Goal: Contribute content: Contribute content

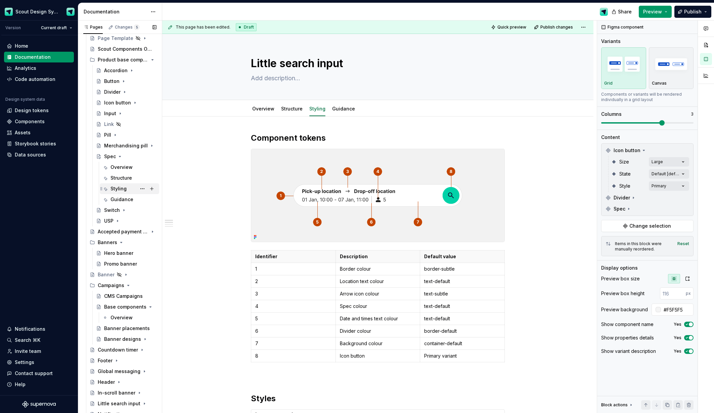
scroll to position [149, 0]
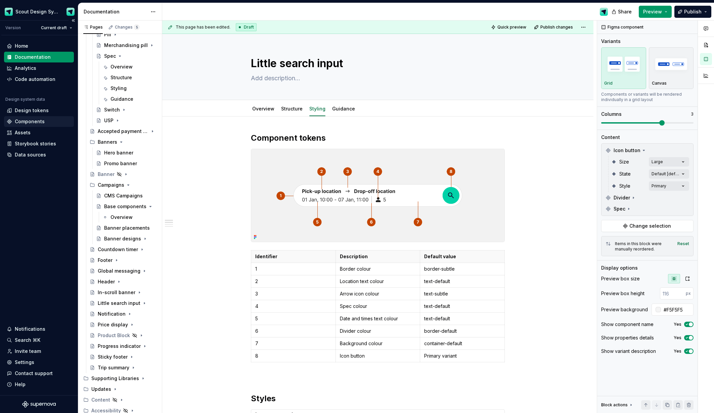
click at [31, 122] on div "Components" at bounding box center [30, 121] width 30 height 7
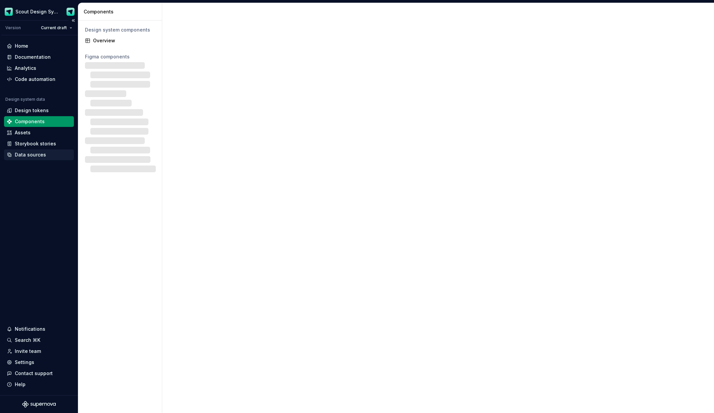
click at [39, 156] on div "Data sources" at bounding box center [30, 155] width 31 height 7
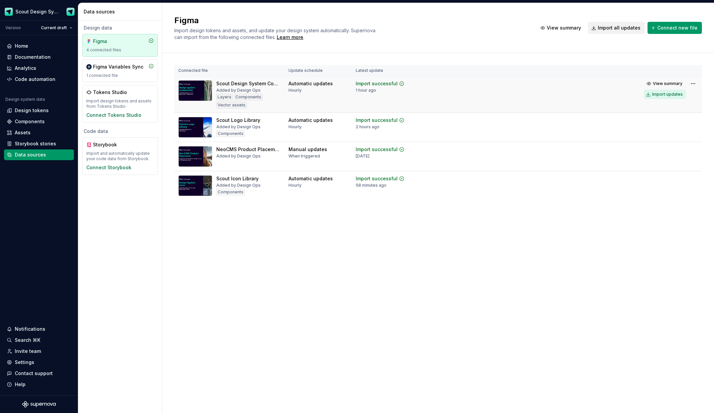
click at [664, 95] on div "Import updates" at bounding box center [668, 94] width 31 height 5
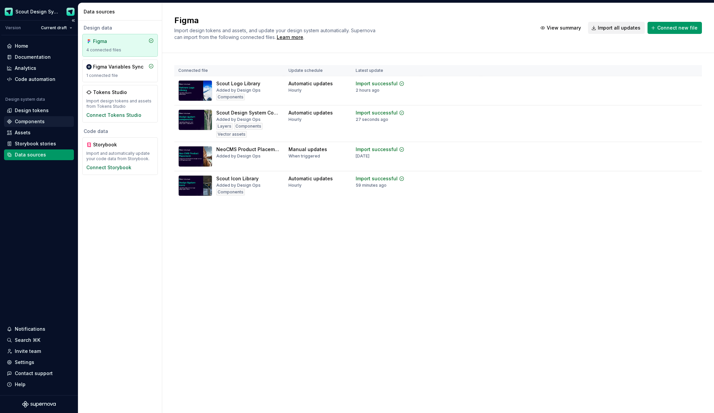
click at [30, 121] on div "Components" at bounding box center [30, 121] width 30 height 7
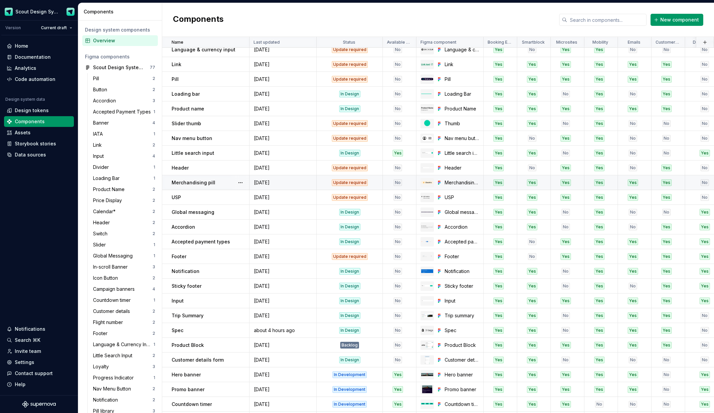
scroll to position [181, 0]
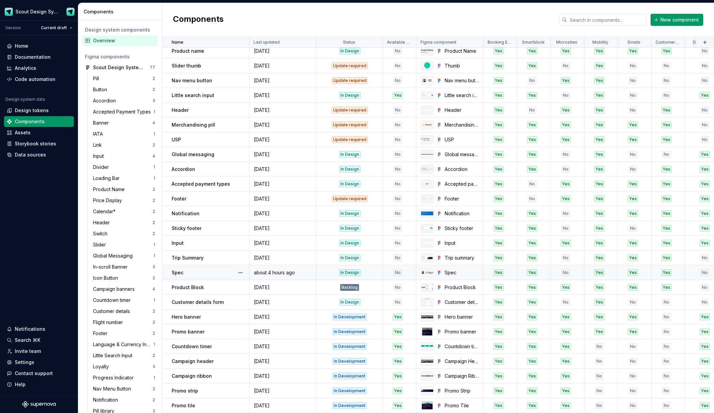
click at [387, 271] on div "No" at bounding box center [397, 273] width 29 height 7
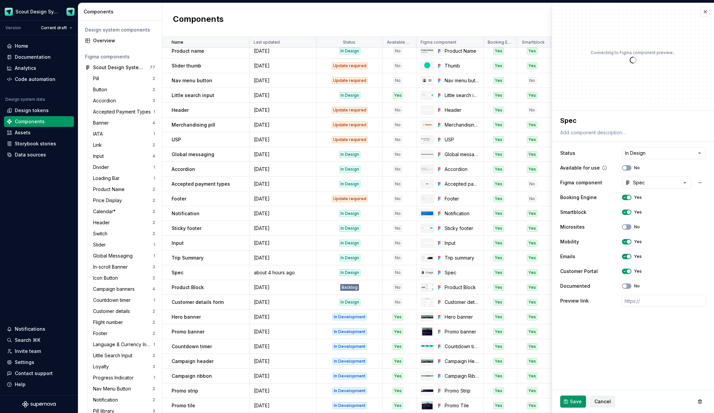
click at [627, 168] on icon "button" at bounding box center [624, 168] width 5 height 4
click at [579, 402] on span "Save" at bounding box center [576, 402] width 12 height 7
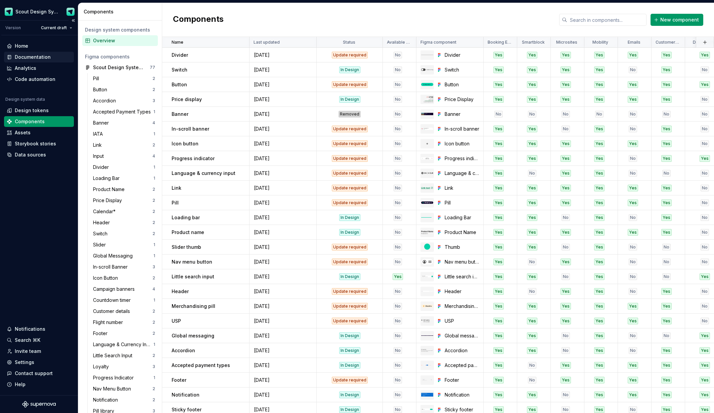
click at [39, 57] on div "Documentation" at bounding box center [33, 57] width 36 height 7
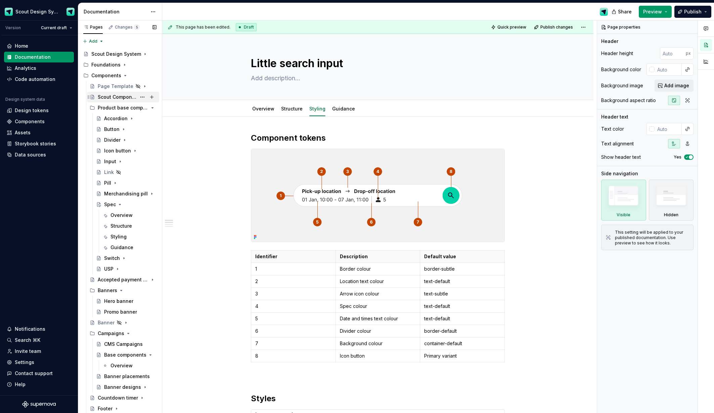
click at [114, 100] on div "Scout Components Overview" at bounding box center [117, 97] width 39 height 7
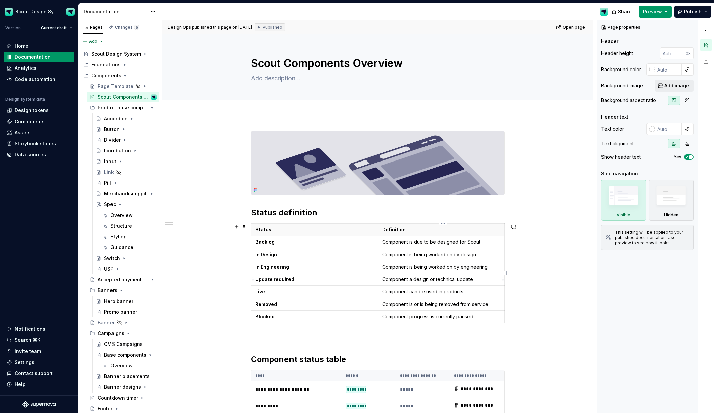
type textarea "*"
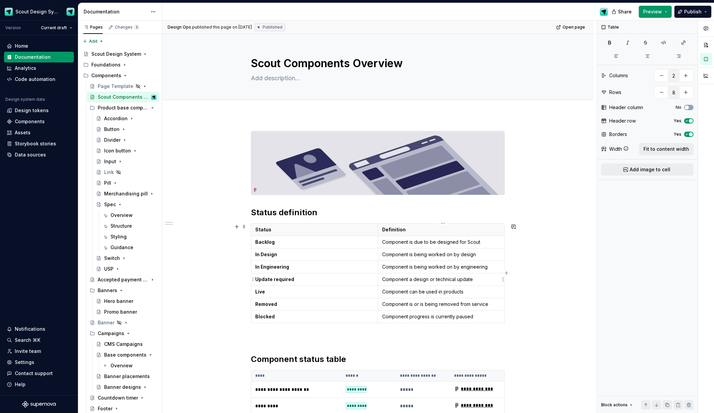
click at [411, 279] on p "Component a design or technical update" at bounding box center [441, 279] width 119 height 7
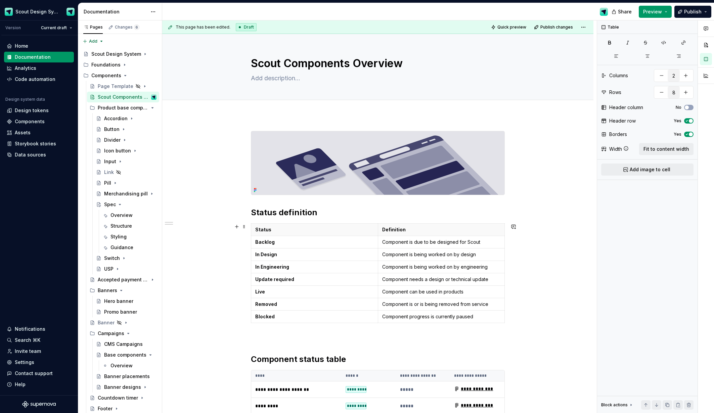
scroll to position [53, 0]
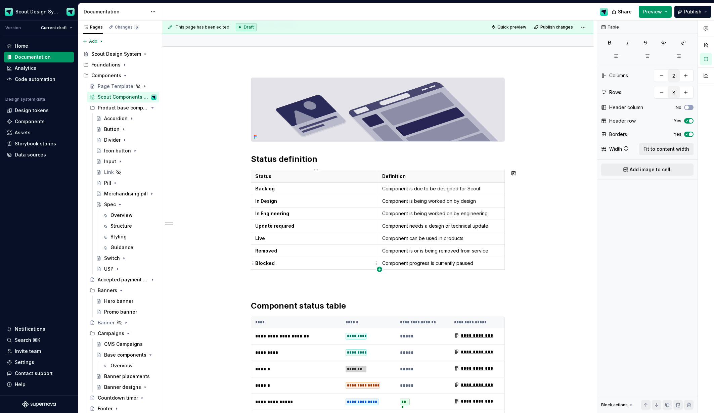
click at [379, 268] on icon "button" at bounding box center [379, 269] width 5 height 5
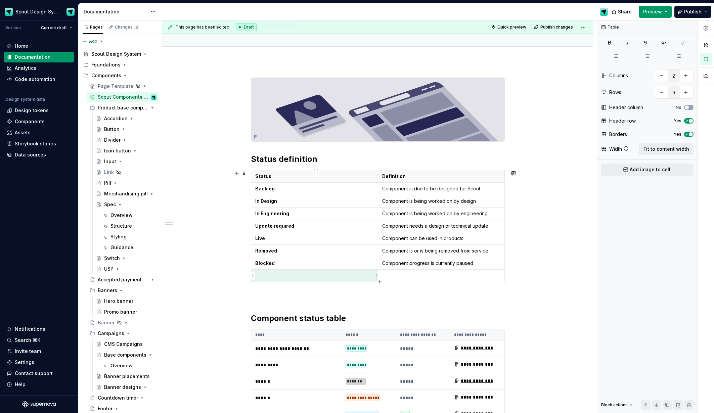
click at [327, 274] on p at bounding box center [314, 276] width 119 height 7
click at [302, 275] on p "Available for use" at bounding box center [314, 276] width 119 height 7
copy p "Available for use (Yes)"
click at [380, 282] on icon "button" at bounding box center [379, 281] width 3 height 3
type input "10"
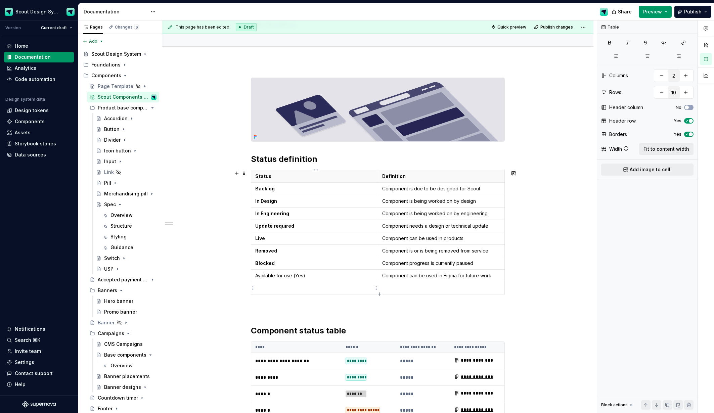
click at [305, 289] on p at bounding box center [314, 288] width 119 height 7
click at [303, 290] on p "Available for use (Yes)" at bounding box center [314, 288] width 119 height 7
click at [386, 287] on p at bounding box center [441, 288] width 119 height 7
click at [309, 276] on p "Available for use (Yes)" at bounding box center [314, 276] width 119 height 7
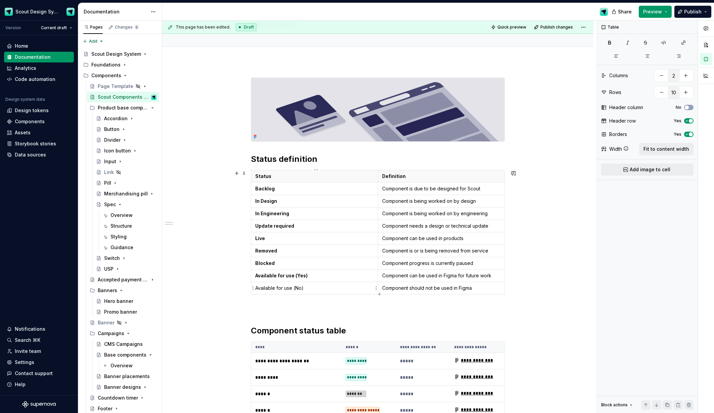
click at [287, 290] on p "Available for use (No)" at bounding box center [314, 288] width 119 height 7
click at [481, 279] on p "Component can be used in Figma for future work" at bounding box center [441, 276] width 119 height 7
click at [454, 277] on p "Component can be used in Figma for future work" at bounding box center [441, 276] width 119 height 7
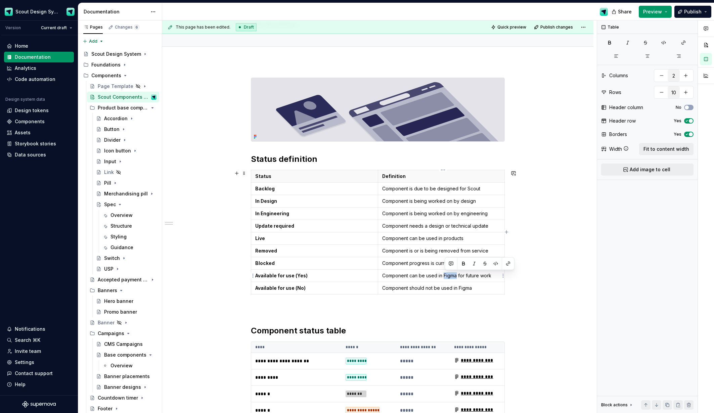
click at [455, 277] on p "Component can be used in Figma for future work" at bounding box center [441, 276] width 119 height 7
click at [458, 276] on p "Component can be used in Figma for future work" at bounding box center [441, 276] width 119 height 7
drag, startPoint x: 449, startPoint y: 277, endPoint x: 440, endPoint y: 277, distance: 9.1
click at [440, 277] on p "Component can be used in Figma for future work" at bounding box center [441, 276] width 119 height 7
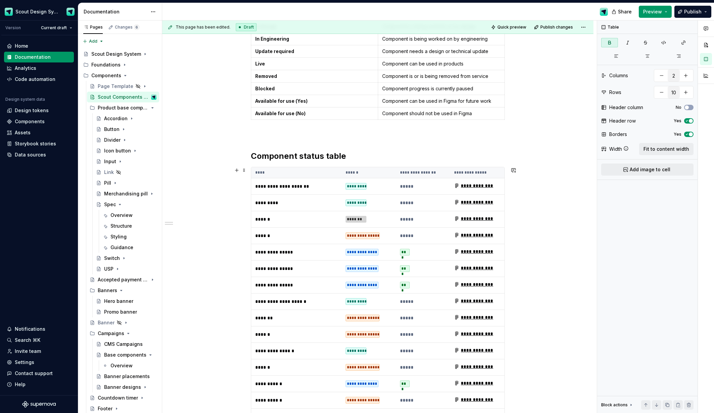
scroll to position [75, 0]
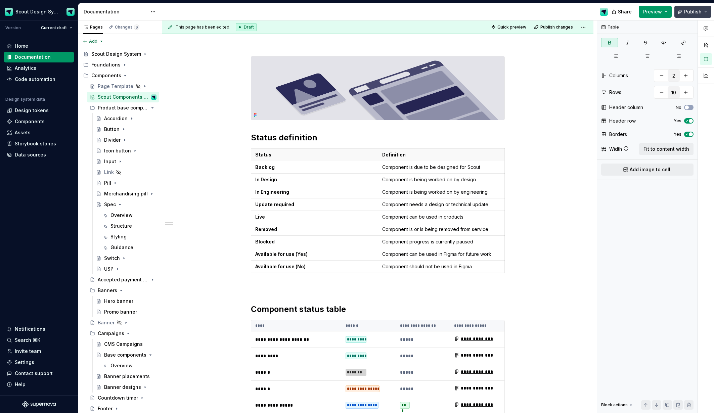
click at [705, 15] on button "Publish" at bounding box center [693, 12] width 37 height 12
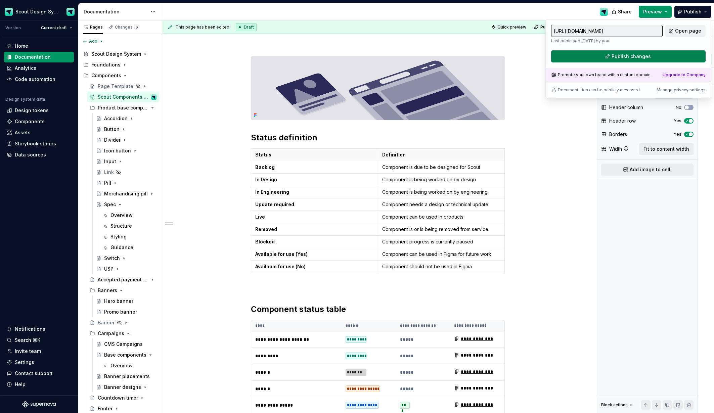
click at [654, 53] on button "Publish changes" at bounding box center [628, 56] width 155 height 12
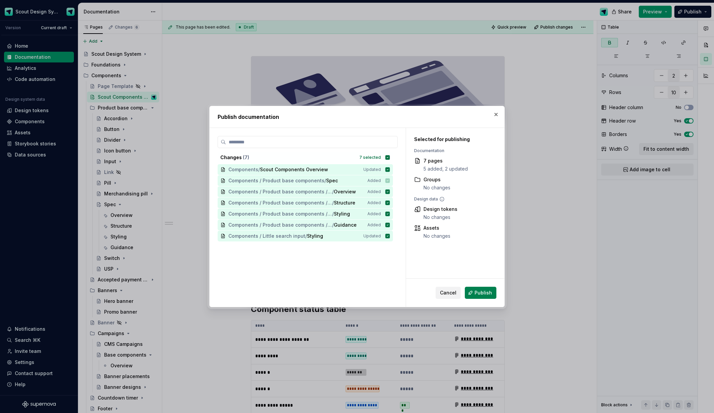
click at [474, 292] on button "Publish" at bounding box center [481, 293] width 32 height 12
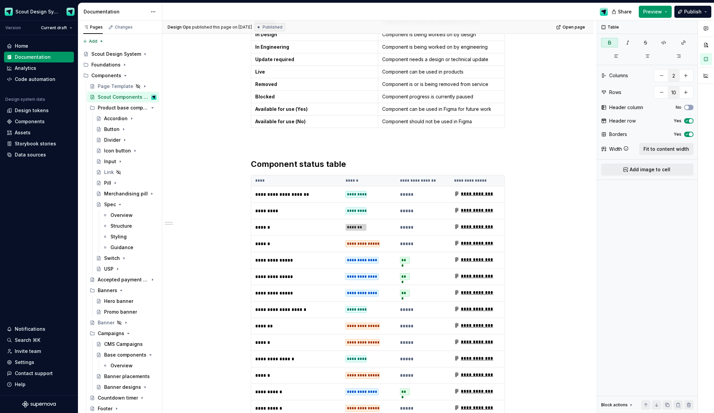
scroll to position [0, 0]
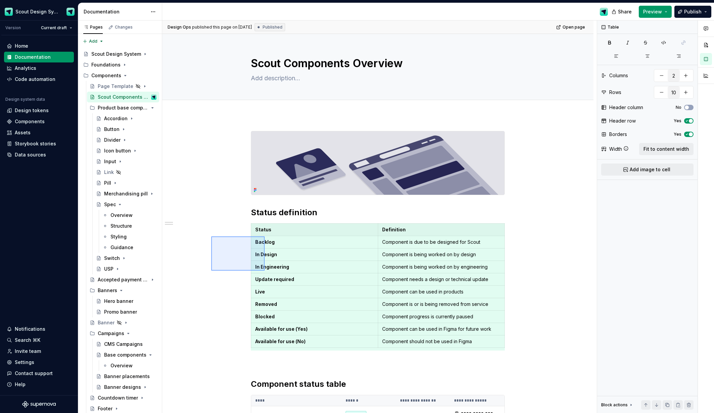
drag, startPoint x: 237, startPoint y: 255, endPoint x: 265, endPoint y: 270, distance: 32.5
click at [265, 271] on div "**********" at bounding box center [379, 216] width 435 height 393
copy h2 "Status definition"
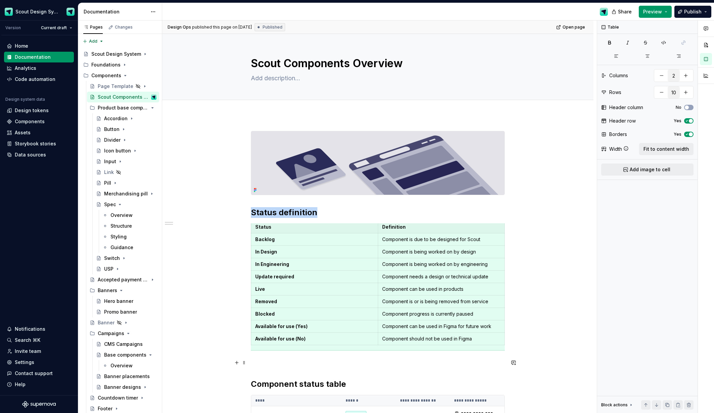
drag, startPoint x: 282, startPoint y: 358, endPoint x: 287, endPoint y: 358, distance: 4.8
click at [282, 359] on p at bounding box center [378, 363] width 254 height 8
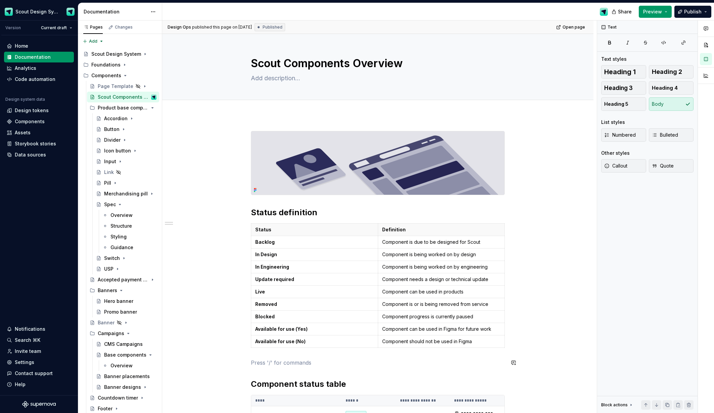
scroll to position [0, 0]
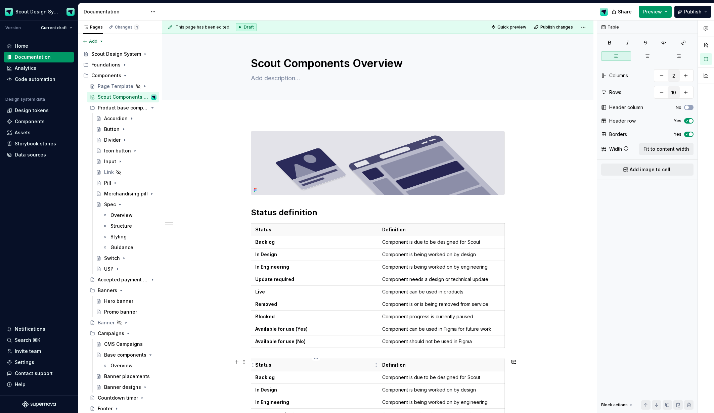
click at [269, 366] on p "Status" at bounding box center [314, 365] width 119 height 7
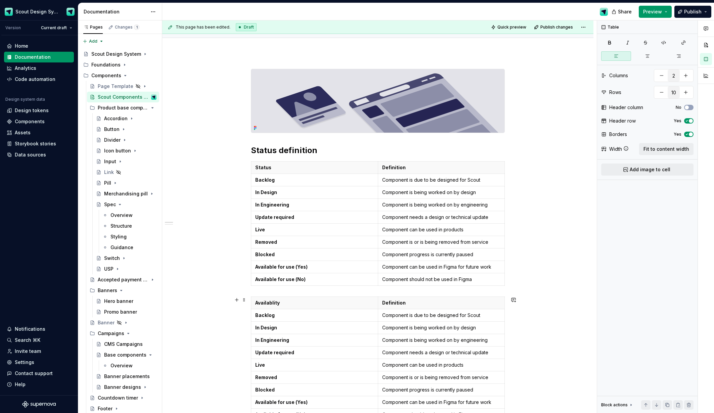
scroll to position [68, 0]
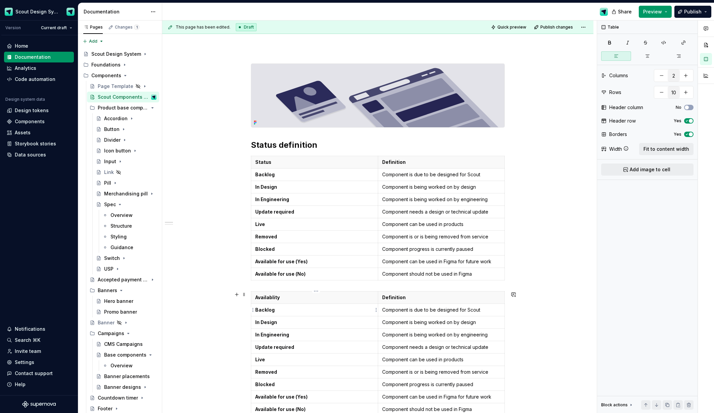
click at [264, 311] on strong "Backlog" at bounding box center [264, 310] width 19 height 6
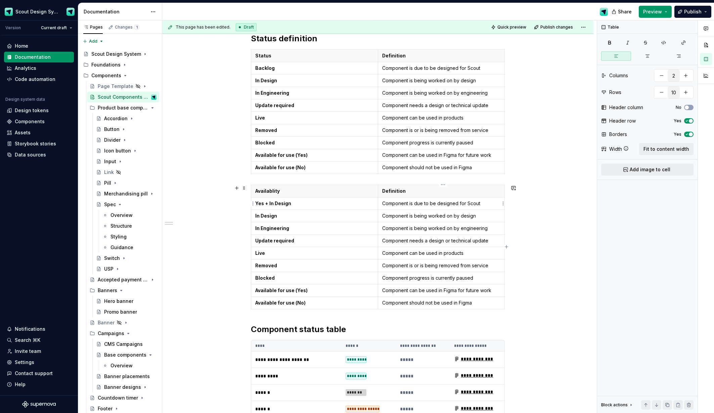
click at [445, 204] on p "Component is due to be designed for Scout" at bounding box center [441, 203] width 119 height 7
click at [448, 159] on td "Component can be used in Figma for future work" at bounding box center [441, 155] width 127 height 12
copy p "Component can be used in Figma for future work"
click at [438, 204] on p "Component is due to be designed for Scout" at bounding box center [441, 203] width 119 height 7
drag, startPoint x: 440, startPoint y: 202, endPoint x: 500, endPoint y: 200, distance: 60.9
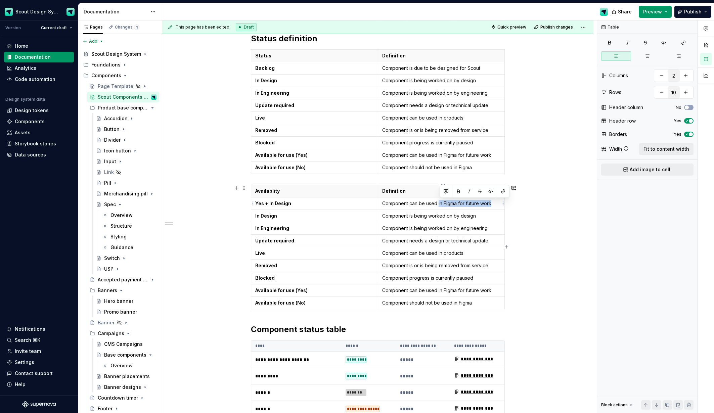
click at [500, 200] on p "Component can be used in Figma for future work" at bounding box center [441, 203] width 119 height 7
click at [325, 207] on td "Yes + In Design" at bounding box center [314, 203] width 127 height 12
copy strong "Yes + In Design"
click at [294, 218] on p "In Design" at bounding box center [314, 216] width 119 height 7
click at [287, 216] on strong "Yes + In Design" at bounding box center [273, 216] width 36 height 6
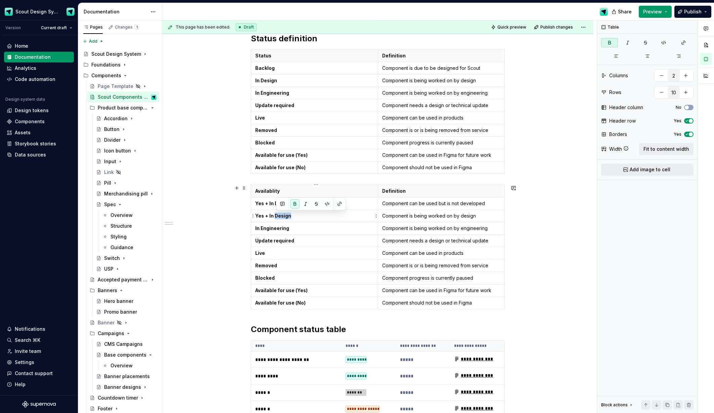
click at [287, 216] on strong "Yes + In Design" at bounding box center [273, 216] width 36 height 6
click at [460, 158] on p "Component can be used in Figma for future work" at bounding box center [441, 155] width 119 height 7
copy p "Component can be used in Figma for future work"
click at [417, 217] on p "Component is being worked on by design" at bounding box center [441, 216] width 119 height 7
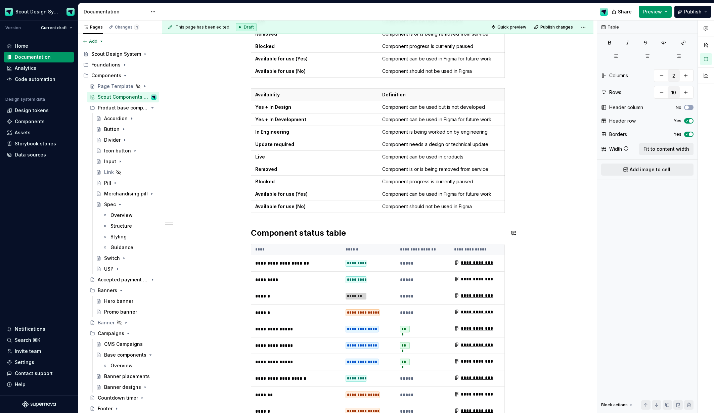
scroll to position [219, 0]
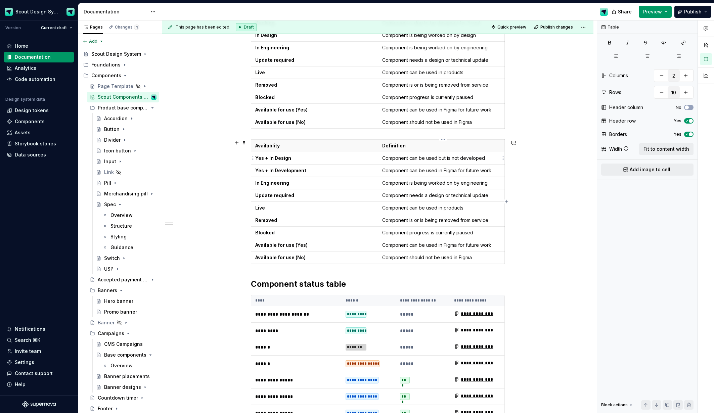
click at [487, 158] on p "Component can be used but is not developed" at bounding box center [441, 158] width 119 height 7
click at [479, 169] on p "Component can be used in Figma for future work" at bounding box center [441, 170] width 119 height 7
copy p "Component can be used in Figma for future work"
click at [470, 161] on p "Component can be used but is not developed yet" at bounding box center [441, 158] width 119 height 7
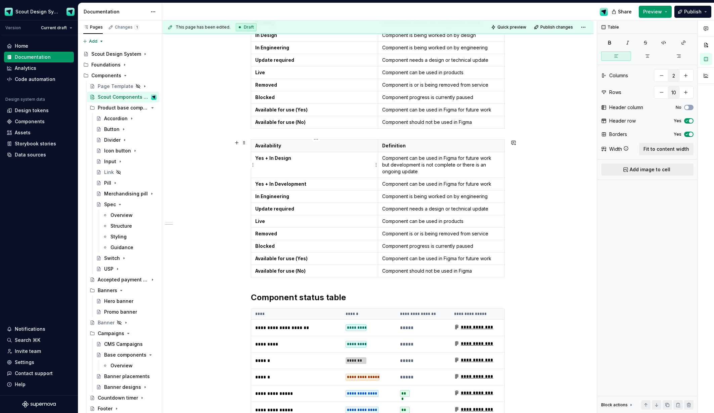
click at [262, 160] on strong "Yes + In Design" at bounding box center [273, 158] width 36 height 6
click at [418, 170] on p "Component can be used in Figma for future work but development is not complete …" at bounding box center [441, 165] width 119 height 20
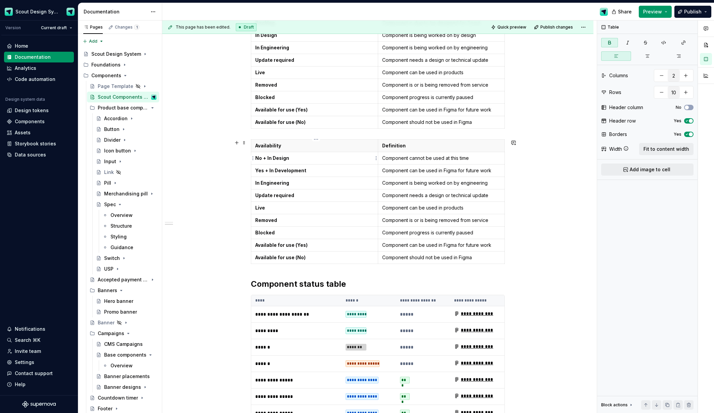
click at [287, 160] on strong "No + In Design" at bounding box center [272, 158] width 34 height 6
copy strong "No + In Design"
click at [281, 169] on strong "Yes + In Development" at bounding box center [280, 171] width 51 height 6
click at [259, 172] on strong "No + In Design" at bounding box center [272, 171] width 34 height 6
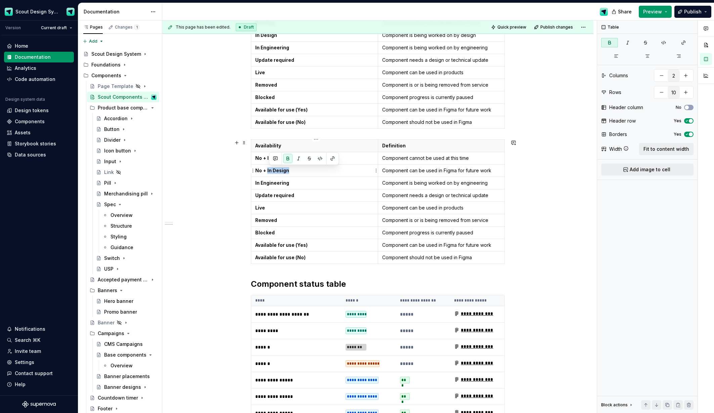
drag, startPoint x: 286, startPoint y: 171, endPoint x: 269, endPoint y: 170, distance: 16.5
click at [269, 170] on strong "No + In Design" at bounding box center [272, 171] width 34 height 6
click at [477, 160] on p "Component cannot be used at this time" at bounding box center [441, 158] width 119 height 7
drag, startPoint x: 470, startPoint y: 158, endPoint x: 365, endPoint y: 143, distance: 105.8
click at [382, 156] on td "Component cannot be used at this time" at bounding box center [441, 158] width 127 height 12
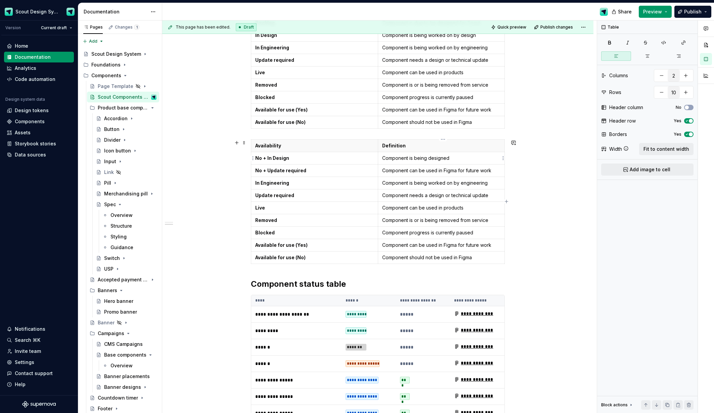
click at [387, 158] on p "Component is being designed" at bounding box center [441, 158] width 119 height 7
drag, startPoint x: 405, startPoint y: 158, endPoint x: 389, endPoint y: 158, distance: 16.1
click at [382, 157] on td "Working version of component is being designed" at bounding box center [441, 158] width 127 height 12
drag, startPoint x: 405, startPoint y: 158, endPoint x: 385, endPoint y: 158, distance: 20.2
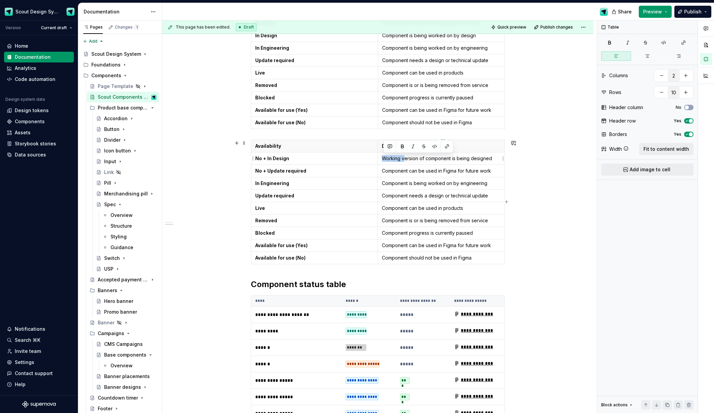
click at [385, 158] on p "Working version of component is being designed" at bounding box center [441, 158] width 119 height 7
click at [418, 171] on p "Component can be used in Figma for future work" at bounding box center [441, 171] width 119 height 7
click at [425, 171] on p "Component is undergoing a fundamental update" at bounding box center [441, 171] width 119 height 7
click at [487, 170] on p "Component is requires a fundamental update" at bounding box center [441, 171] width 119 height 7
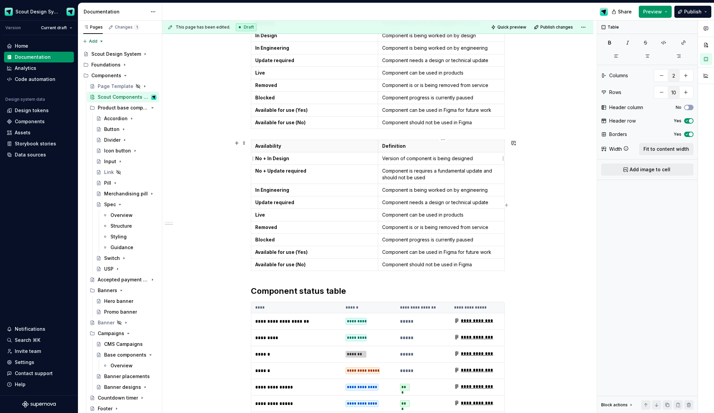
click at [478, 159] on p "Version of component is being designed" at bounding box center [441, 158] width 119 height 7
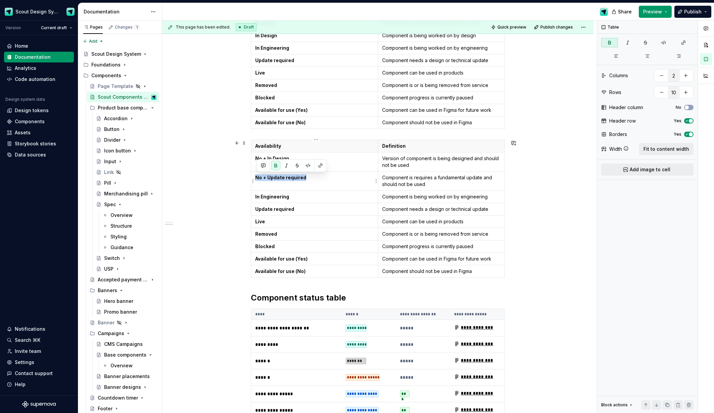
drag, startPoint x: 308, startPoint y: 180, endPoint x: 257, endPoint y: 179, distance: 51.1
click at [257, 179] on p "No + Update required" at bounding box center [314, 177] width 119 height 7
copy strong "No + Update required"
click at [278, 199] on strong "In Engineering" at bounding box center [272, 197] width 34 height 6
drag, startPoint x: 270, startPoint y: 197, endPoint x: 305, endPoint y: 196, distance: 35.6
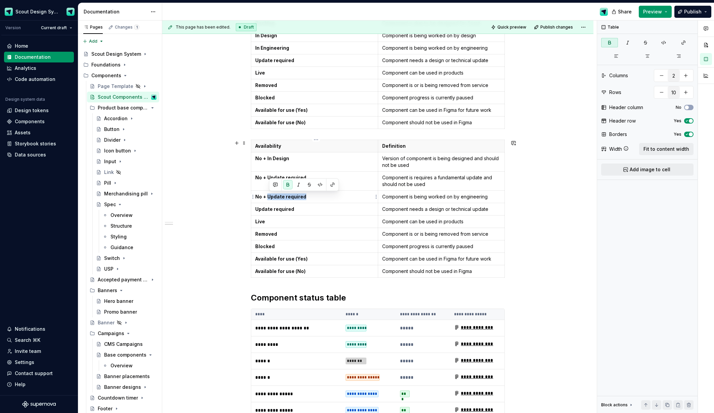
click at [305, 196] on strong "No + Update required" at bounding box center [280, 197] width 51 height 6
type textarea "*"
click at [405, 197] on p "Component is being worked on by engineering" at bounding box center [441, 197] width 119 height 7
click at [404, 162] on p "Version of component is being designed and should not be used" at bounding box center [441, 161] width 119 height 13
copy p "Version of component is being designed and should not be used"
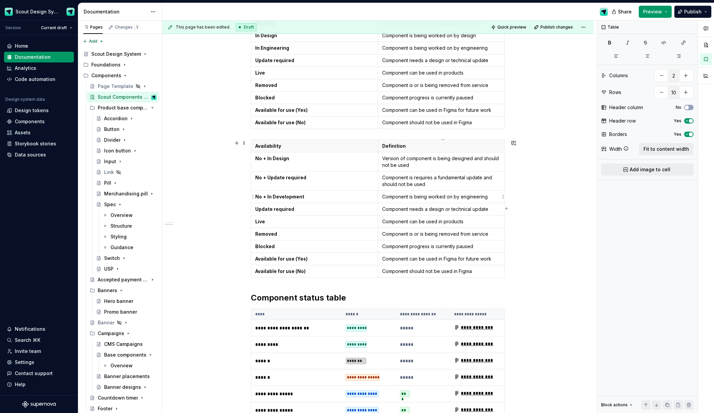
click at [401, 196] on p "Component is being worked on by engineering" at bounding box center [441, 197] width 119 height 7
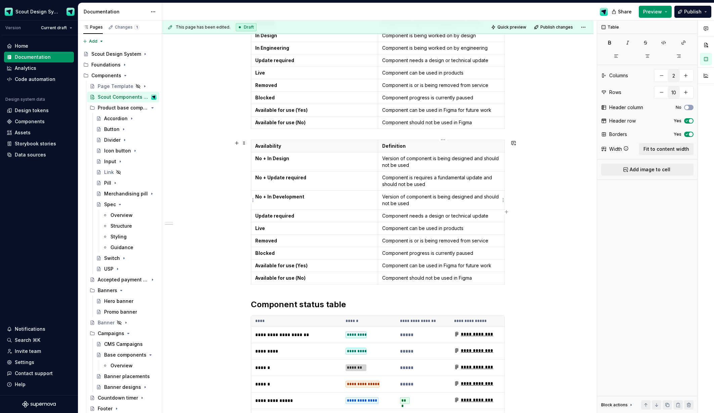
click at [462, 197] on p "Version of component is being designed and should not be used" at bounding box center [441, 200] width 119 height 13
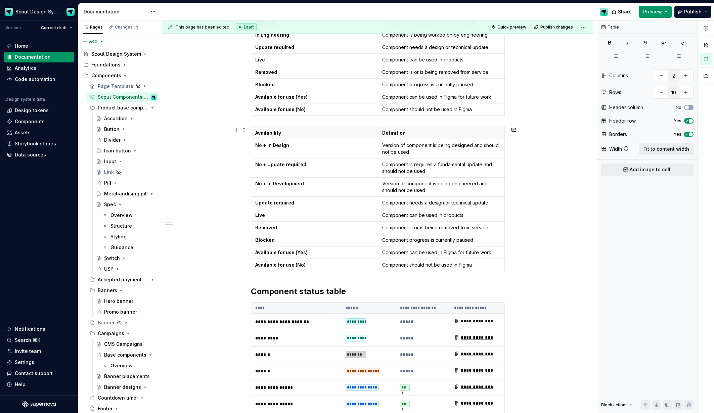
scroll to position [235, 0]
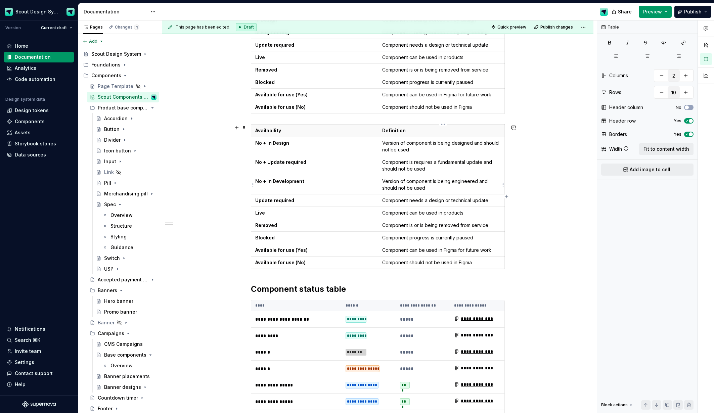
click at [443, 190] on p "Version of component is being engineered and should not be used" at bounding box center [441, 184] width 119 height 13
click at [432, 150] on p "Version of component is being designed and should not be used" at bounding box center [441, 146] width 119 height 13
click at [434, 169] on p "Component is requires a fundamental update and should not be used" at bounding box center [441, 165] width 119 height 13
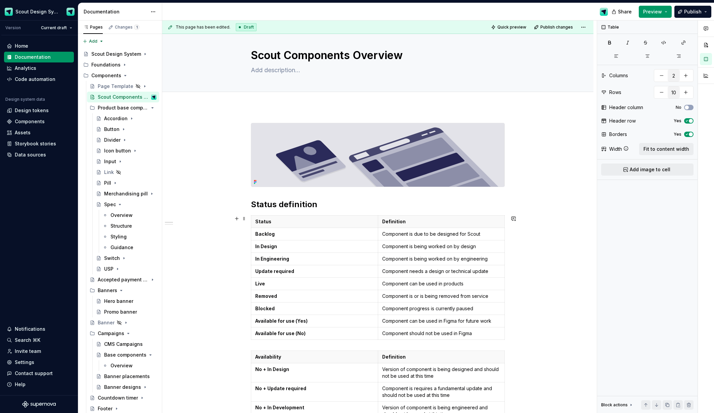
scroll to position [239, 0]
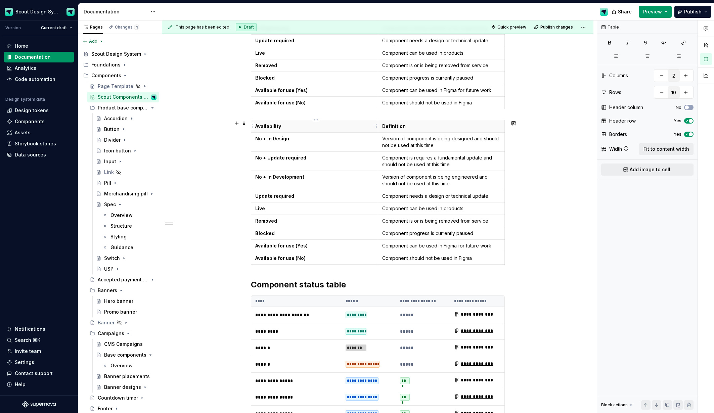
click at [285, 128] on p "Availability" at bounding box center [314, 126] width 119 height 7
click at [313, 178] on p "No + In Development" at bounding box center [314, 177] width 119 height 7
copy strong "No + In Development"
click at [303, 199] on p "Update required" at bounding box center [314, 196] width 119 height 7
drag, startPoint x: 307, startPoint y: 196, endPoint x: 270, endPoint y: 195, distance: 38.0
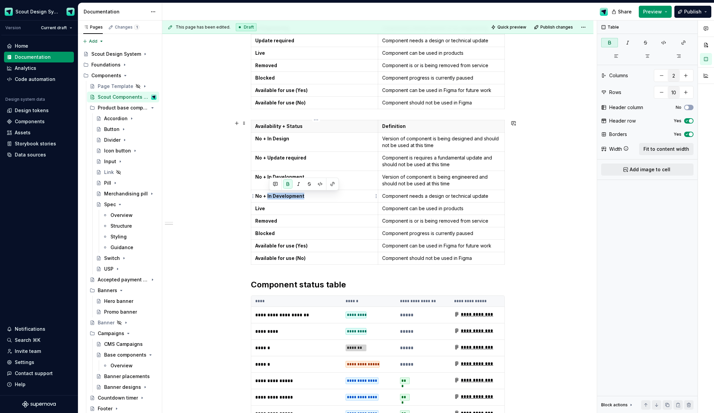
click at [270, 195] on p "No + In Development" at bounding box center [314, 196] width 119 height 7
click at [418, 196] on p "Component needs a design or technical update" at bounding box center [441, 196] width 119 height 7
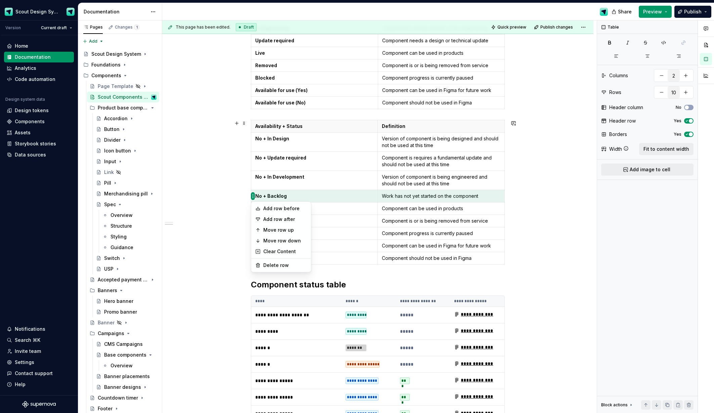
click at [254, 197] on html "Scout Design System Version Current draft Home Documentation Analytics Code aut…" at bounding box center [357, 206] width 714 height 413
drag, startPoint x: 268, startPoint y: 231, endPoint x: 264, endPoint y: 214, distance: 17.4
click at [268, 231] on div "Move row up" at bounding box center [285, 230] width 44 height 7
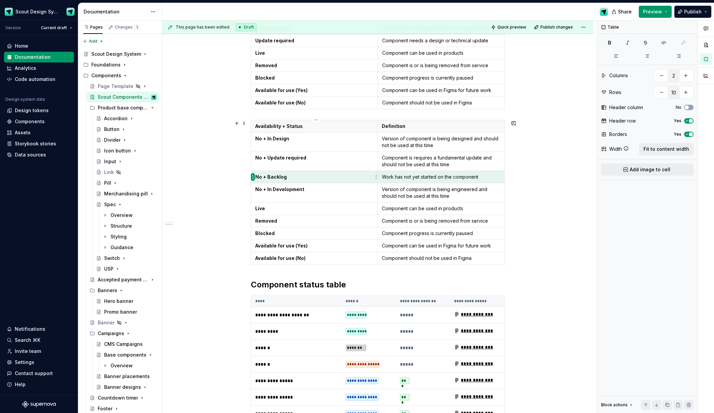
click at [254, 178] on html "Scout Design System Version Current draft Home Documentation Analytics Code aut…" at bounding box center [357, 206] width 714 height 413
drag, startPoint x: 276, startPoint y: 209, endPoint x: 267, endPoint y: 190, distance: 20.6
click at [276, 209] on div "Move row up" at bounding box center [285, 211] width 44 height 7
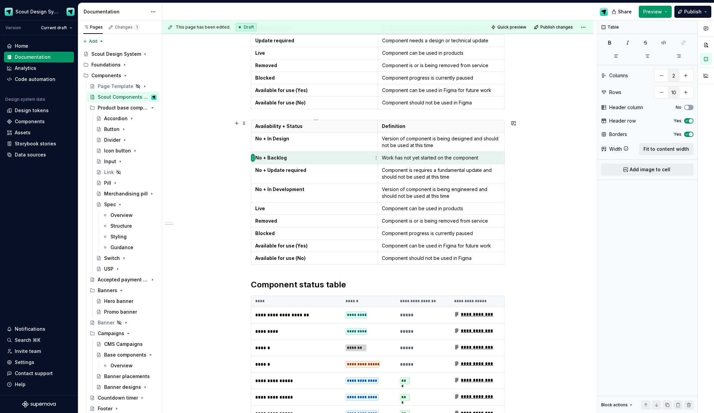
click at [254, 158] on html "Scout Design System Version Current draft Home Documentation Analytics Code aut…" at bounding box center [357, 206] width 714 height 413
click at [290, 189] on div "Move row up" at bounding box center [285, 192] width 44 height 7
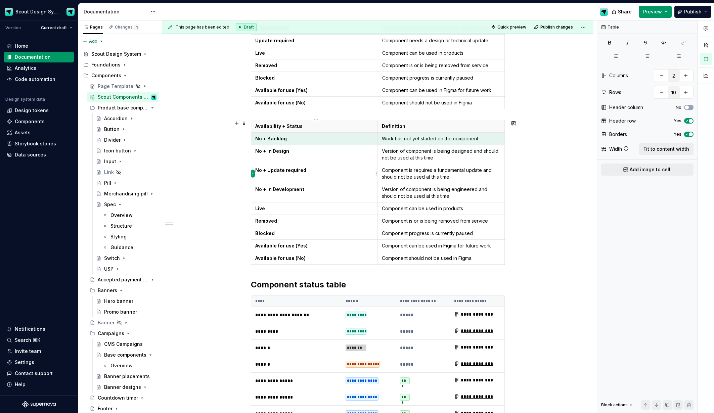
click at [253, 175] on html "Scout Design System Version Current draft Home Documentation Analytics Code aut…" at bounding box center [357, 206] width 714 height 413
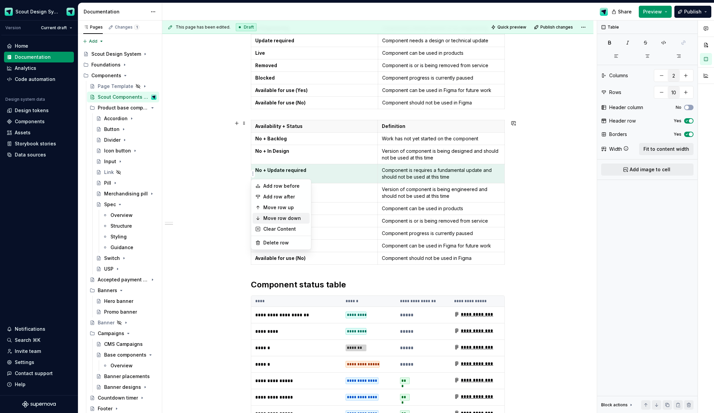
click at [268, 213] on div "Move row down" at bounding box center [281, 218] width 57 height 11
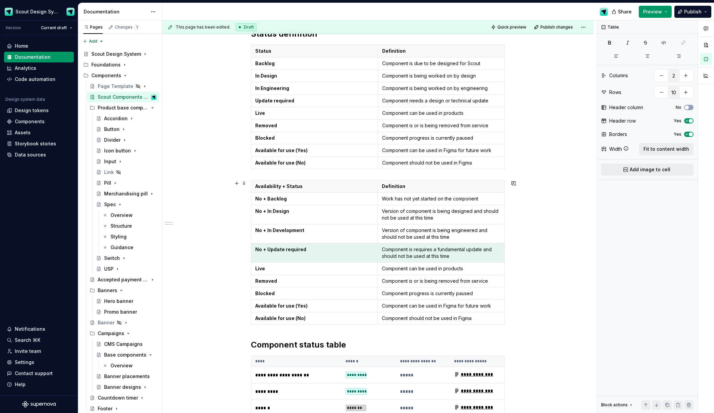
scroll to position [177, 0]
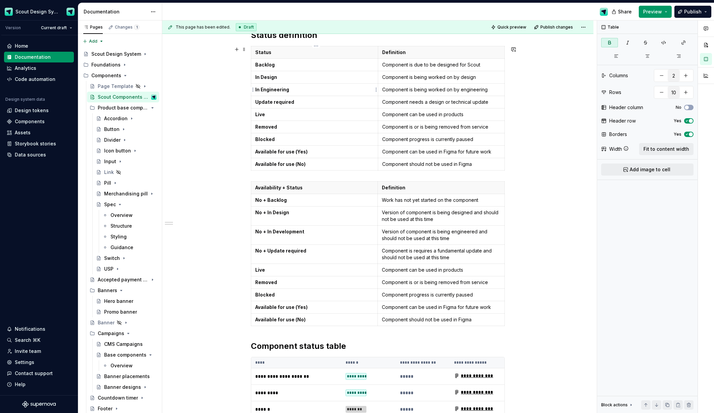
click at [292, 89] on p "In Engineering" at bounding box center [314, 89] width 119 height 7
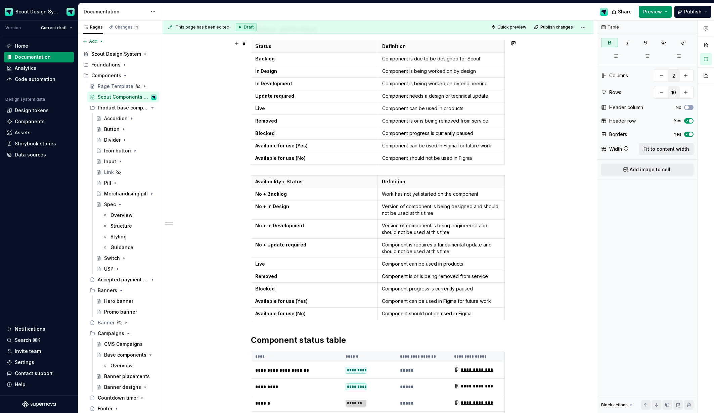
scroll to position [184, 0]
drag, startPoint x: 309, startPoint y: 246, endPoint x: 258, endPoint y: 245, distance: 51.1
click at [258, 245] on p "No + Update required" at bounding box center [314, 244] width 118 height 7
click at [277, 266] on p "Live" at bounding box center [314, 263] width 118 height 7
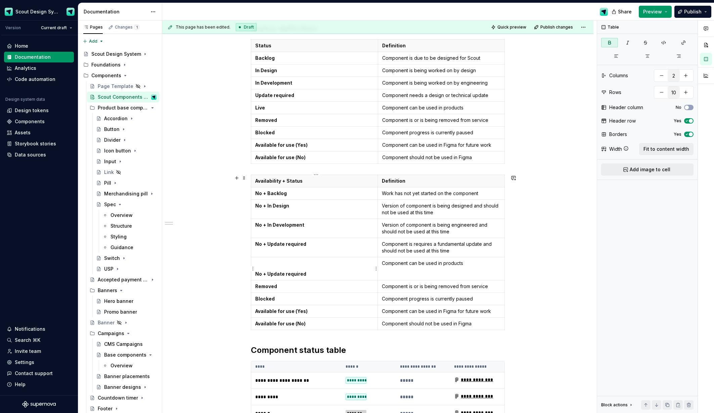
click at [269, 266] on p at bounding box center [314, 263] width 118 height 7
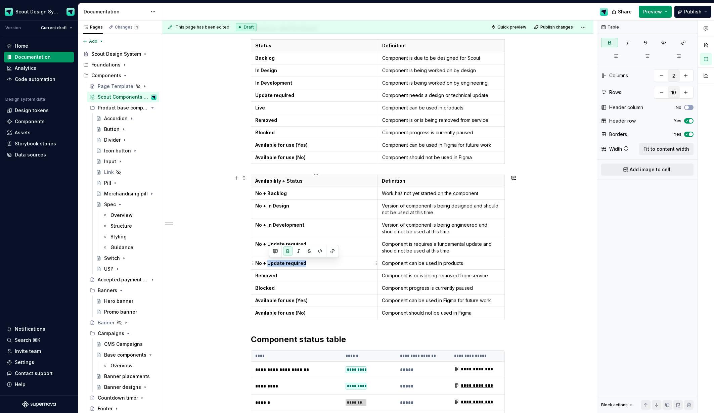
drag, startPoint x: 278, startPoint y: 264, endPoint x: 269, endPoint y: 264, distance: 8.7
click at [269, 264] on p "No + Update required" at bounding box center [314, 263] width 118 height 7
drag, startPoint x: 273, startPoint y: 264, endPoint x: 256, endPoint y: 263, distance: 16.8
click at [256, 263] on td "No + Live" at bounding box center [314, 263] width 127 height 12
click at [273, 268] on td "No + Live" at bounding box center [314, 263] width 127 height 12
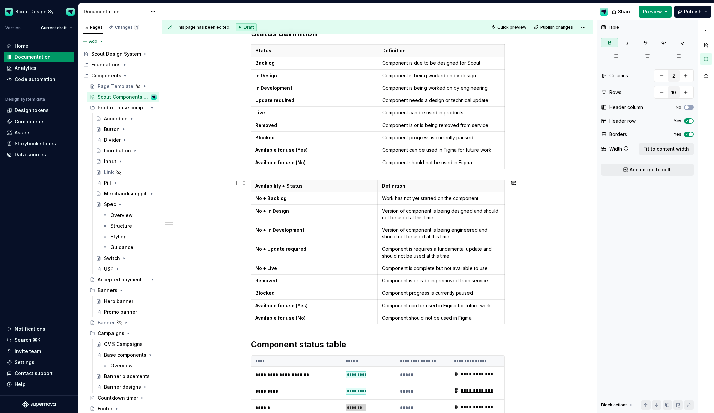
scroll to position [180, 0]
drag, startPoint x: 291, startPoint y: 212, endPoint x: 258, endPoint y: 211, distance: 32.6
click at [258, 211] on p "No + In Design" at bounding box center [314, 210] width 118 height 7
drag, startPoint x: 292, startPoint y: 201, endPoint x: 257, endPoint y: 200, distance: 35.0
click at [257, 200] on p "No + Backlog" at bounding box center [314, 198] width 118 height 7
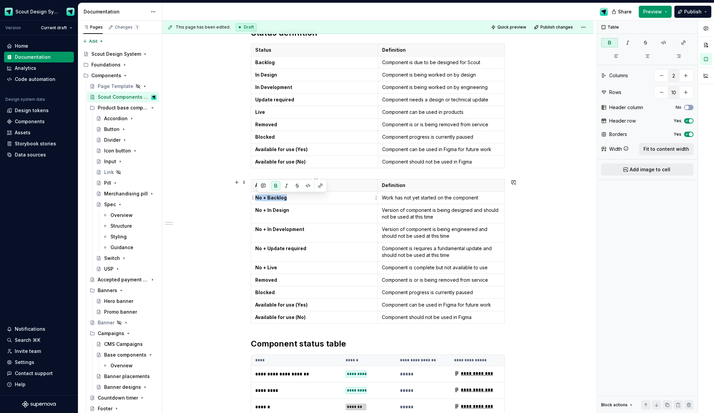
click at [251, 198] on html "Scout Design System Version Current draft Home Documentation Analytics Code aut…" at bounding box center [357, 206] width 714 height 413
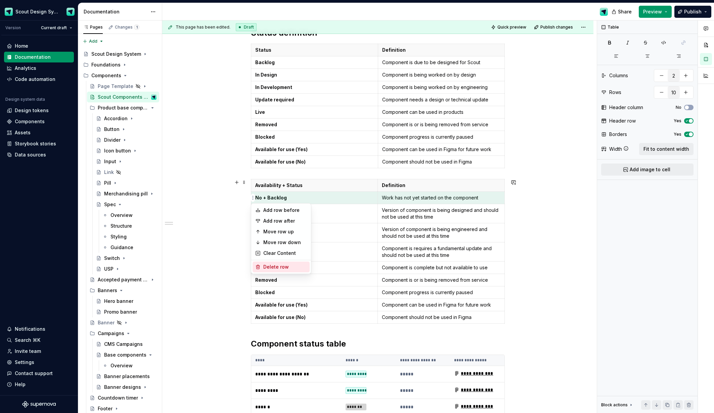
drag, startPoint x: 272, startPoint y: 265, endPoint x: 269, endPoint y: 235, distance: 30.1
click at [272, 265] on div "Delete row" at bounding box center [285, 267] width 44 height 7
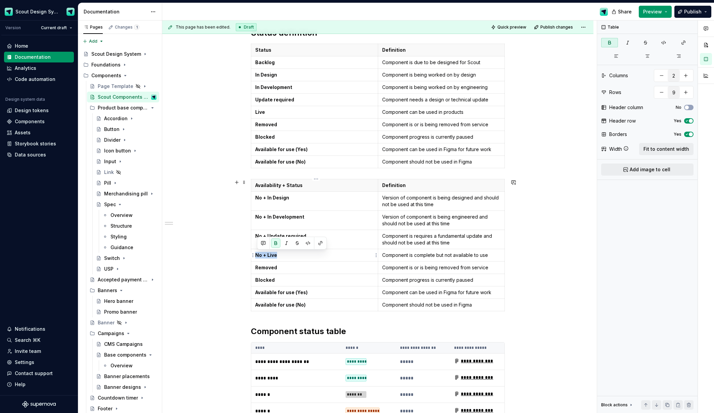
drag, startPoint x: 282, startPoint y: 259, endPoint x: 257, endPoint y: 258, distance: 25.2
click at [257, 258] on td "No + Live" at bounding box center [314, 255] width 127 height 12
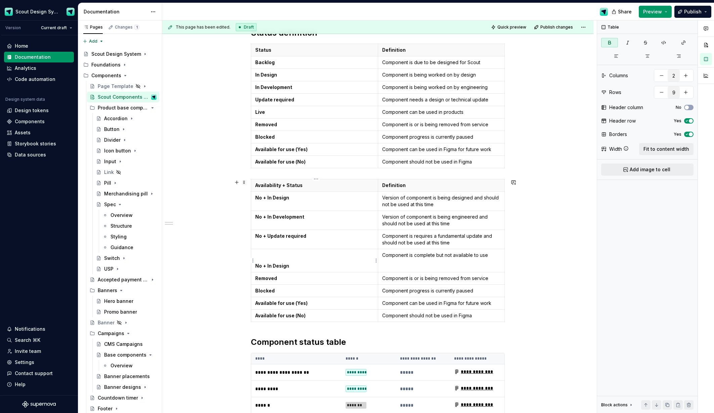
click at [265, 260] on td "No + In Design" at bounding box center [314, 260] width 127 height 23
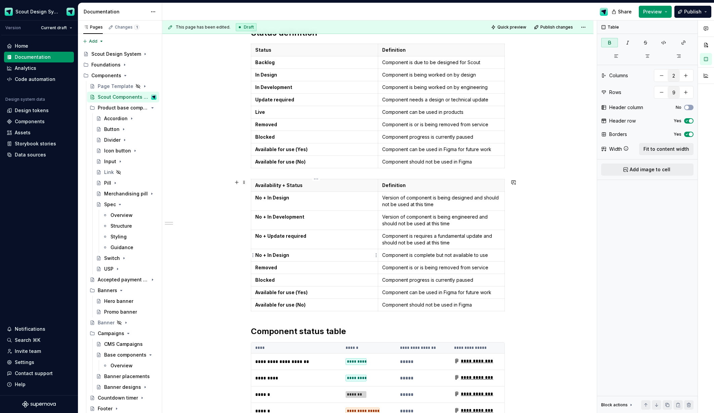
click at [262, 255] on strong "No + In Design" at bounding box center [272, 255] width 34 height 6
click at [399, 256] on p "Component is complete but not available to use" at bounding box center [441, 255] width 119 height 7
click at [419, 204] on p "Version of component is being designed and should not be used at this time" at bounding box center [441, 201] width 119 height 13
click at [398, 258] on td "Component is complete but not available to use" at bounding box center [441, 255] width 127 height 12
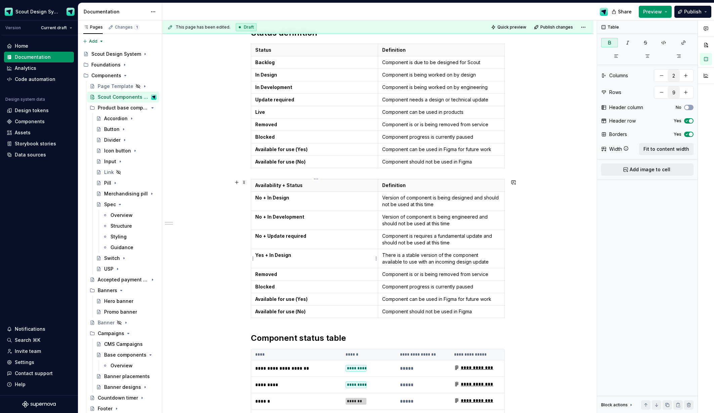
click at [295, 256] on p "Yes + In Design" at bounding box center [314, 255] width 119 height 7
click at [272, 274] on strong "Removed" at bounding box center [266, 275] width 22 height 6
click at [419, 264] on p "There is a stable version of the component available to use with an incoming de…" at bounding box center [441, 258] width 119 height 13
click at [410, 274] on p "Component is or is being removed from service" at bounding box center [441, 274] width 119 height 7
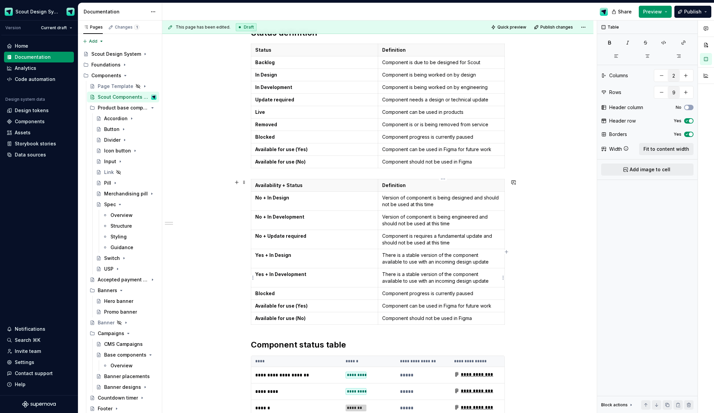
click at [448, 283] on p "There is a stable version of the component available to use with an incoming de…" at bounding box center [441, 277] width 119 height 13
click at [284, 237] on strong "No + Update required" at bounding box center [280, 236] width 51 height 6
click at [273, 293] on strong "Blocked" at bounding box center [264, 294] width 19 height 6
click at [262, 294] on strong "No + Update required" at bounding box center [280, 294] width 51 height 6
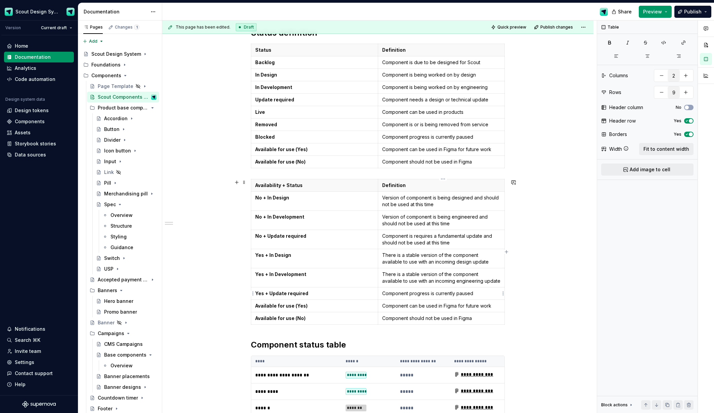
click at [408, 294] on p "Component progress is currently paused" at bounding box center [441, 293] width 119 height 7
click at [403, 264] on p "There is a stable version of the component available to use with an incoming de…" at bounding box center [441, 258] width 119 height 13
click at [399, 295] on p "Component progress is currently paused" at bounding box center [441, 293] width 119 height 7
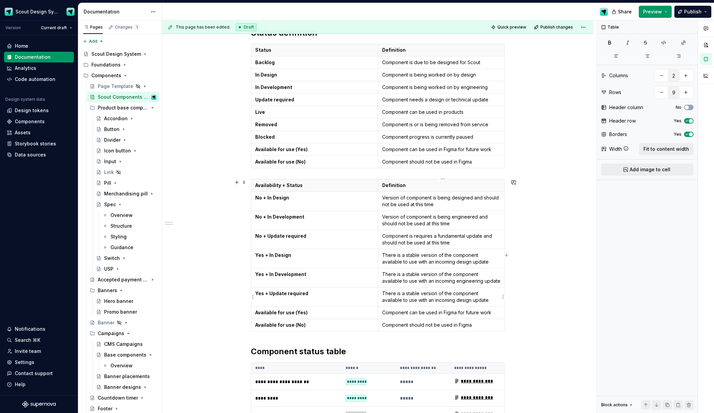
click at [449, 302] on p "There is a stable version of the component available to use with an incoming de…" at bounding box center [441, 296] width 119 height 13
drag, startPoint x: 398, startPoint y: 301, endPoint x: 470, endPoint y: 302, distance: 72.3
click at [470, 302] on p "There is a stable version of the component available to use with an incoming de…" at bounding box center [441, 296] width 119 height 13
click at [430, 301] on p "There is a stable version of the component available to use but there is an upd…" at bounding box center [441, 296] width 119 height 13
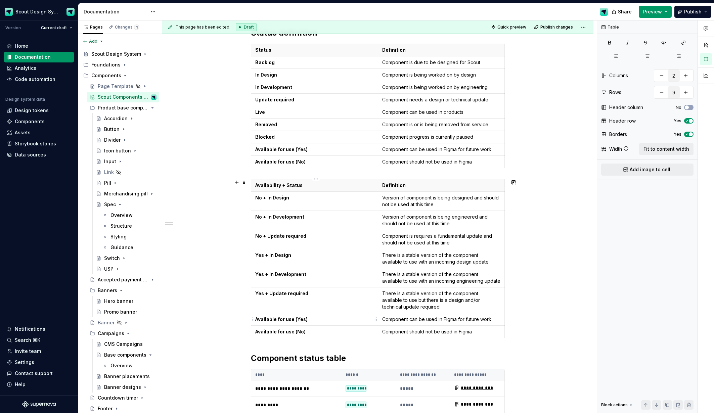
click at [254, 319] on html "Scout Design System Version Current draft Home Documentation Analytics Code aut…" at bounding box center [357, 206] width 714 height 413
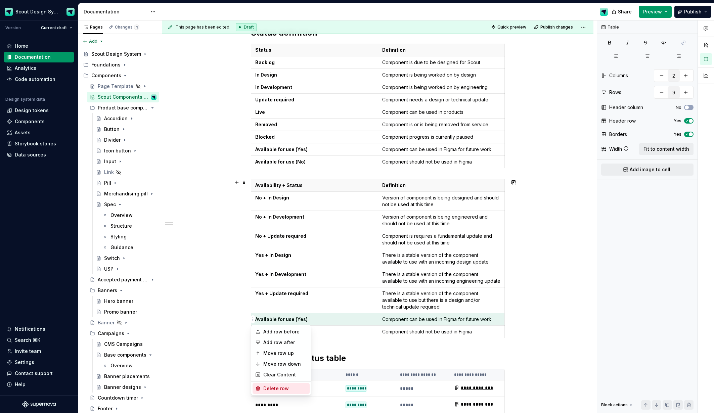
click at [271, 387] on div "Delete row" at bounding box center [285, 388] width 44 height 7
type input "8"
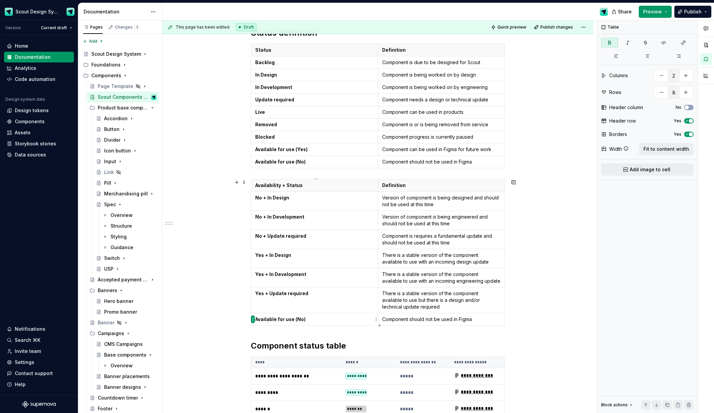
click at [253, 321] on html "Scout Design System Version Current draft Home Documentation Analytics Code aut…" at bounding box center [357, 206] width 714 height 413
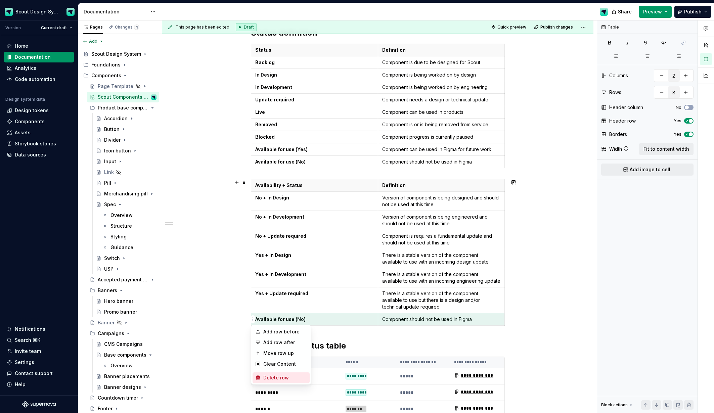
drag, startPoint x: 284, startPoint y: 377, endPoint x: 265, endPoint y: 327, distance: 53.1
click at [284, 377] on div "Delete row" at bounding box center [285, 378] width 44 height 7
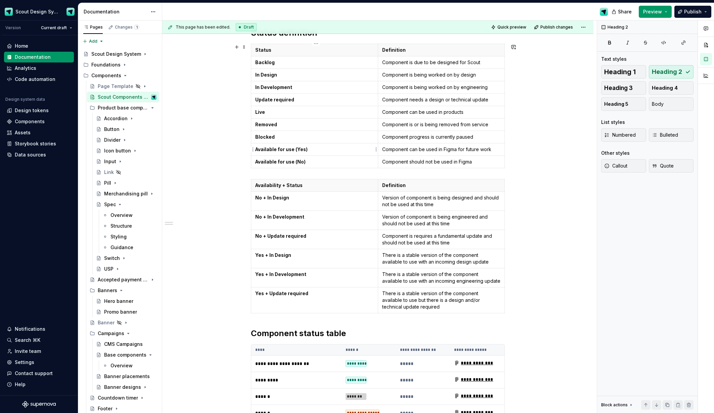
click at [298, 149] on strong "Available for use (Yes)" at bounding box center [281, 150] width 52 height 6
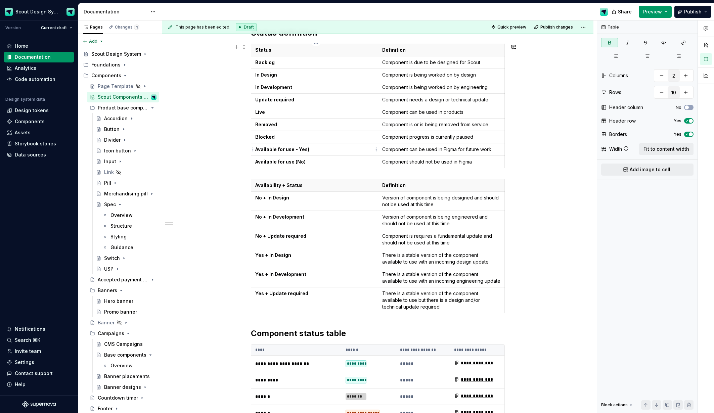
click at [316, 149] on p "Available for use - Yes)" at bounding box center [314, 149] width 119 height 7
click at [296, 162] on strong "Available for use (No)" at bounding box center [280, 162] width 50 height 6
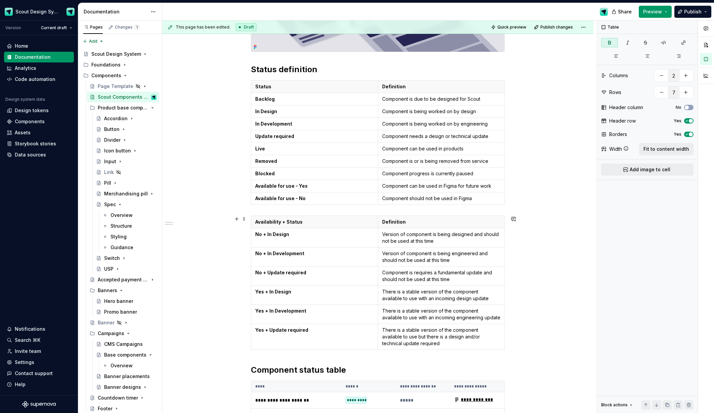
scroll to position [143, 0]
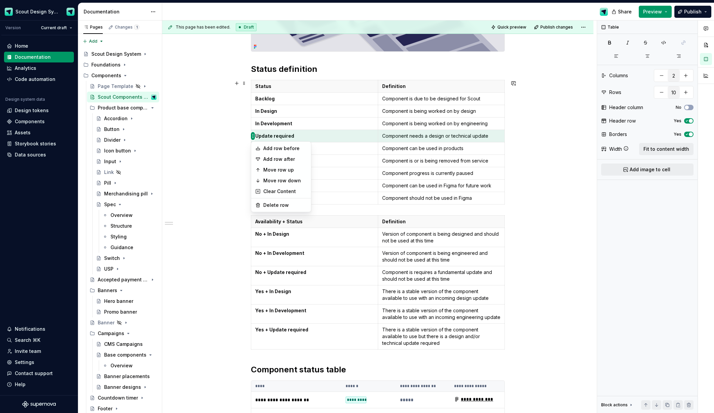
click at [252, 135] on html "Scout Design System Version Current draft Home Documentation Analytics Code aut…" at bounding box center [357, 206] width 714 height 413
click at [280, 159] on div "Add row after" at bounding box center [285, 159] width 44 height 7
type input "11"
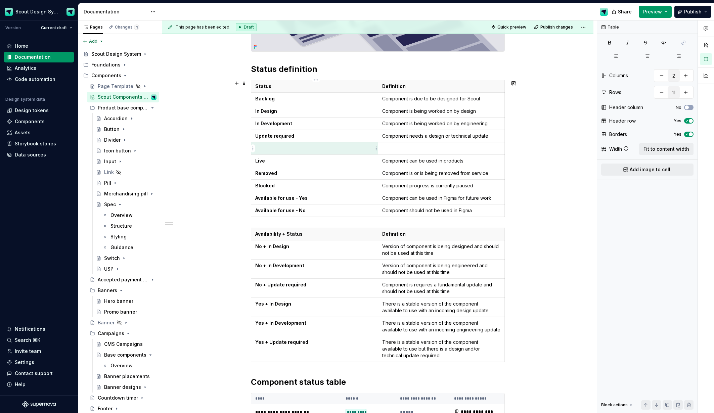
click at [281, 151] on p at bounding box center [314, 148] width 119 height 7
click at [267, 150] on p "Paused" at bounding box center [314, 148] width 119 height 7
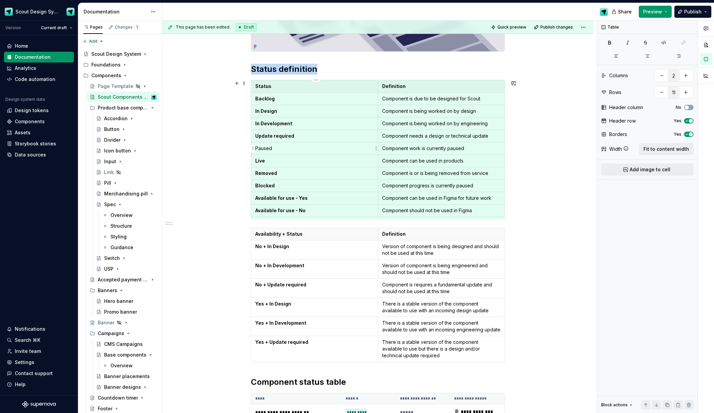
click at [267, 150] on p "Paused" at bounding box center [314, 148] width 119 height 7
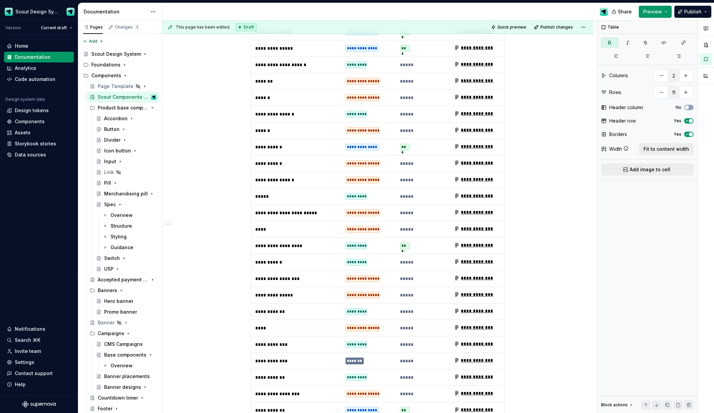
scroll to position [649, 0]
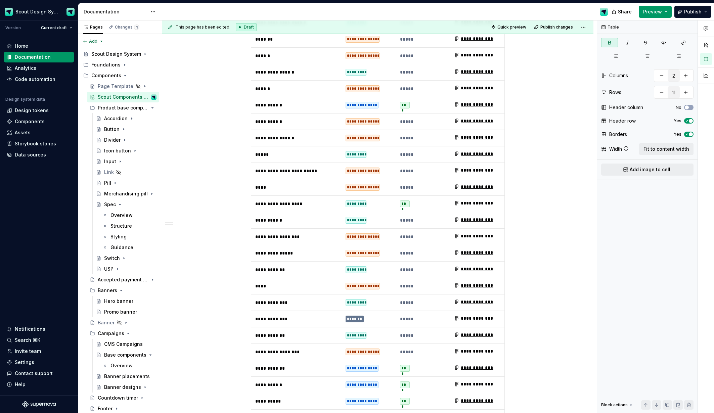
click at [350, 316] on div "*******" at bounding box center [355, 319] width 18 height 7
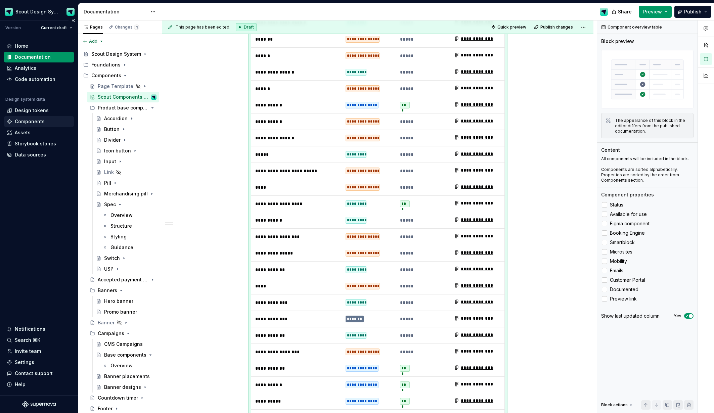
click at [17, 122] on div "Components" at bounding box center [30, 121] width 30 height 7
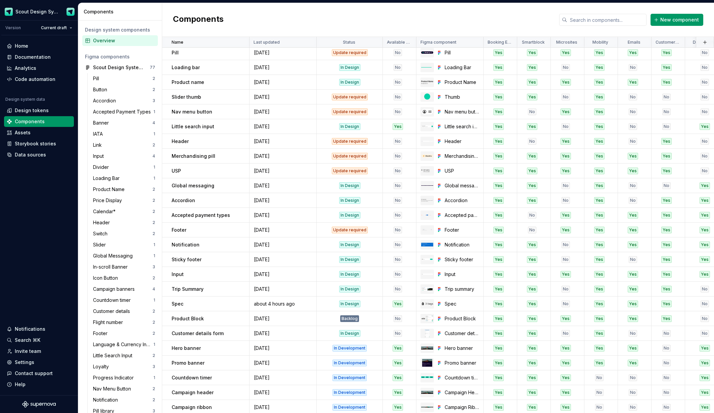
scroll to position [181, 0]
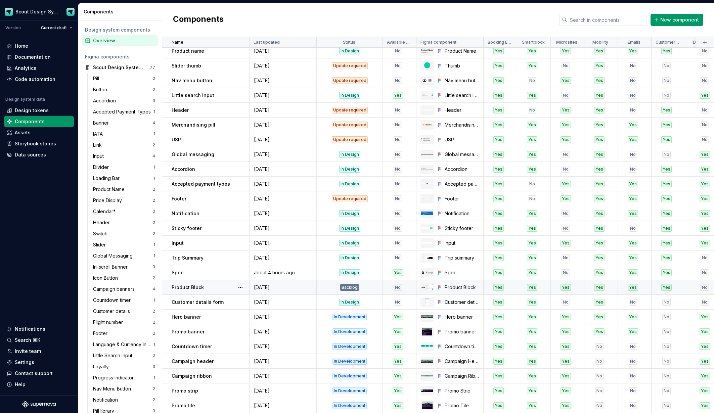
click at [355, 286] on div "Backlog" at bounding box center [349, 287] width 19 height 7
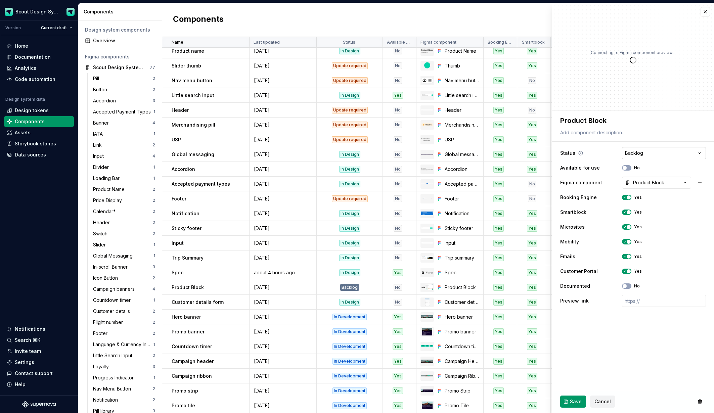
type textarea "*"
click at [643, 153] on html "Scout Design System Version Current draft Home Documentation Analytics Code aut…" at bounding box center [357, 206] width 714 height 413
click at [605, 154] on html "Scout Design System Version Current draft Home Documentation Analytics Code aut…" at bounding box center [357, 206] width 714 height 413
click at [373, 45] on html "Scout Design System Version Current draft Home Documentation Analytics Code aut…" at bounding box center [357, 206] width 714 height 413
click at [396, 56] on span "Edit property" at bounding box center [404, 55] width 44 height 7
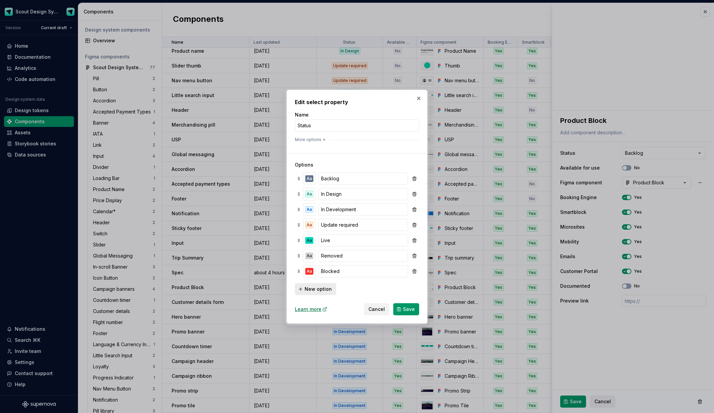
click at [322, 289] on span "New option" at bounding box center [318, 289] width 27 height 7
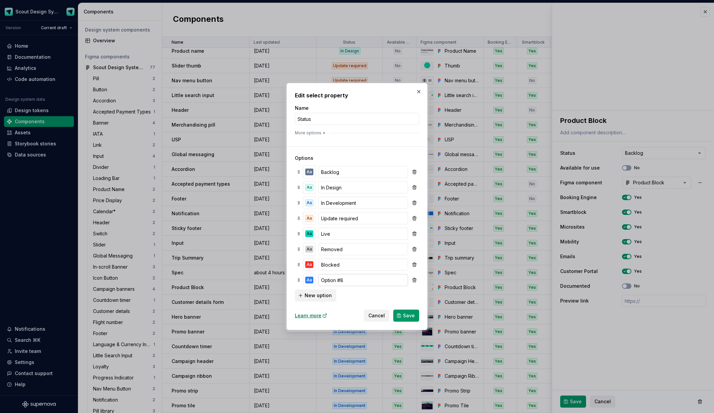
click at [345, 282] on input "Option #8" at bounding box center [364, 280] width 90 height 12
type input "Paused"
click at [309, 286] on button "Aa" at bounding box center [309, 280] width 12 height 12
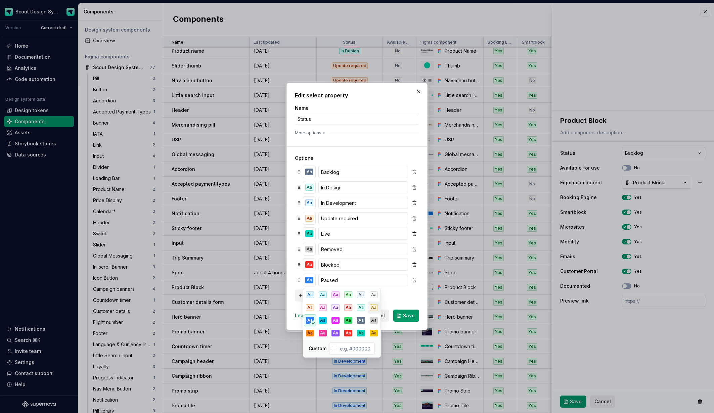
click at [376, 304] on button "Aa" at bounding box center [374, 308] width 12 height 12
click at [371, 333] on div "Aa" at bounding box center [374, 333] width 8 height 7
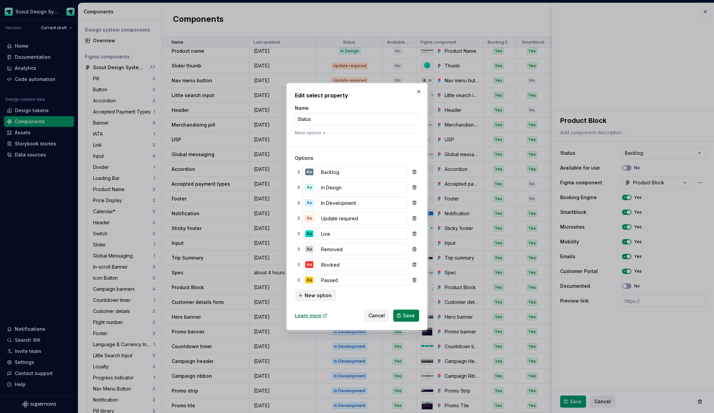
click at [406, 319] on span "Save" at bounding box center [409, 316] width 12 height 7
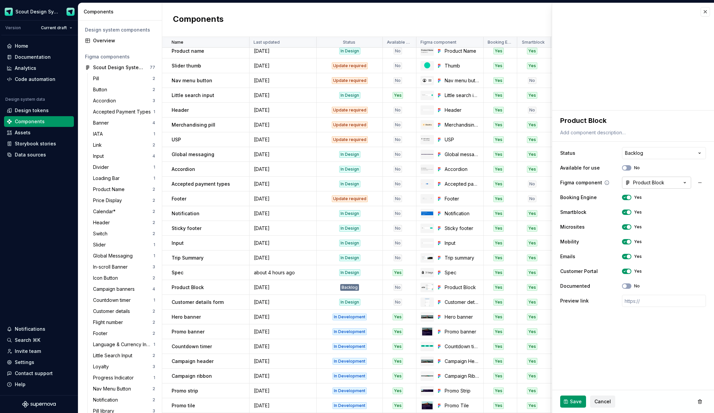
type textarea "*"
click at [633, 156] on html "Scout Design System Version Current draft Home Documentation Analytics Code aut…" at bounding box center [357, 206] width 714 height 413
select select "**********"
click at [569, 401] on button "Save" at bounding box center [574, 402] width 26 height 12
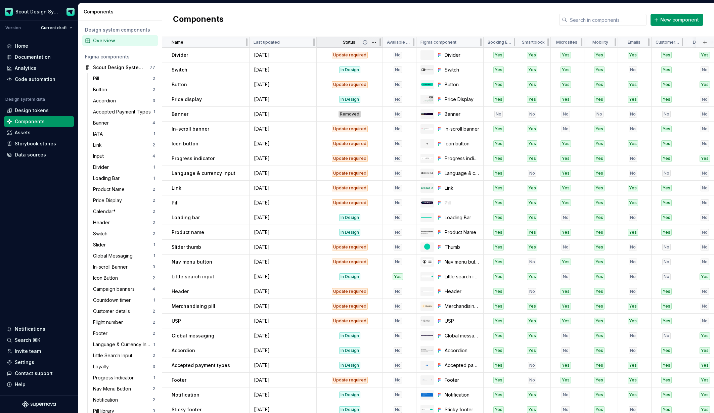
click at [367, 41] on icon at bounding box center [365, 42] width 4 height 4
click at [332, 42] on div "Status" at bounding box center [350, 42] width 58 height 5
click at [374, 43] on html "Scout Design System Version Current draft Home Documentation Analytics Code aut…" at bounding box center [357, 206] width 714 height 413
click at [390, 58] on span "Edit property" at bounding box center [404, 55] width 44 height 7
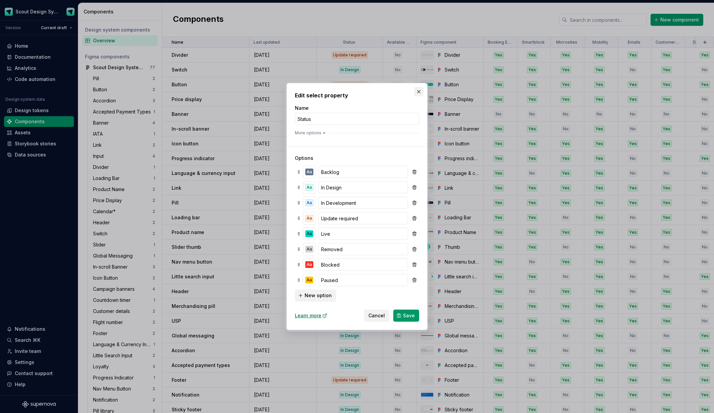
click at [420, 92] on button "button" at bounding box center [418, 91] width 9 height 9
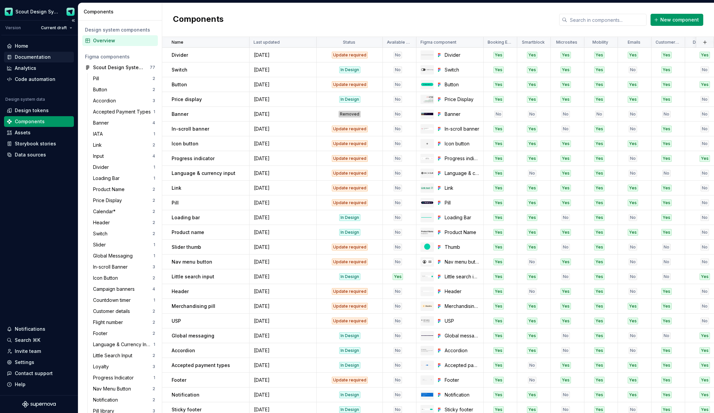
click at [28, 56] on div "Documentation" at bounding box center [33, 57] width 36 height 7
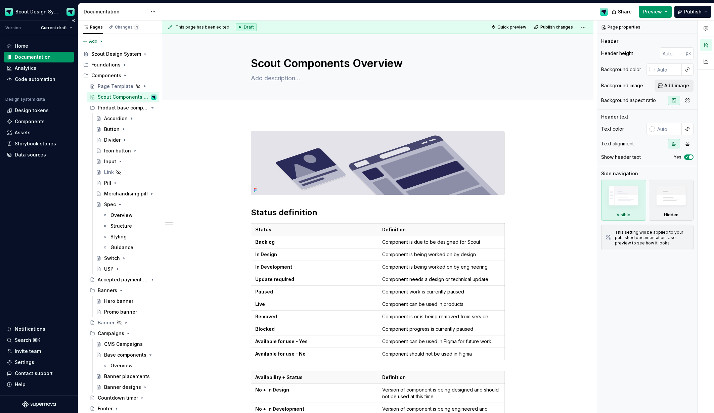
type textarea "*"
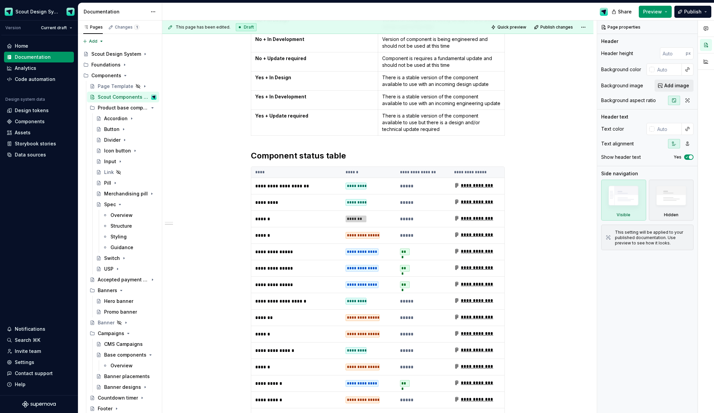
scroll to position [223, 0]
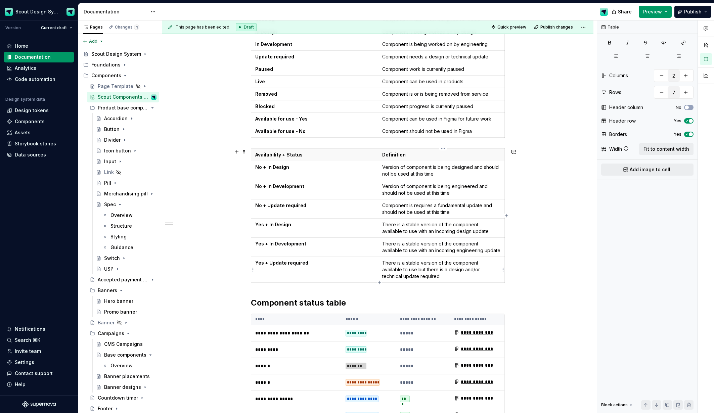
click at [418, 277] on p "There is a stable version of the component available to use but there is a desi…" at bounding box center [441, 270] width 119 height 20
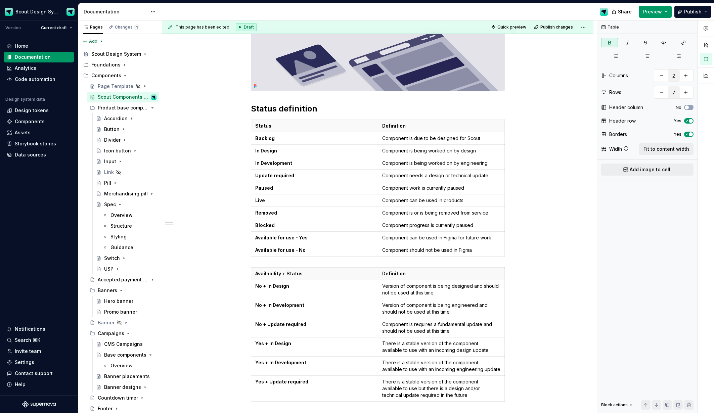
scroll to position [0, 0]
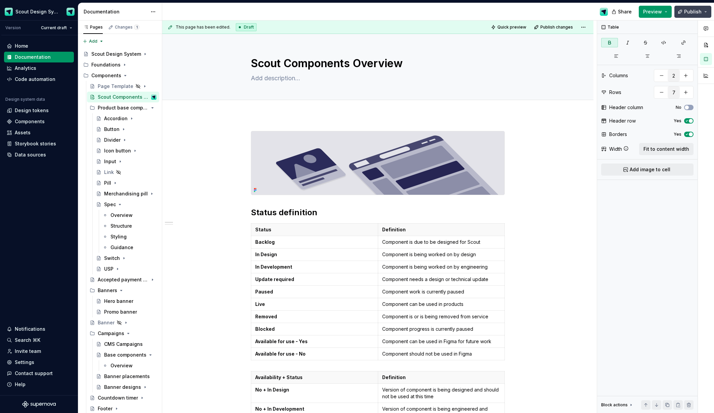
click at [692, 14] on span "Publish" at bounding box center [693, 11] width 17 height 7
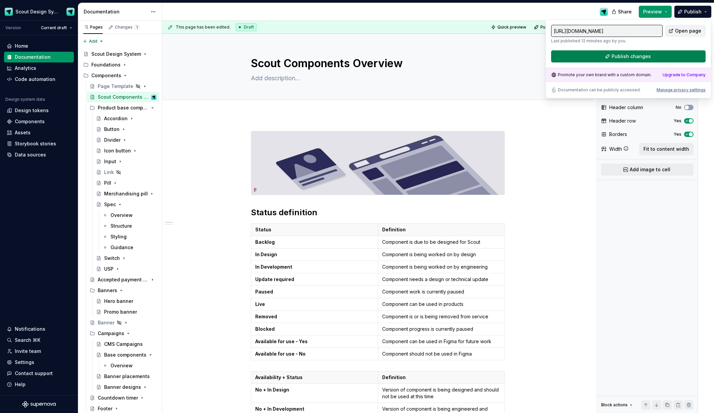
click at [626, 60] on button "Publish changes" at bounding box center [628, 56] width 155 height 12
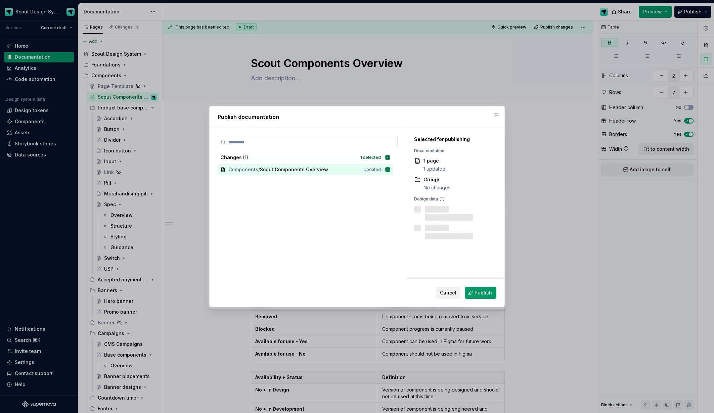
click at [481, 294] on span "Publish" at bounding box center [483, 293] width 17 height 7
type textarea "*"
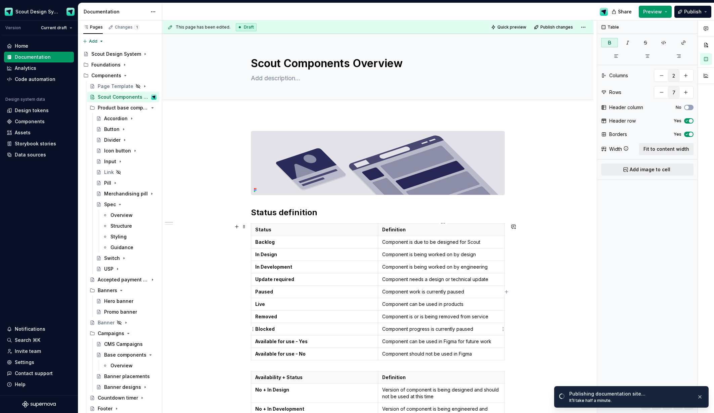
type input "11"
click at [442, 328] on p "Component progress is currently paused" at bounding box center [441, 329] width 119 height 7
click at [443, 331] on p "Component progress is currently paused" at bounding box center [441, 329] width 119 height 7
click at [453, 331] on p "Component progress is currently paused" at bounding box center [441, 329] width 119 height 7
drag, startPoint x: 477, startPoint y: 330, endPoint x: 440, endPoint y: 329, distance: 37.0
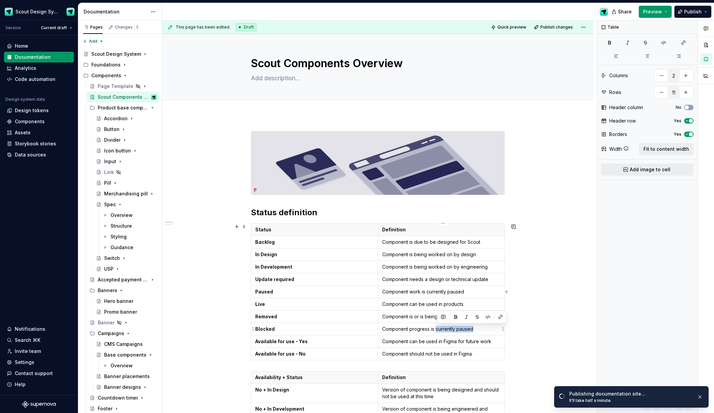
click at [437, 329] on p "Component progress is currently paused" at bounding box center [441, 329] width 119 height 7
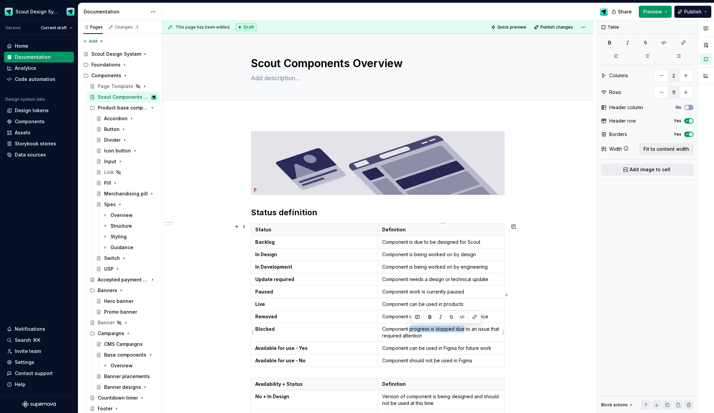
drag, startPoint x: 465, startPoint y: 331, endPoint x: 412, endPoint y: 329, distance: 53.1
click at [412, 329] on p "Component progress is stopped due to an issue that required attention" at bounding box center [441, 332] width 119 height 13
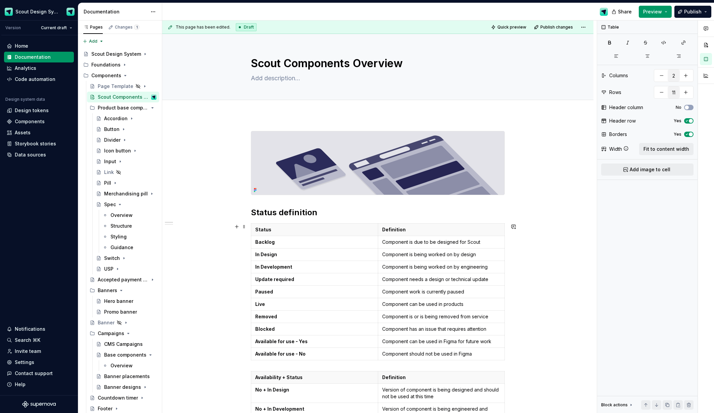
click at [690, 19] on div "Share Preview Publish" at bounding box center [664, 11] width 101 height 17
click at [690, 14] on span "Publish" at bounding box center [693, 11] width 17 height 7
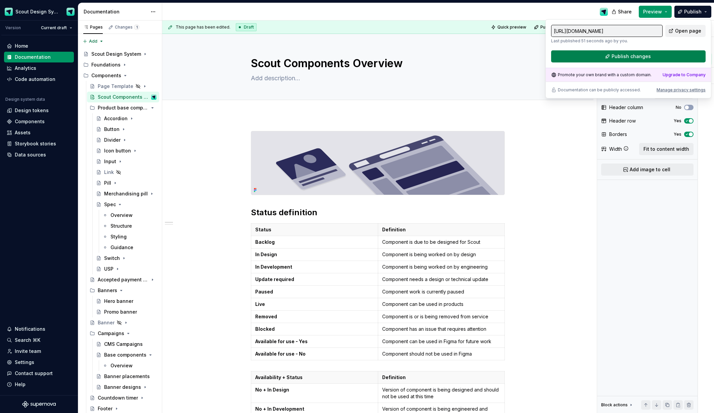
click at [631, 55] on span "Publish changes" at bounding box center [631, 56] width 39 height 7
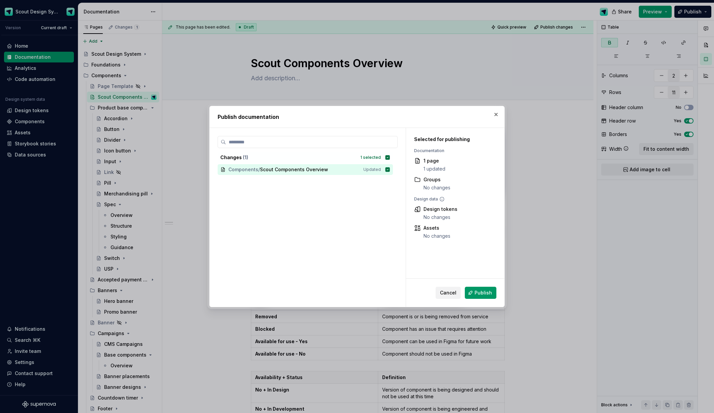
click at [480, 290] on span "Publish" at bounding box center [483, 293] width 17 height 7
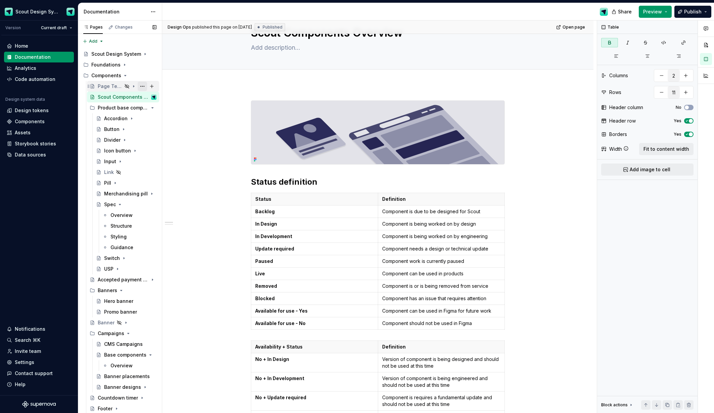
click at [141, 85] on button "Page tree" at bounding box center [142, 86] width 9 height 9
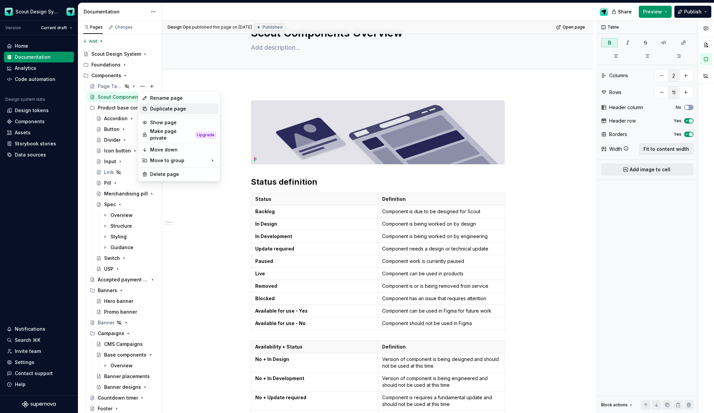
click at [168, 107] on div "Duplicate page" at bounding box center [183, 109] width 66 height 7
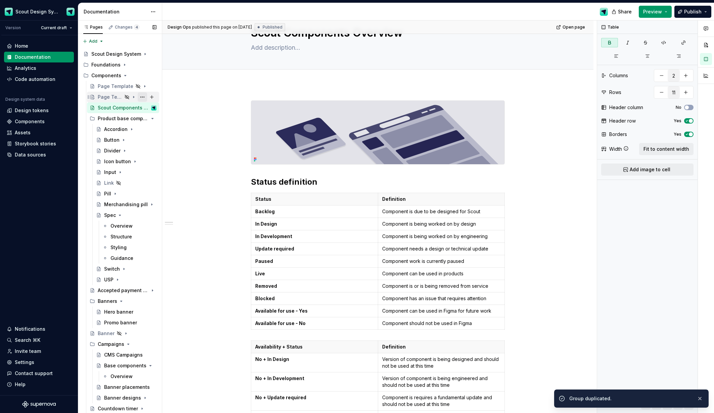
click at [142, 96] on button "Page tree" at bounding box center [142, 96] width 9 height 9
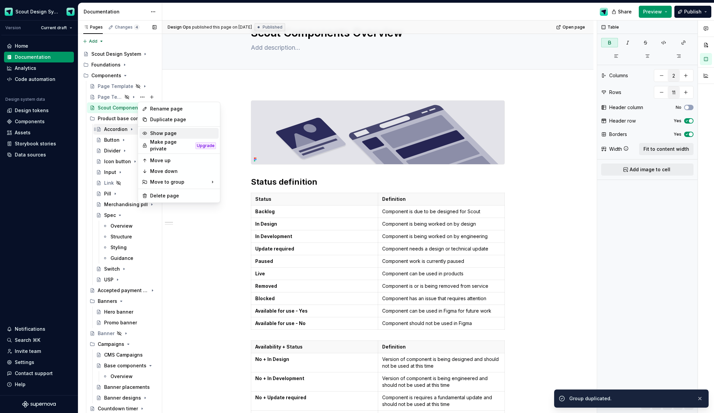
click at [161, 134] on div "Show page" at bounding box center [183, 133] width 66 height 7
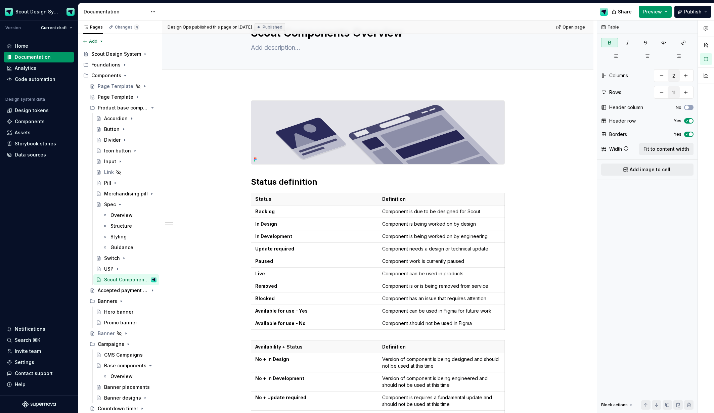
drag, startPoint x: 115, startPoint y: 277, endPoint x: 250, endPoint y: 124, distance: 204.0
click at [115, 277] on div "Scout Components Overview" at bounding box center [127, 280] width 46 height 7
click at [130, 278] on div "Scout Components Overview" at bounding box center [120, 280] width 32 height 7
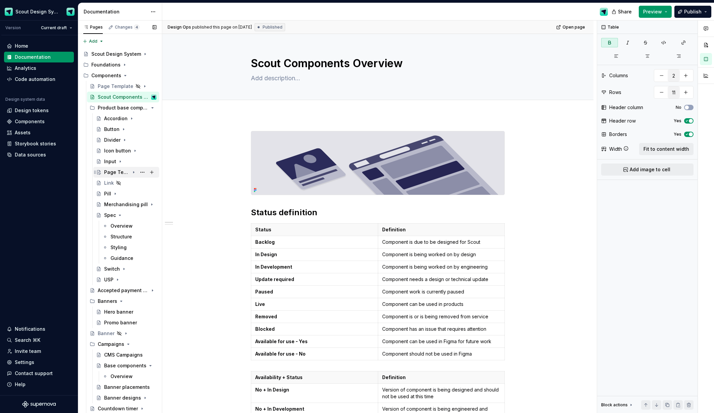
click at [117, 172] on div "Page Template" at bounding box center [117, 172] width 26 height 7
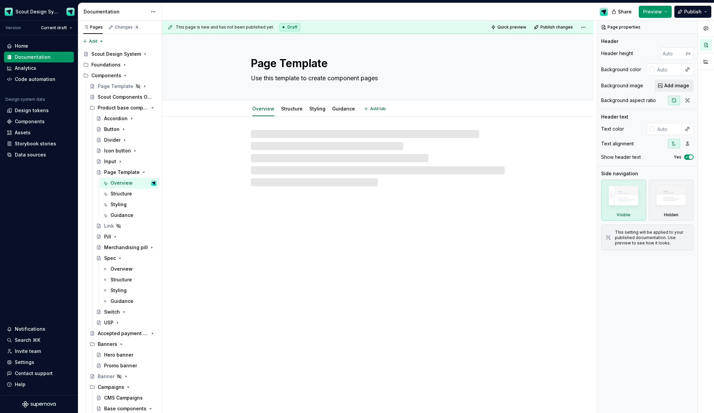
click at [310, 66] on textarea "Page Template" at bounding box center [377, 63] width 254 height 16
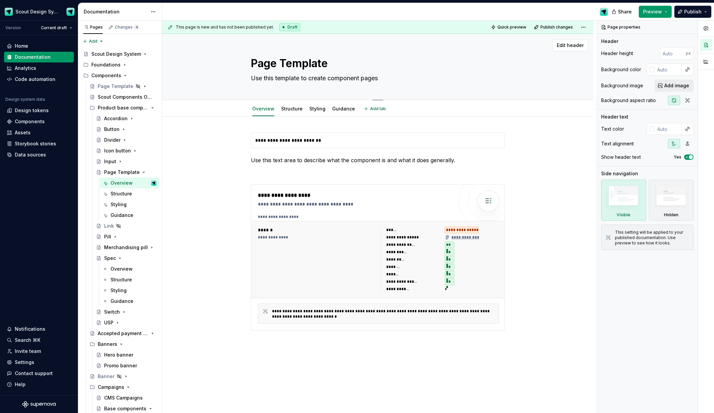
click at [309, 64] on textarea "Page Template" at bounding box center [377, 63] width 254 height 16
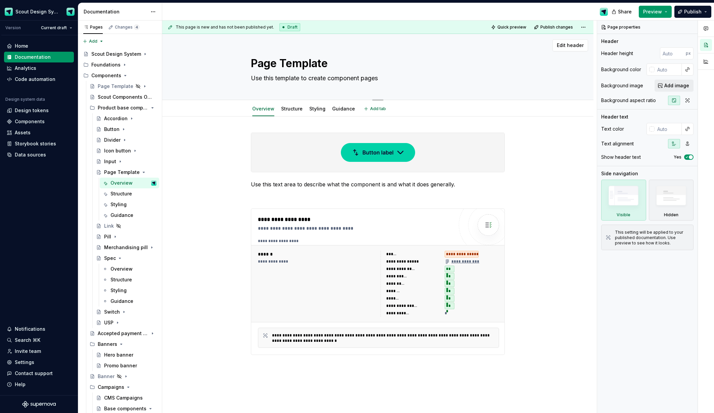
type textarea "*"
type textarea "L"
type textarea "*"
type textarea "La"
type textarea "*"
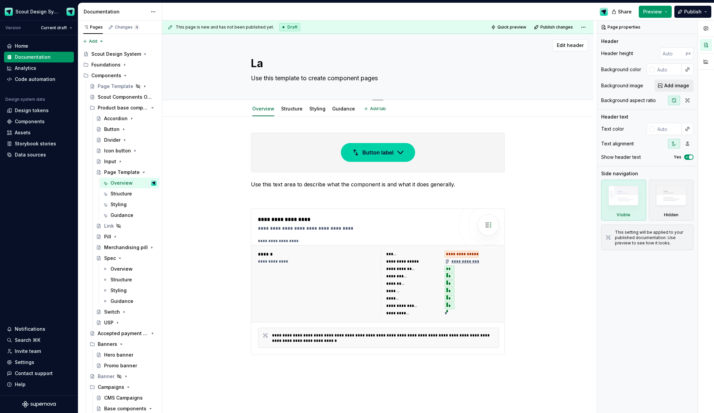
type textarea "Lan"
type textarea "*"
type textarea "Lang"
type textarea "*"
type textarea "Langu"
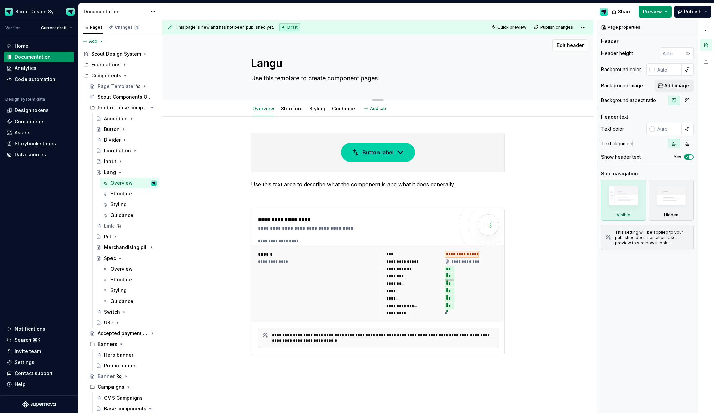
type textarea "*"
type textarea "Langua"
type textarea "*"
type textarea "Languag"
type textarea "*"
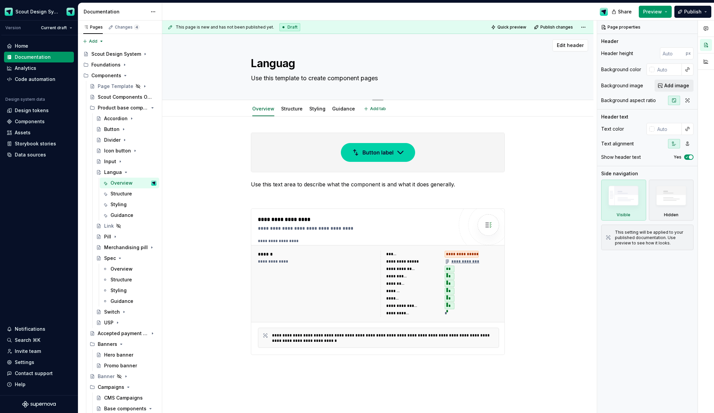
type textarea "Languagr"
type textarea "*"
type textarea "Languag"
type textarea "*"
type textarea "Language"
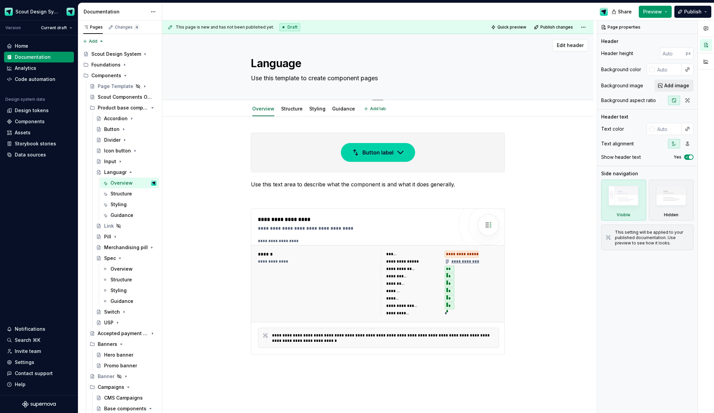
type textarea "*"
type textarea "Language"
type textarea "*"
type textarea "Language &"
type textarea "*"
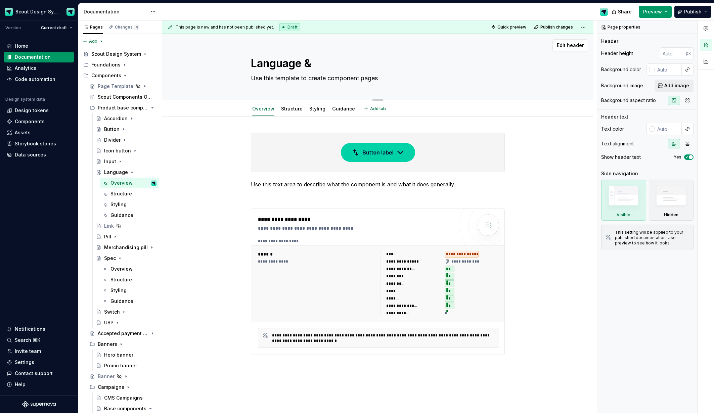
type textarea "Language &"
type textarea "*"
type textarea "Language & C"
type textarea "*"
type textarea "Language & Cu"
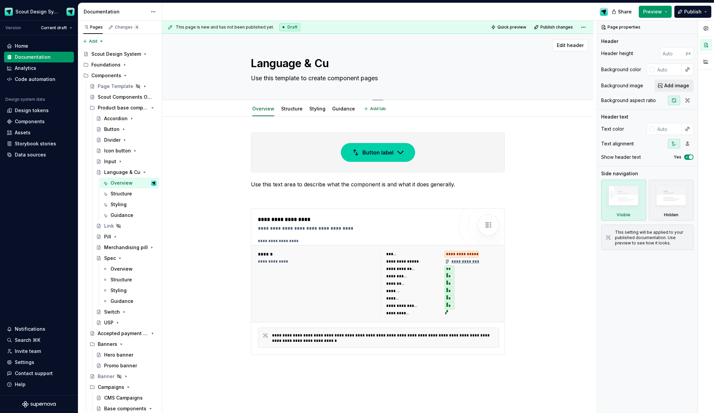
type textarea "*"
type textarea "Language & Cur"
type textarea "*"
type textarea "Language & Curr"
type textarea "*"
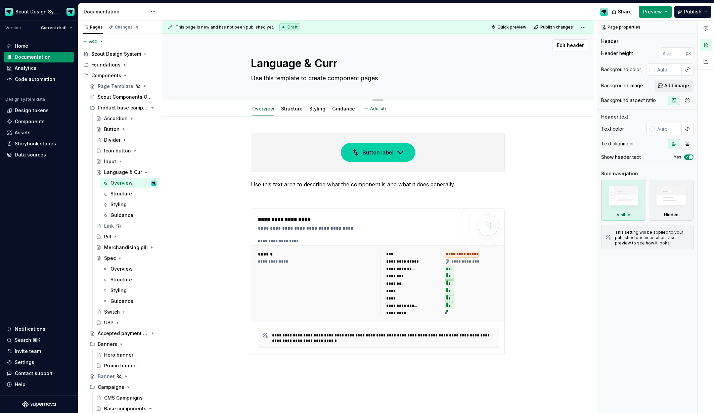
type textarea "Language & Curre"
type textarea "*"
type textarea "Language & Curren"
type textarea "*"
type textarea "Language & Currenc"
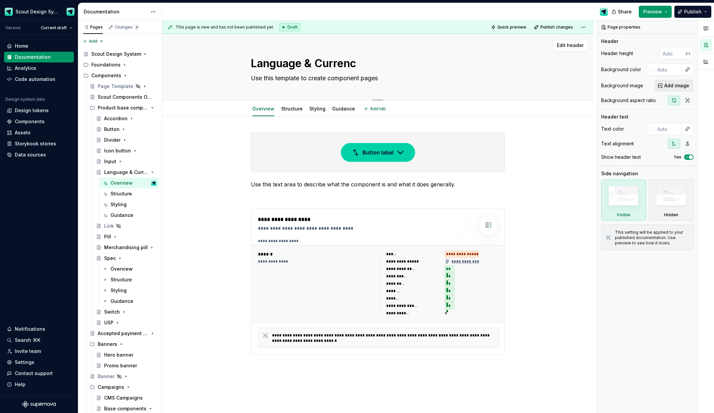
type textarea "*"
type textarea "Language & Currenct"
type textarea "*"
type textarea "Language & Currenc"
type textarea "*"
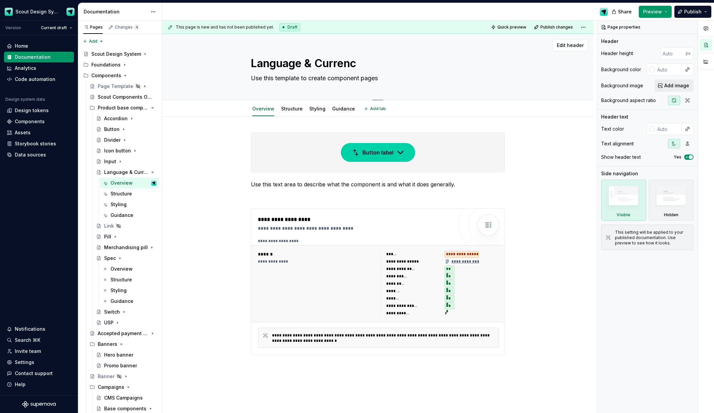
type textarea "Language & Currency"
type textarea "*"
type textarea "Language & Currency"
type textarea "*"
type textarea "Language & Currency d"
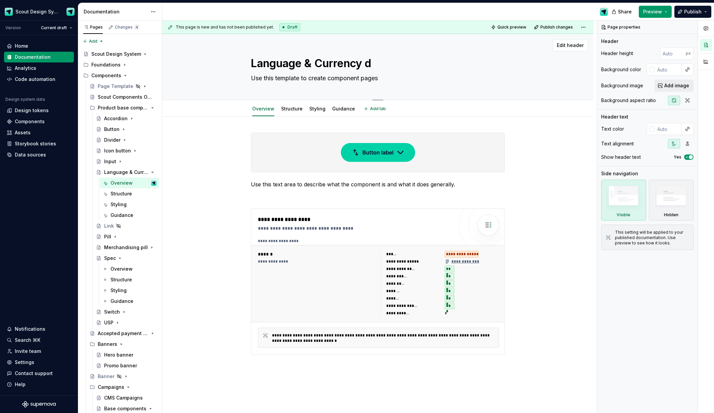
type textarea "*"
type textarea "Language & Currency dro"
type textarea "*"
type textarea "Language & Currency drop"
type textarea "*"
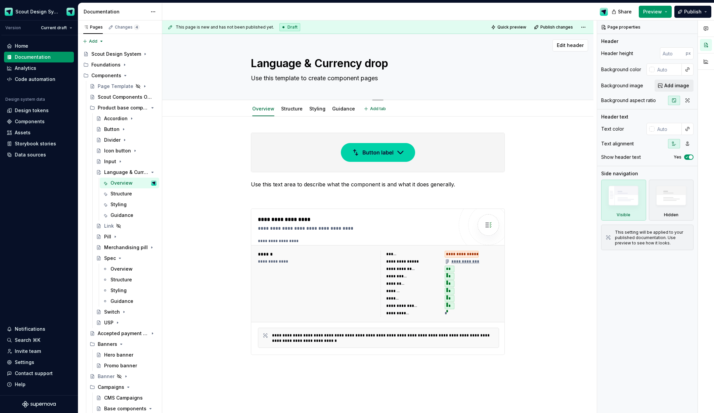
type textarea "Language & Currency dropd"
type textarea "*"
type textarea "Language & Currency dropdo"
type textarea "*"
type textarea "Language & Currency dropdow"
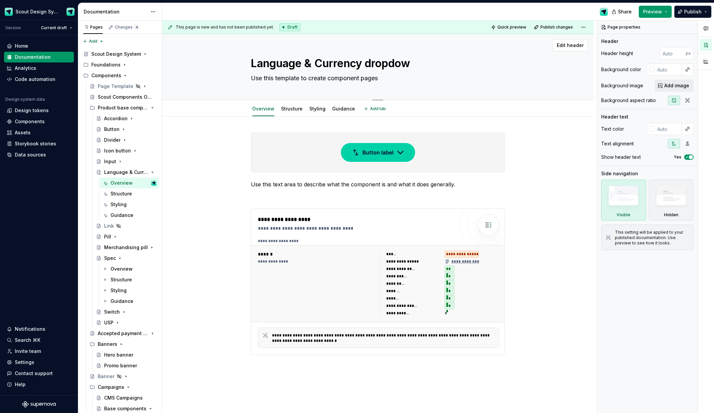
type textarea "*"
type textarea "Language & Currency dropdown"
type textarea "*"
type textarea "Language & Currency dropdown"
type textarea "*"
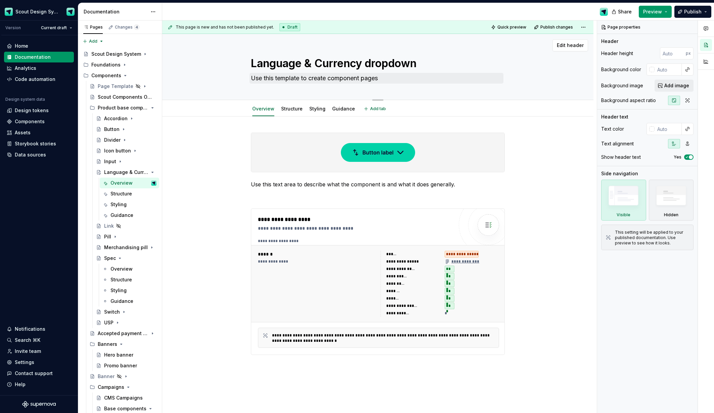
type textarea "Language & Currency dropdow"
type textarea "*"
type textarea "Language & Currency dropdo"
type textarea "*"
type textarea "Language & Currency dropd"
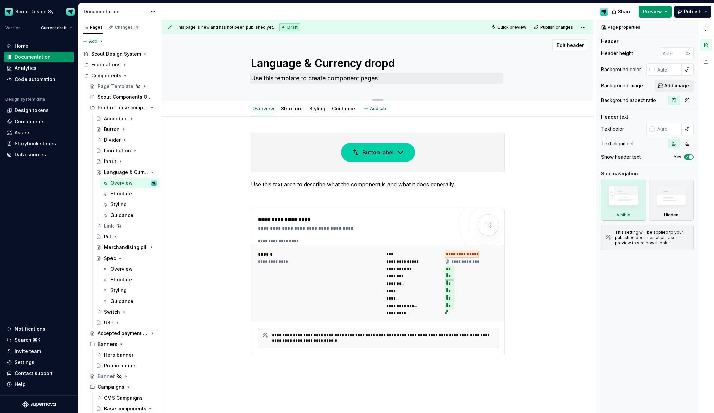
type textarea "*"
type textarea "Language & Currency drop"
type textarea "*"
type textarea "Language & Currency dro"
type textarea "*"
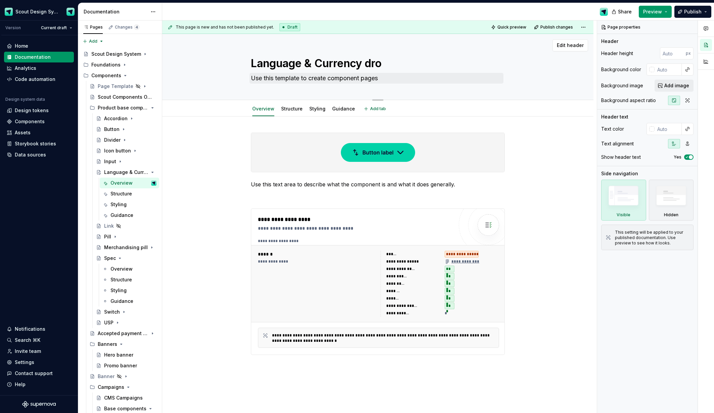
type textarea "Language & Currency dr"
type textarea "*"
type textarea "Language & Currency d"
type textarea "*"
type textarea "Language & Currency"
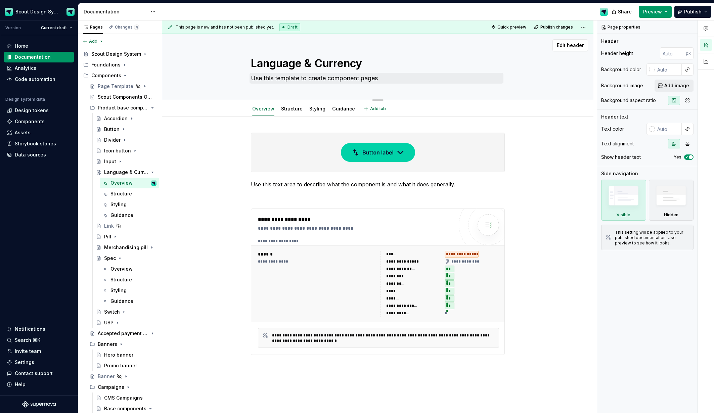
type textarea "*"
type textarea "Language & Currency i"
type textarea "*"
type textarea "Language & Currency in"
type textarea "*"
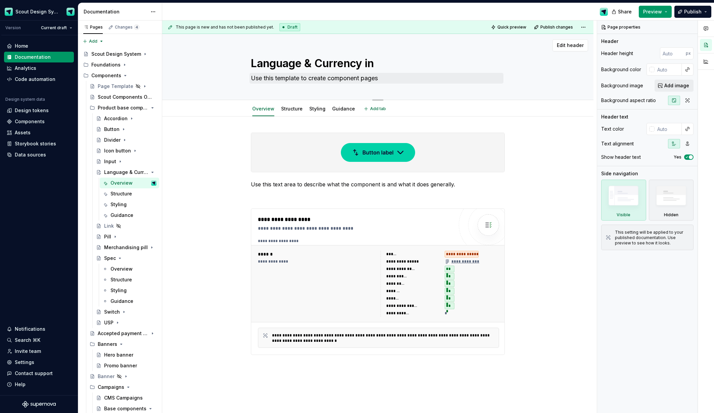
type textarea "Language & Currency inp"
type textarea "*"
type textarea "Language & Currency input"
type textarea "*"
type textarea "Language & Currency input"
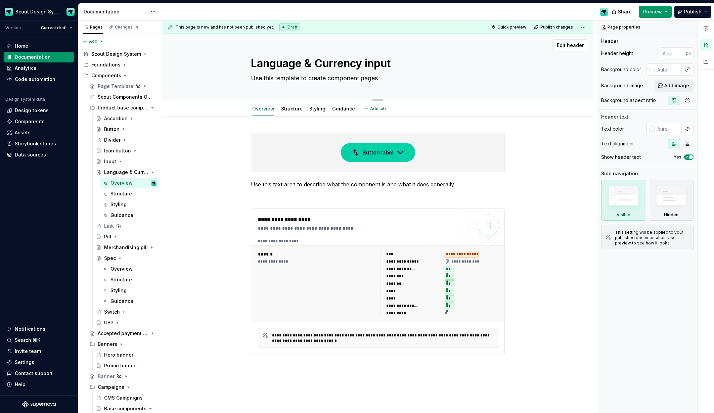
click at [365, 80] on textarea "Use this template to create component pages" at bounding box center [377, 78] width 254 height 11
type textarea "*"
click at [282, 160] on div at bounding box center [377, 152] width 253 height 39
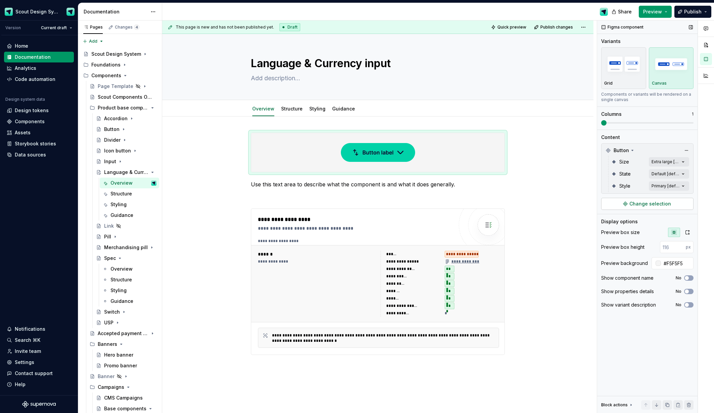
click at [641, 204] on span "Change selection" at bounding box center [651, 204] width 42 height 7
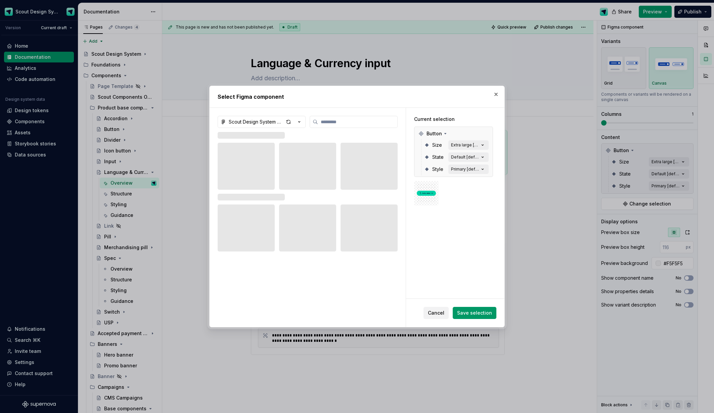
type textarea "*"
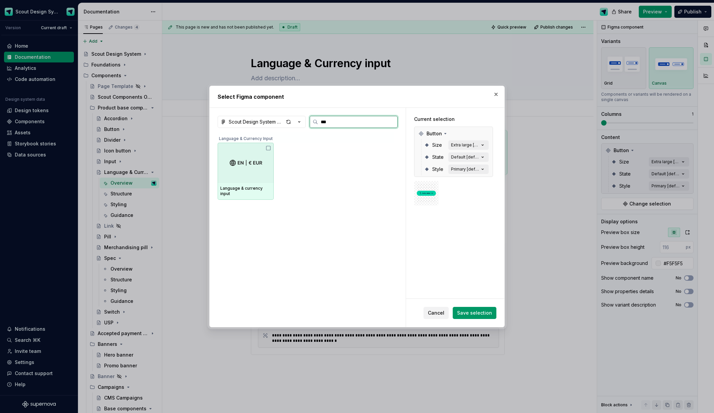
type input "****"
click at [242, 171] on div at bounding box center [246, 163] width 56 height 40
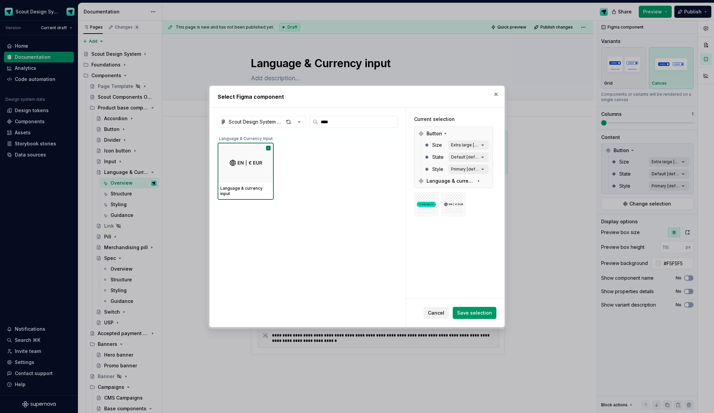
type textarea "*"
type input "*"
type textarea "*"
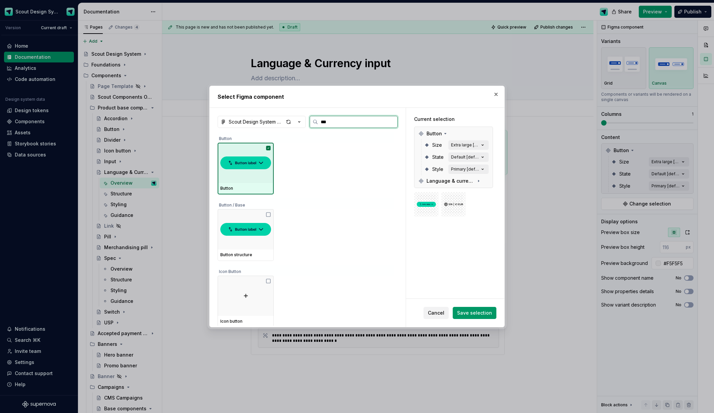
type input "****"
click at [239, 157] on img at bounding box center [245, 163] width 51 height 19
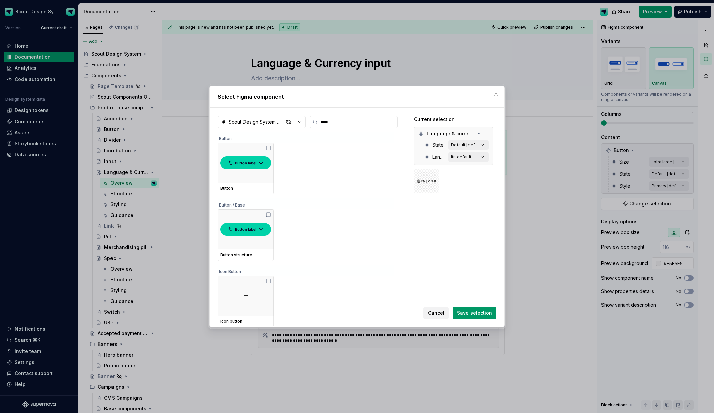
drag, startPoint x: 489, startPoint y: 316, endPoint x: 485, endPoint y: 308, distance: 8.7
click at [489, 316] on span "Save selection" at bounding box center [474, 313] width 35 height 7
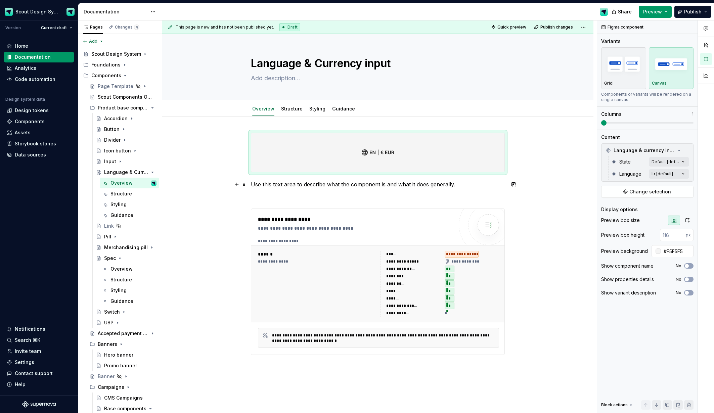
click at [336, 185] on p "Use this text area to describe what the component is and what it does generally." at bounding box center [378, 184] width 254 height 8
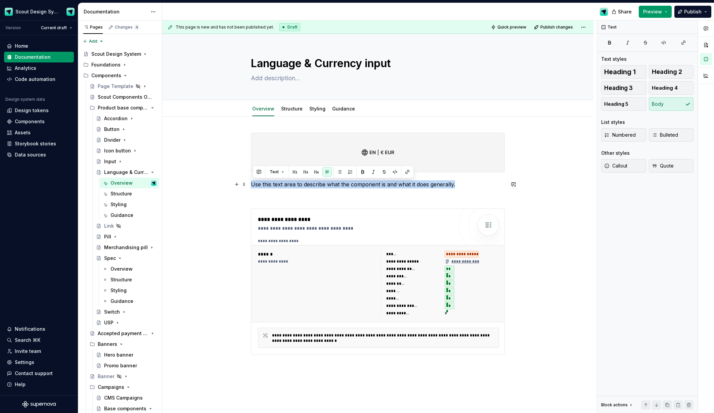
type textarea "*"
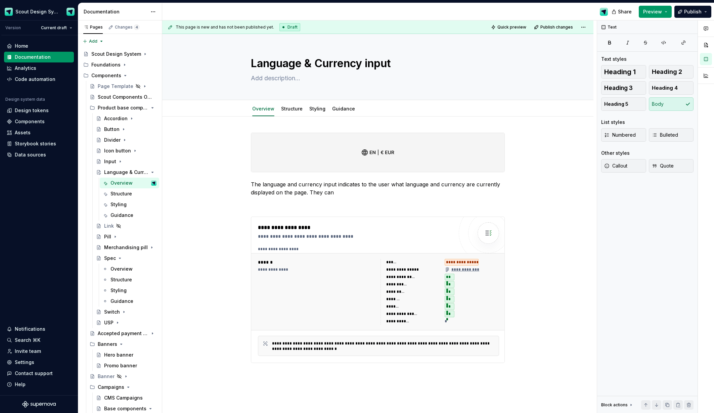
click at [709, 164] on div at bounding box center [706, 216] width 16 height 393
click at [337, 198] on div "**********" at bounding box center [378, 256] width 254 height 247
drag, startPoint x: 340, startPoint y: 192, endPoint x: 353, endPoint y: 196, distance: 13.5
click at [340, 192] on p "The language and currency input indicates to the user what language and currenc…" at bounding box center [378, 188] width 254 height 16
click at [413, 194] on p "The language and currency input indicates to the user what language and currenc…" at bounding box center [378, 188] width 254 height 16
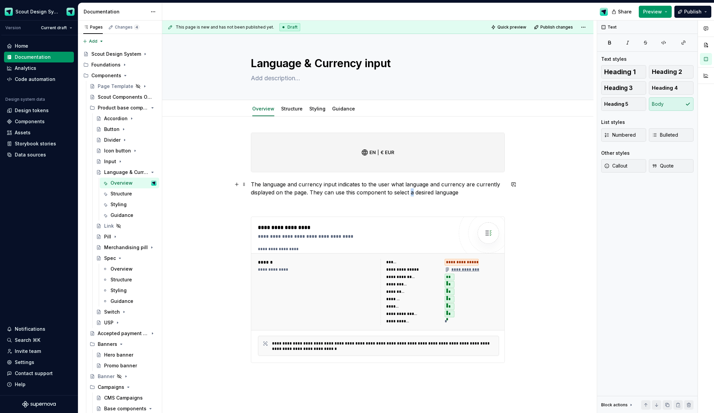
click at [413, 194] on p "The language and currency input indicates to the user what language and currenc…" at bounding box center [378, 188] width 254 height 16
click at [477, 195] on p "The language and currency input indicates to the user what language and currenc…" at bounding box center [378, 188] width 254 height 16
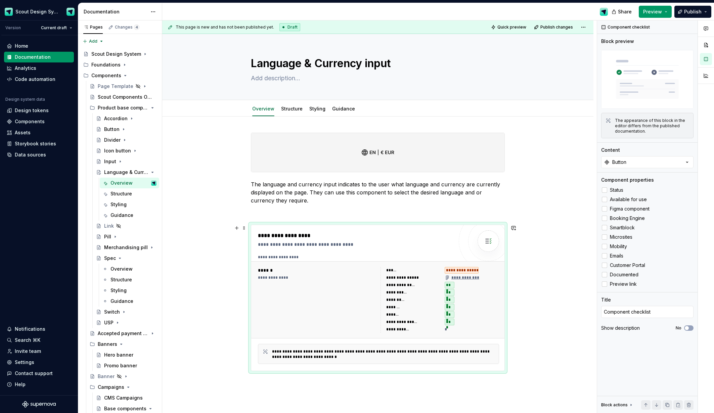
click at [366, 255] on div "**********" at bounding box center [378, 257] width 241 height 5
type textarea "*"
click at [644, 162] on button "Button" at bounding box center [648, 162] width 92 height 12
type input "lang"
click at [643, 190] on div "Language & currency input" at bounding box center [638, 189] width 64 height 7
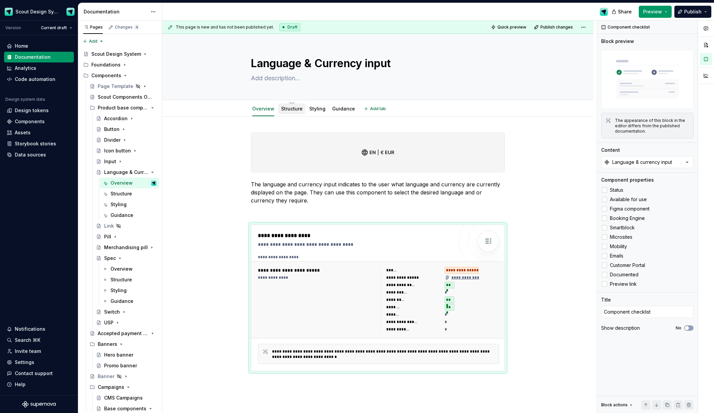
click at [292, 113] on div "Structure" at bounding box center [292, 109] width 22 height 8
click at [290, 111] on link "Structure" at bounding box center [292, 109] width 22 height 6
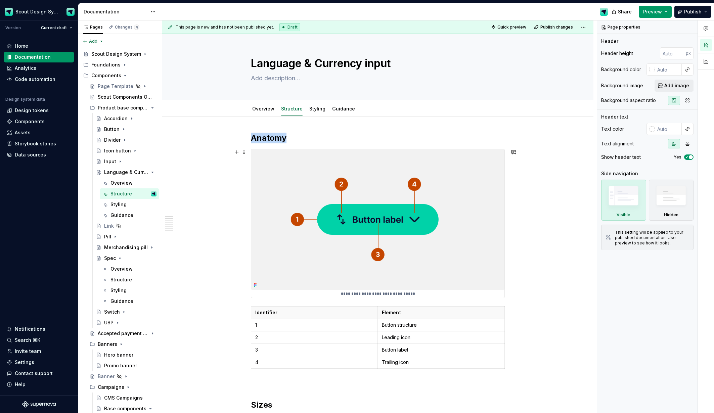
click at [339, 224] on img at bounding box center [377, 219] width 253 height 141
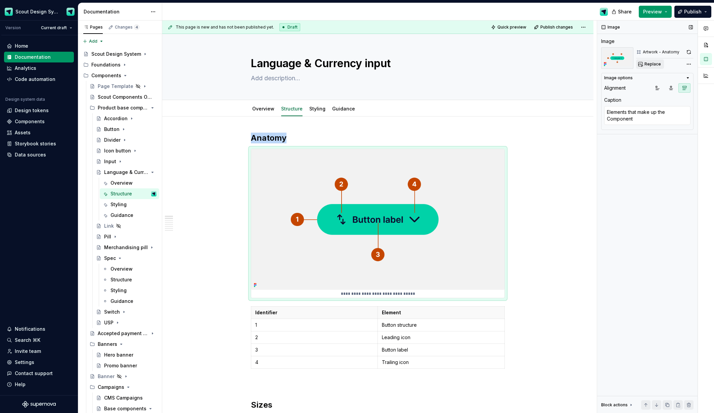
click at [650, 64] on span "Replace" at bounding box center [653, 63] width 16 height 5
type textarea "*"
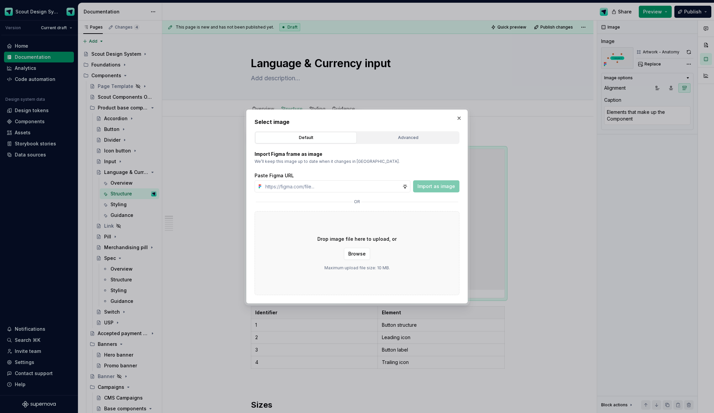
type input "[URL][DOMAIN_NAME]"
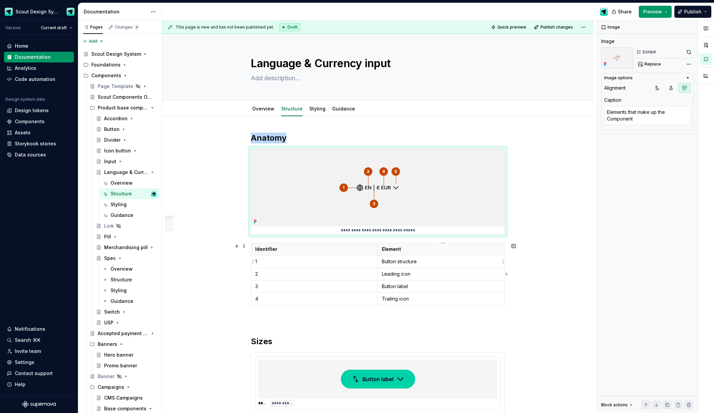
type textarea "*"
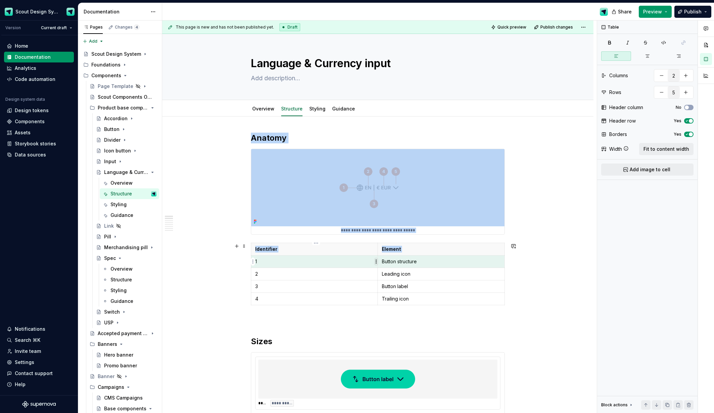
drag, startPoint x: 404, startPoint y: 260, endPoint x: 377, endPoint y: 260, distance: 26.6
click at [377, 260] on body "Scout Design System Version Current draft Home Documentation Analytics Code aut…" at bounding box center [357, 206] width 714 height 413
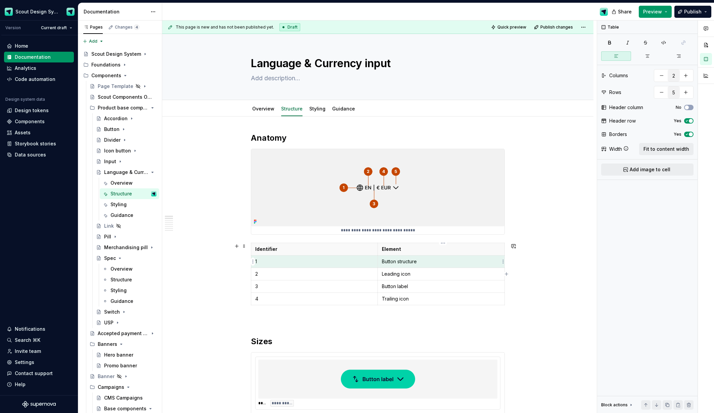
click at [423, 260] on p "Button structure" at bounding box center [441, 261] width 119 height 7
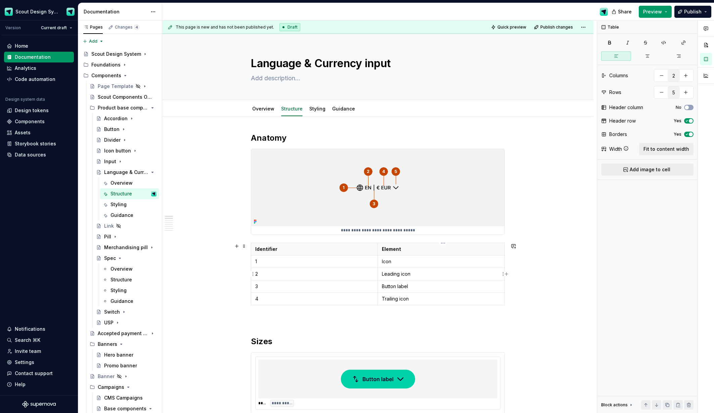
drag, startPoint x: 405, startPoint y: 275, endPoint x: 412, endPoint y: 275, distance: 7.1
click at [404, 275] on p "Leading icon" at bounding box center [441, 274] width 119 height 7
click at [407, 287] on p "Button label" at bounding box center [441, 286] width 119 height 7
click at [386, 286] on p "Divider" at bounding box center [441, 286] width 119 height 7
click at [391, 299] on p "Trailing icon" at bounding box center [441, 299] width 119 height 7
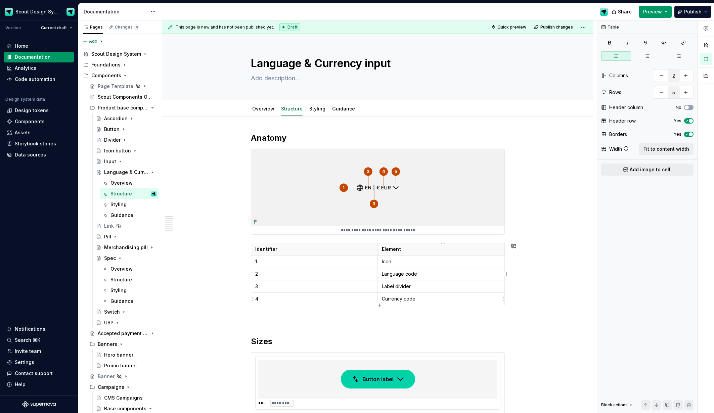
click at [379, 305] on icon "button" at bounding box center [379, 305] width 5 height 5
type input "6"
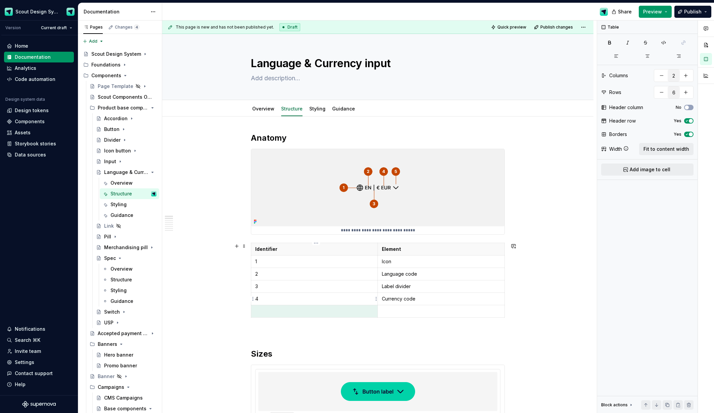
click at [286, 306] on td at bounding box center [314, 311] width 127 height 12
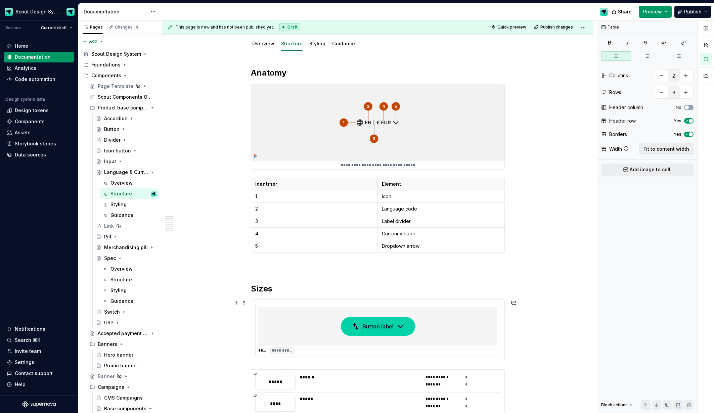
scroll to position [91, 0]
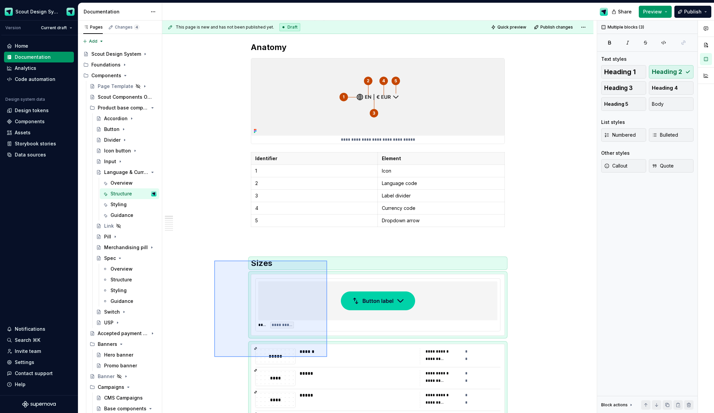
drag, startPoint x: 290, startPoint y: 328, endPoint x: 327, endPoint y: 357, distance: 47.9
click at [327, 357] on div "**********" at bounding box center [379, 216] width 435 height 393
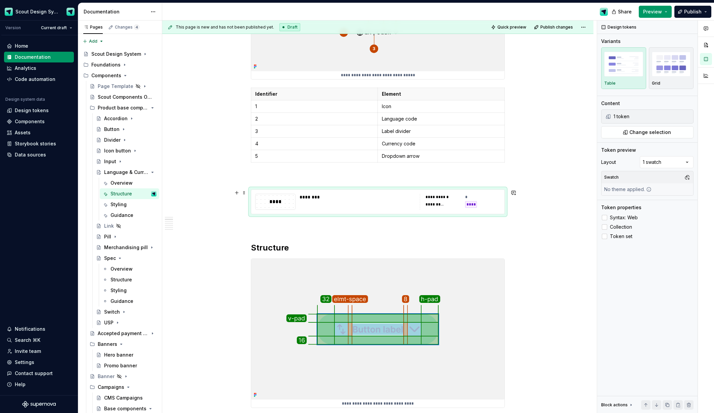
click at [336, 197] on div "********" at bounding box center [358, 197] width 116 height 7
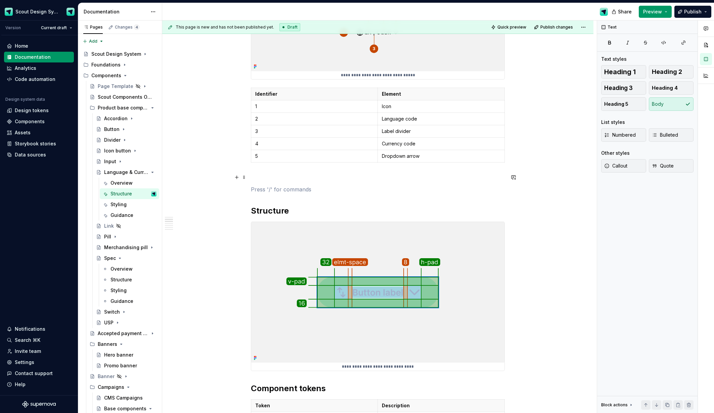
click at [288, 176] on p at bounding box center [378, 177] width 254 height 8
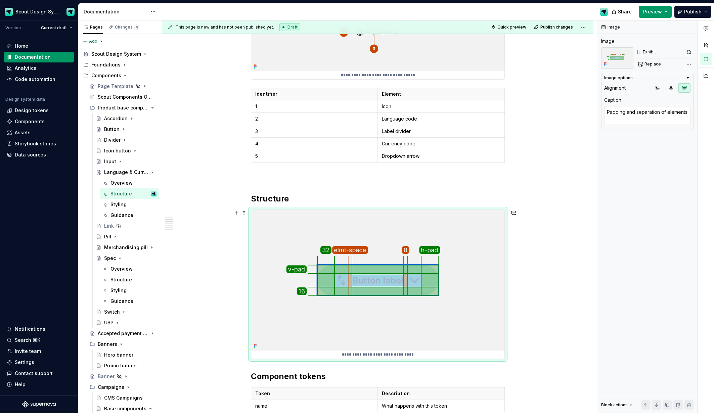
click at [367, 295] on img at bounding box center [377, 280] width 253 height 141
click at [651, 65] on span "Replace" at bounding box center [653, 63] width 16 height 5
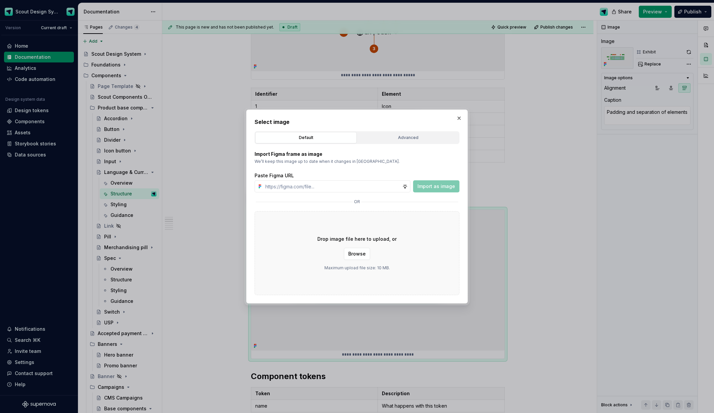
type textarea "*"
type input "[URL][DOMAIN_NAME]"
click at [443, 190] on button "Import as image" at bounding box center [436, 186] width 46 height 12
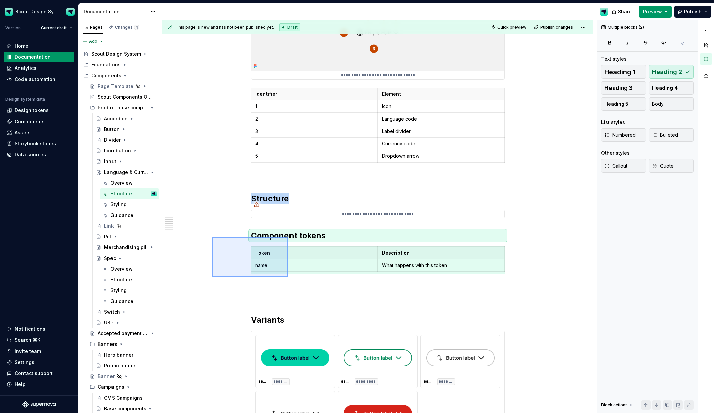
drag, startPoint x: 274, startPoint y: 271, endPoint x: 288, endPoint y: 277, distance: 15.6
click at [288, 277] on div "**********" at bounding box center [379, 216] width 435 height 393
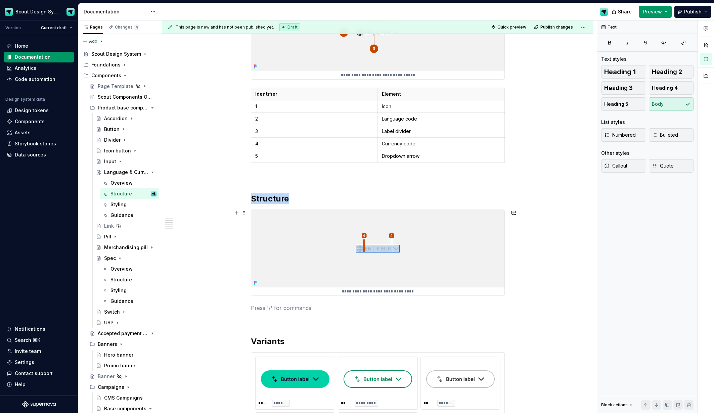
click at [277, 233] on img at bounding box center [377, 248] width 253 height 77
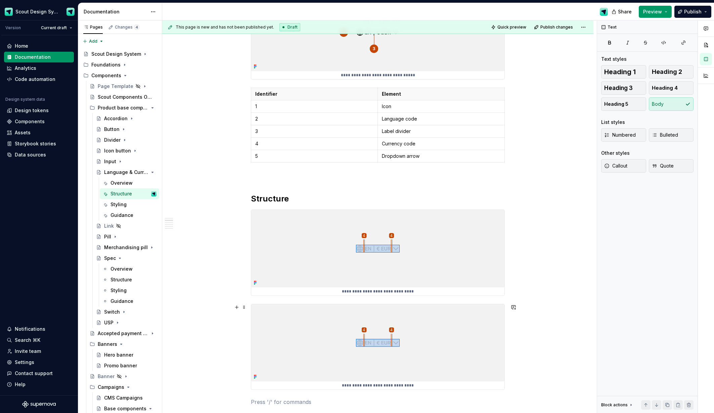
click at [350, 345] on img at bounding box center [377, 342] width 253 height 77
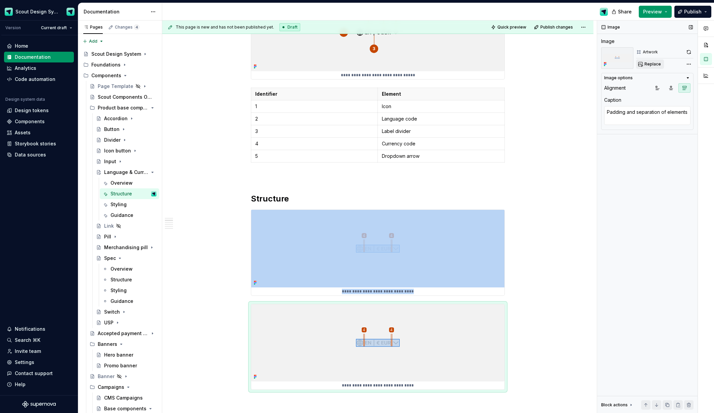
click at [652, 65] on span "Replace" at bounding box center [653, 63] width 16 height 5
type textarea "*"
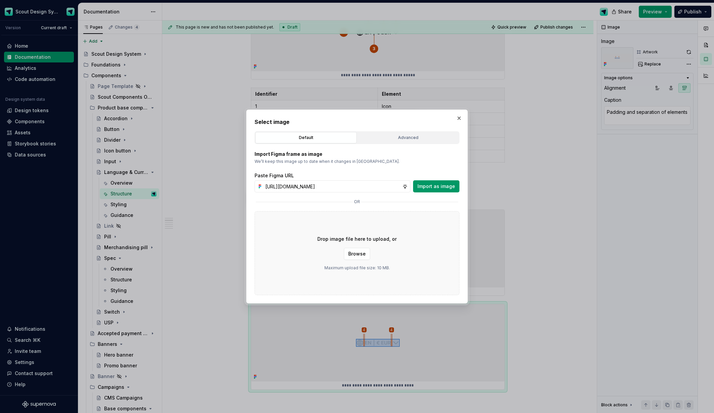
scroll to position [0, 192]
type input "[URL][DOMAIN_NAME]"
drag, startPoint x: 439, startPoint y: 183, endPoint x: 415, endPoint y: 19, distance: 166.4
click at [439, 183] on span "Import as image" at bounding box center [437, 186] width 38 height 7
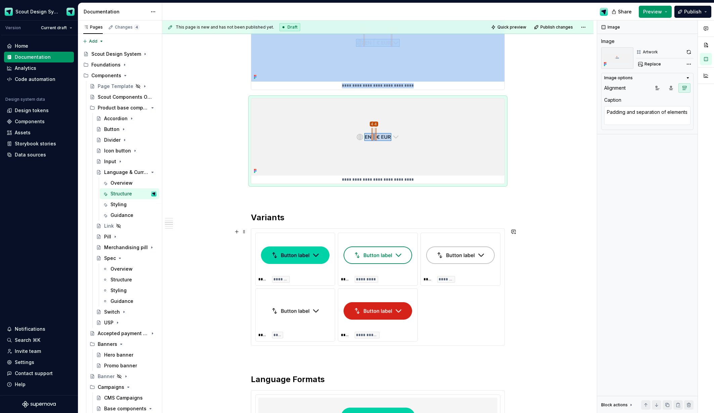
scroll to position [432, 0]
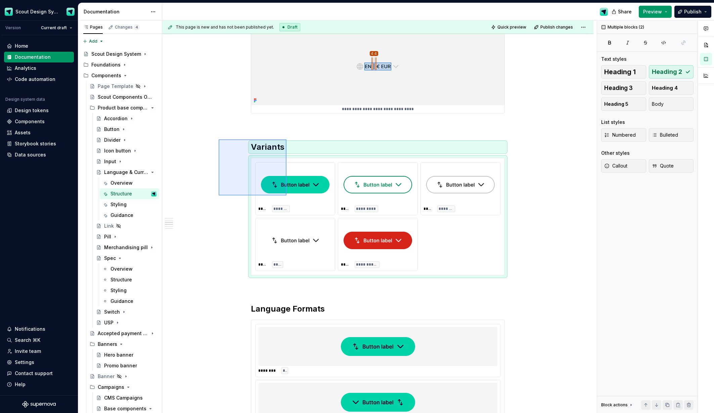
drag, startPoint x: 241, startPoint y: 157, endPoint x: 287, endPoint y: 196, distance: 60.1
click at [287, 196] on div "**********" at bounding box center [379, 216] width 435 height 393
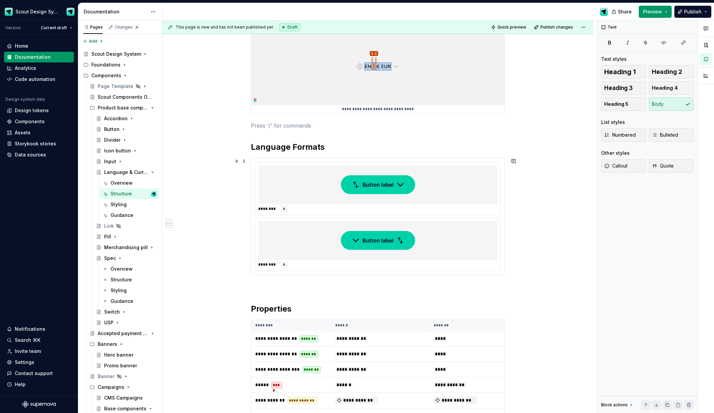
drag, startPoint x: 282, startPoint y: 172, endPoint x: 364, endPoint y: 170, distance: 82.0
click at [282, 172] on div at bounding box center [377, 184] width 239 height 39
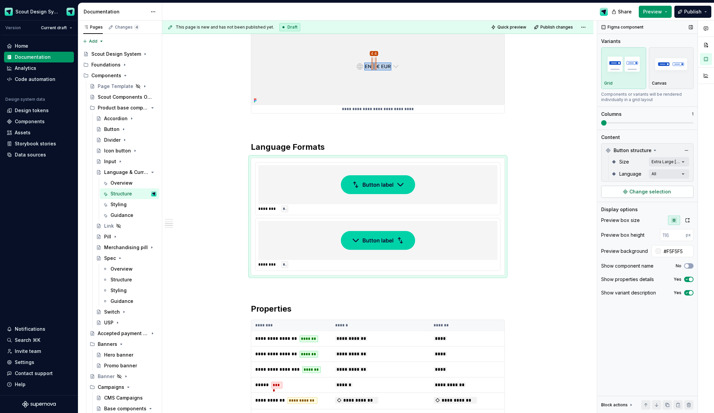
click at [655, 192] on span "Change selection" at bounding box center [651, 192] width 42 height 7
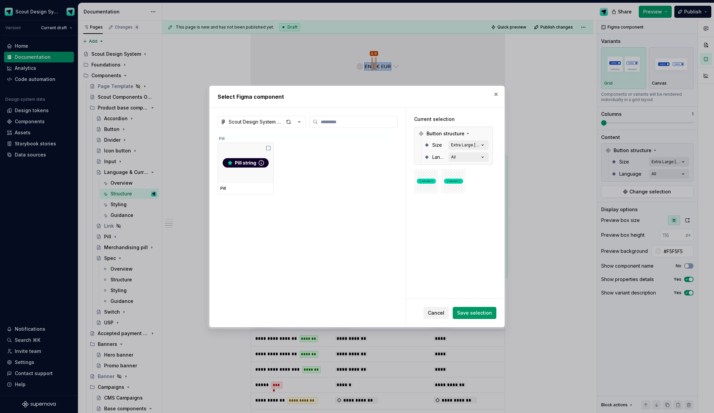
type textarea "*"
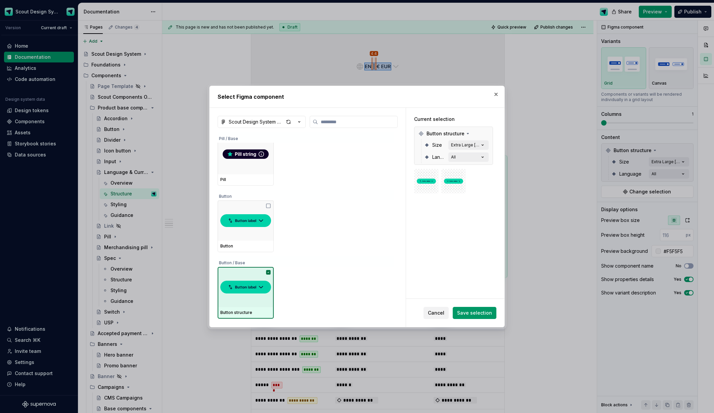
scroll to position [80, 0]
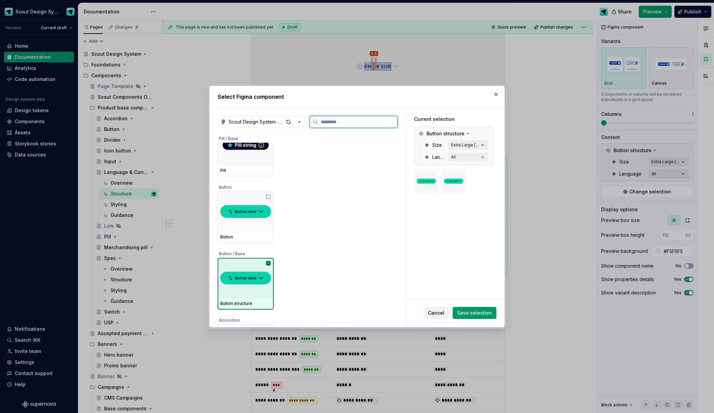
click at [267, 267] on div at bounding box center [246, 278] width 56 height 40
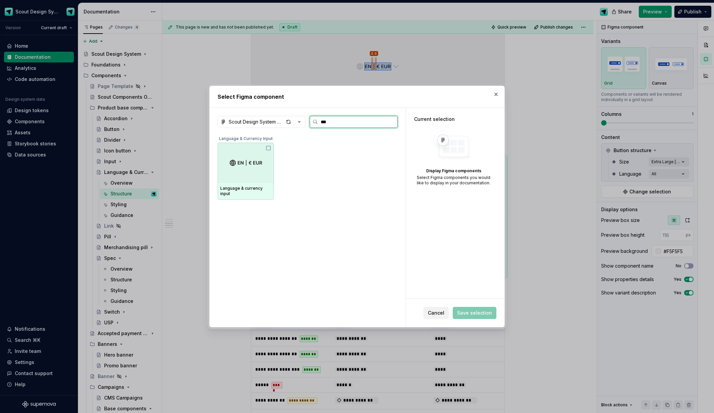
scroll to position [0, 0]
type input "****"
drag, startPoint x: 268, startPoint y: 165, endPoint x: 305, endPoint y: 186, distance: 42.6
click at [268, 165] on div at bounding box center [246, 163] width 56 height 40
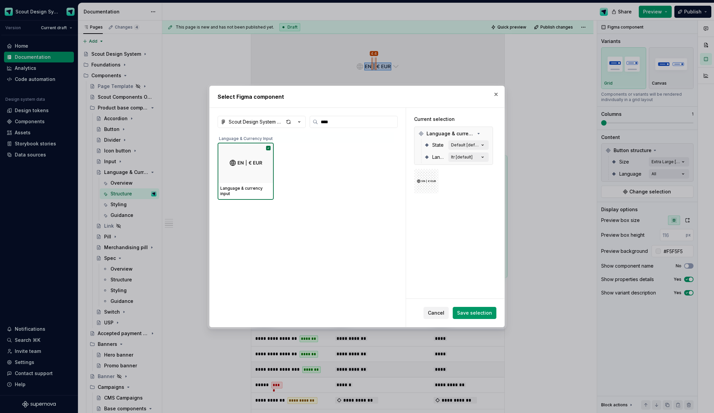
drag, startPoint x: 476, startPoint y: 318, endPoint x: 492, endPoint y: 306, distance: 19.5
click at [476, 317] on button "Save selection" at bounding box center [475, 313] width 44 height 12
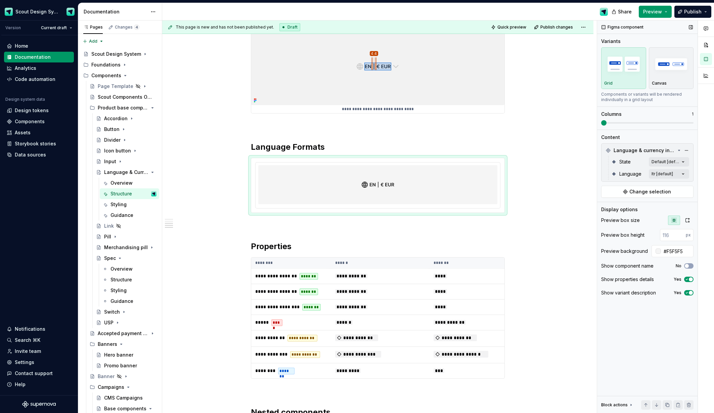
click at [691, 174] on div "State Default [default] Language ltr [default]" at bounding box center [647, 168] width 89 height 24
click at [686, 175] on div "Comments Open comments No comments yet Select ‘Comment’ from the block context …" at bounding box center [655, 216] width 117 height 393
click at [679, 185] on span "button" at bounding box center [678, 186] width 4 height 4
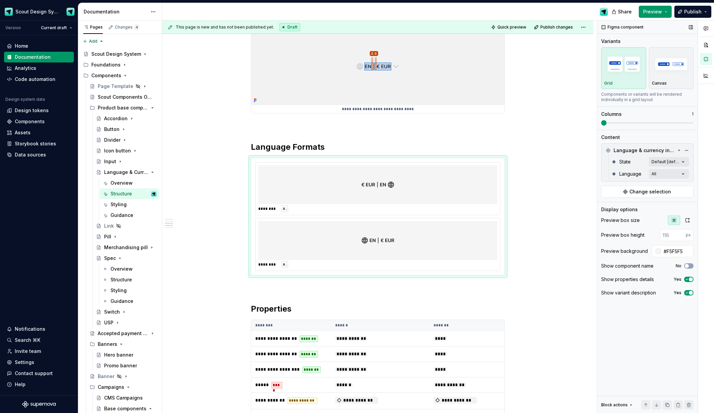
drag, startPoint x: 622, startPoint y: 124, endPoint x: 616, endPoint y: 124, distance: 6.1
click at [635, 125] on div "Comments Open comments No comments yet Select ‘Comment’ from the block context …" at bounding box center [655, 216] width 117 height 393
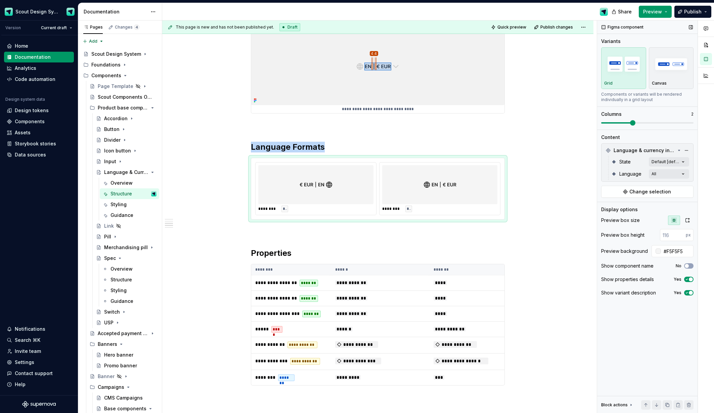
click at [630, 124] on span at bounding box center [632, 122] width 5 height 5
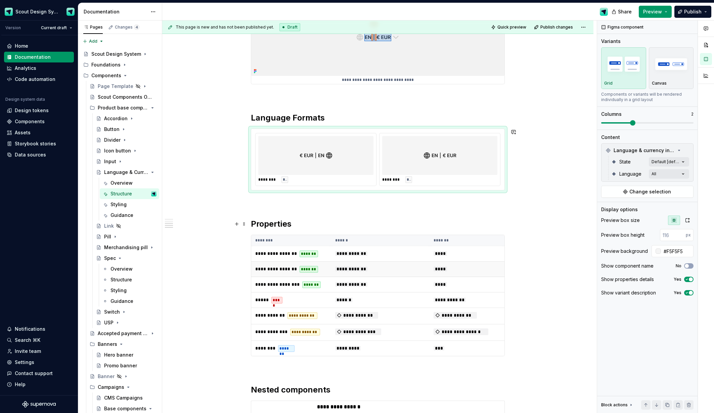
click at [312, 270] on div "*******" at bounding box center [309, 269] width 18 height 7
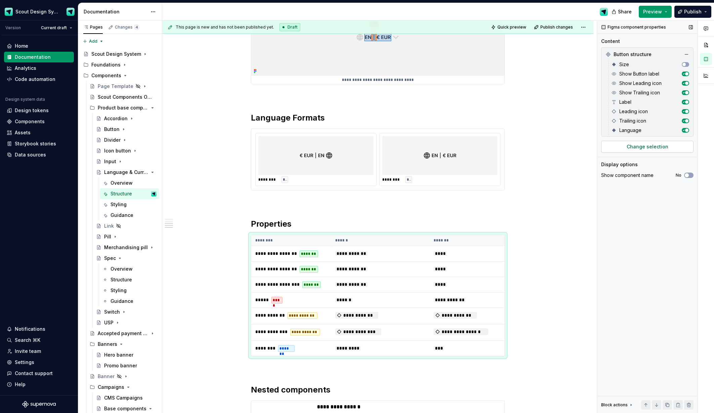
click at [655, 147] on span "Change selection" at bounding box center [648, 146] width 42 height 7
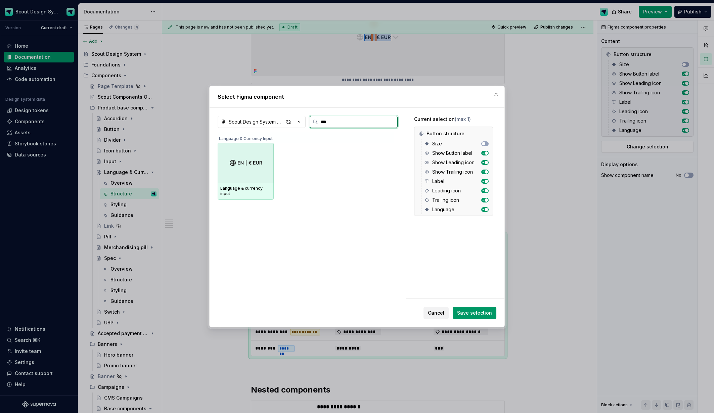
type input "****"
click at [253, 169] on div at bounding box center [246, 163] width 56 height 40
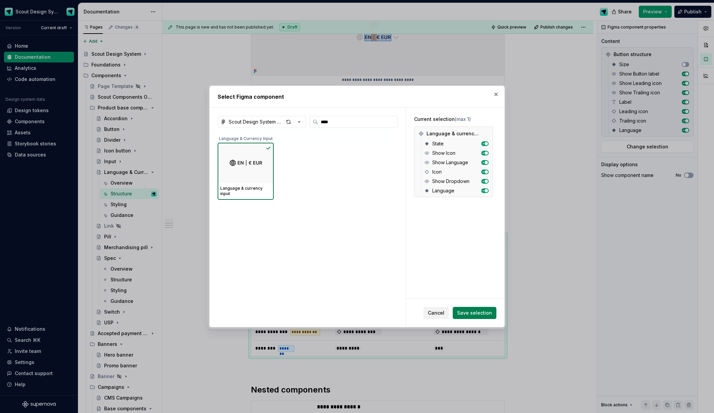
click at [471, 314] on span "Save selection" at bounding box center [474, 313] width 35 height 7
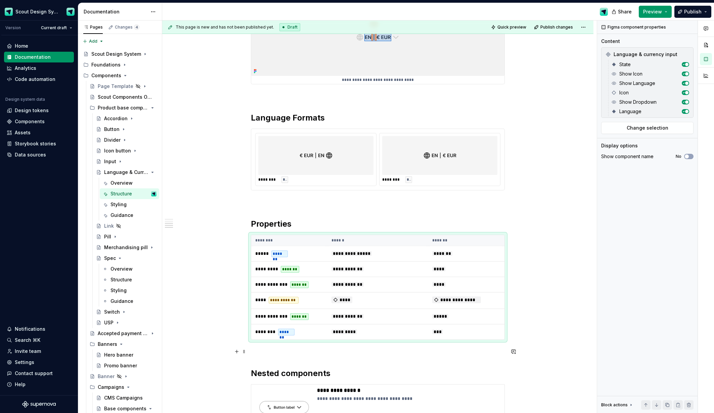
click at [271, 348] on p at bounding box center [378, 352] width 254 height 8
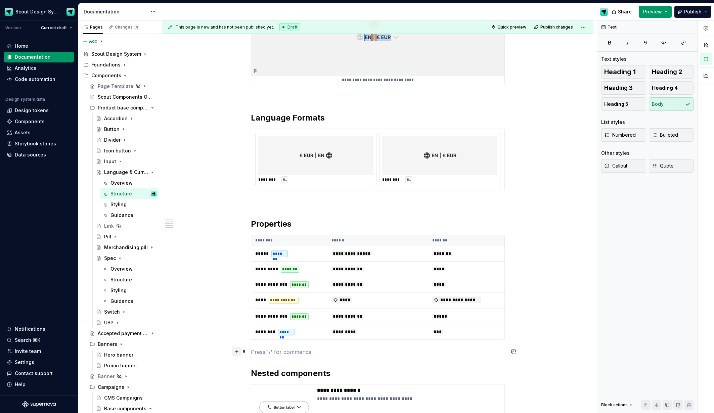
click at [237, 353] on button "button" at bounding box center [236, 351] width 9 height 9
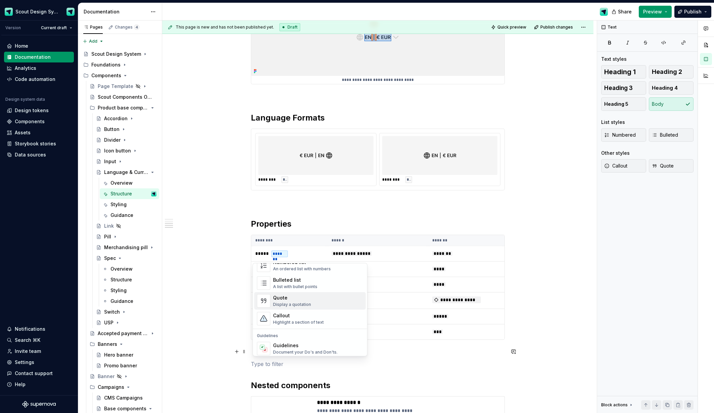
scroll to position [147, 0]
click at [286, 295] on div "Callout" at bounding box center [298, 293] width 51 height 7
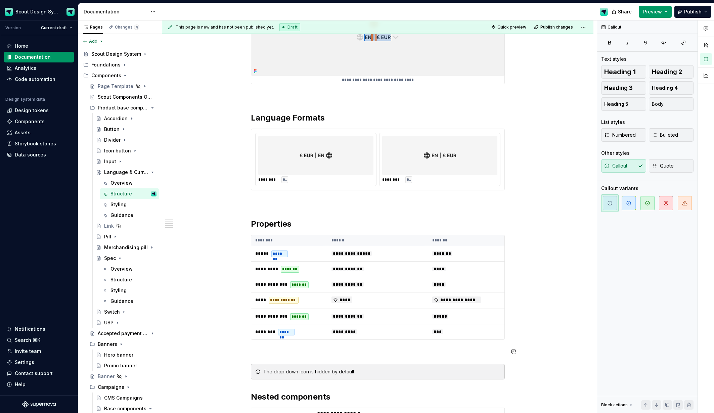
click at [269, 354] on p at bounding box center [378, 352] width 254 height 8
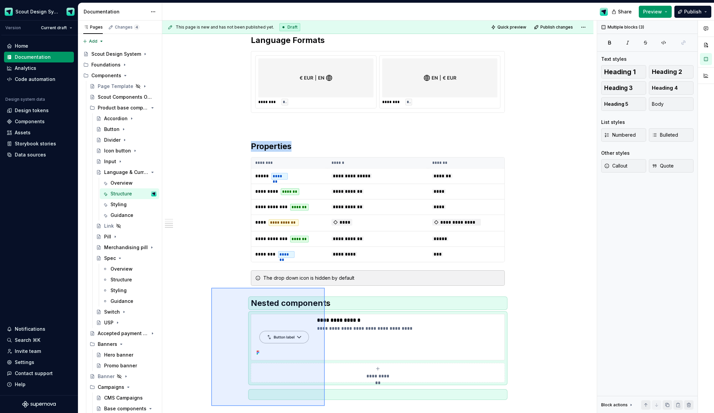
scroll to position [569, 0]
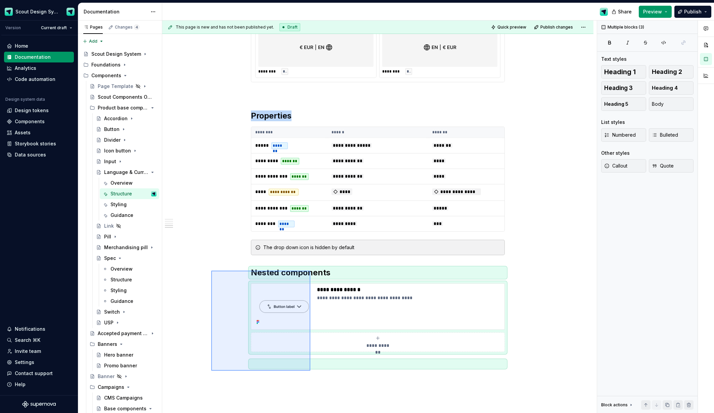
drag, startPoint x: 250, startPoint y: 353, endPoint x: 311, endPoint y: 371, distance: 62.9
click at [311, 371] on div "**********" at bounding box center [379, 216] width 435 height 393
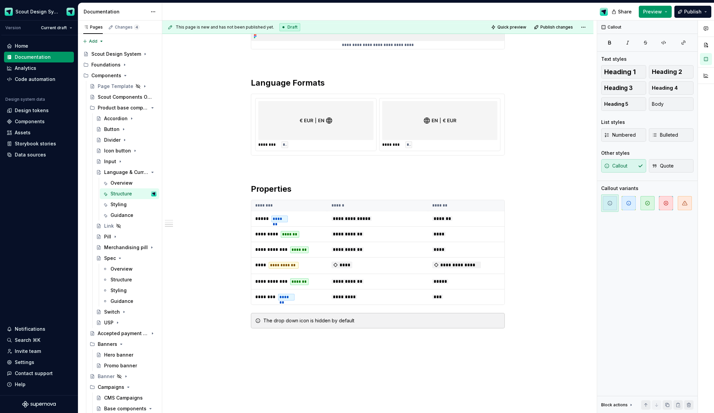
scroll to position [496, 0]
click at [289, 361] on div "**********" at bounding box center [377, 41] width 431 height 840
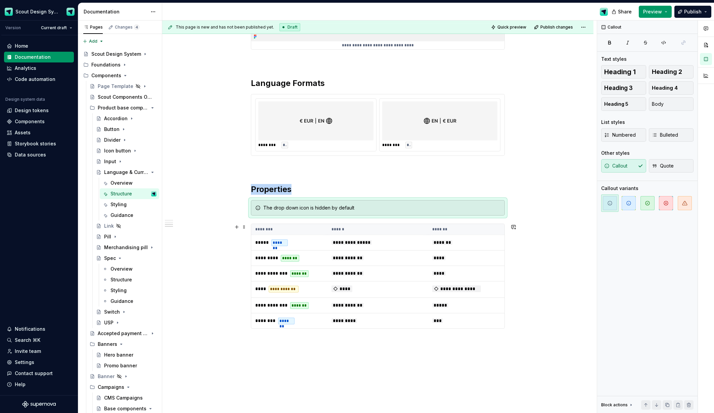
click at [183, 299] on div "**********" at bounding box center [377, 49] width 431 height 856
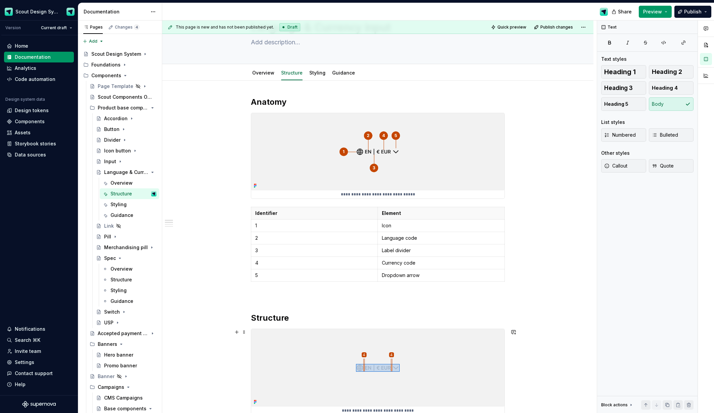
scroll to position [0, 0]
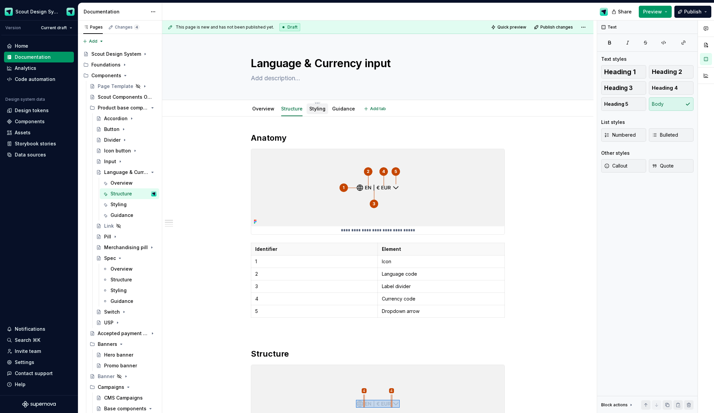
click at [320, 110] on link "Styling" at bounding box center [317, 109] width 16 height 6
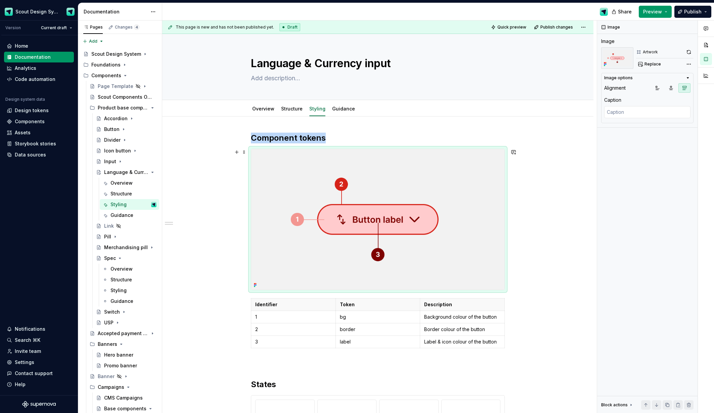
click at [323, 221] on img at bounding box center [377, 219] width 253 height 141
click at [654, 67] on span "Replace" at bounding box center [653, 63] width 16 height 5
type textarea "*"
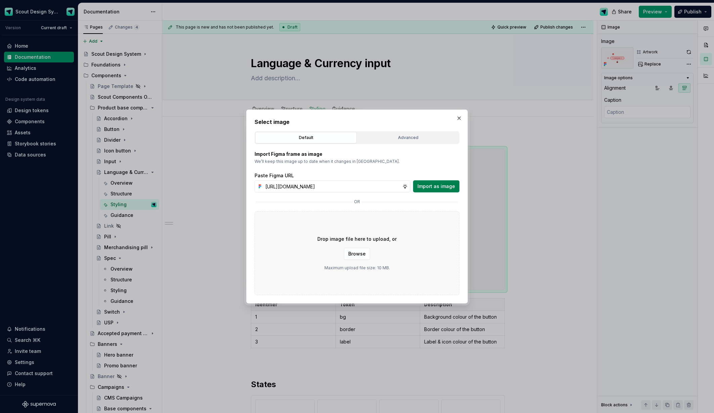
scroll to position [0, 191]
type input "[URL][DOMAIN_NAME]"
click at [439, 189] on span "Import as image" at bounding box center [437, 186] width 38 height 7
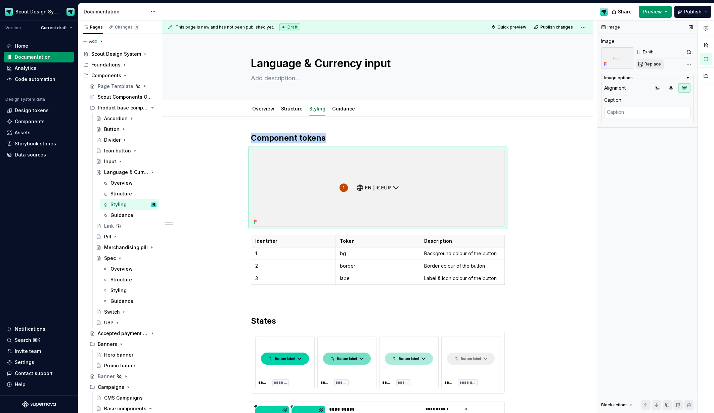
click at [645, 62] on button "Replace" at bounding box center [650, 63] width 28 height 9
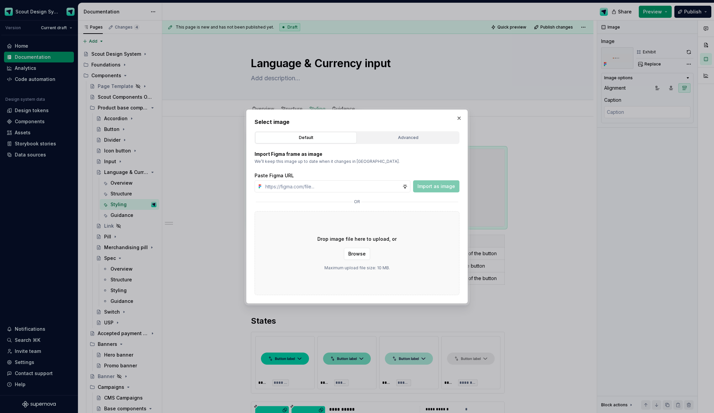
click at [459, 118] on button "button" at bounding box center [459, 118] width 9 height 9
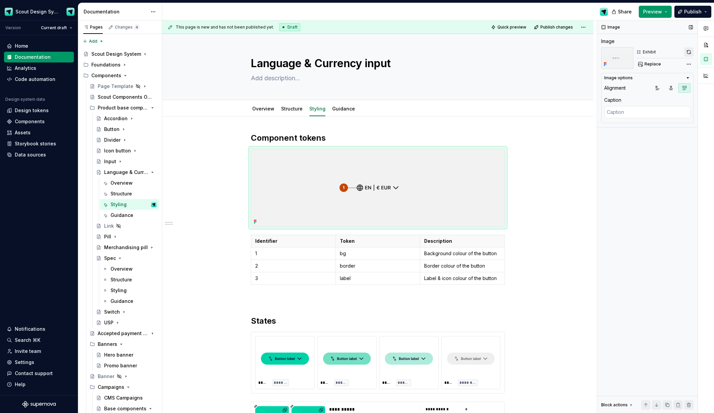
click at [688, 52] on button "button" at bounding box center [689, 51] width 9 height 9
type textarea "*"
click at [357, 258] on td "bg" at bounding box center [378, 254] width 85 height 12
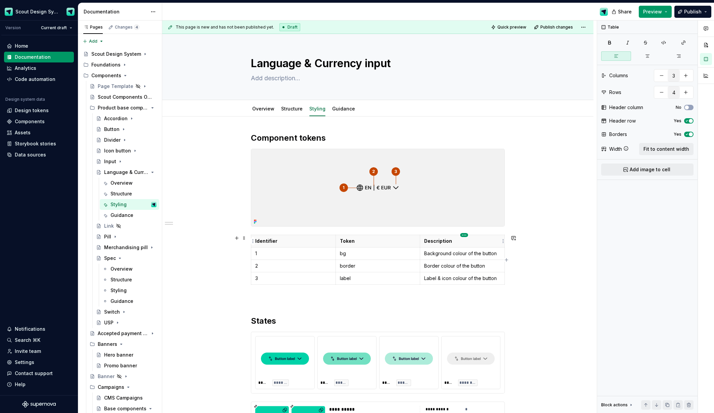
click at [465, 235] on html "Scout Design System Version Current draft Home Documentation Analytics Code aut…" at bounding box center [357, 206] width 714 height 413
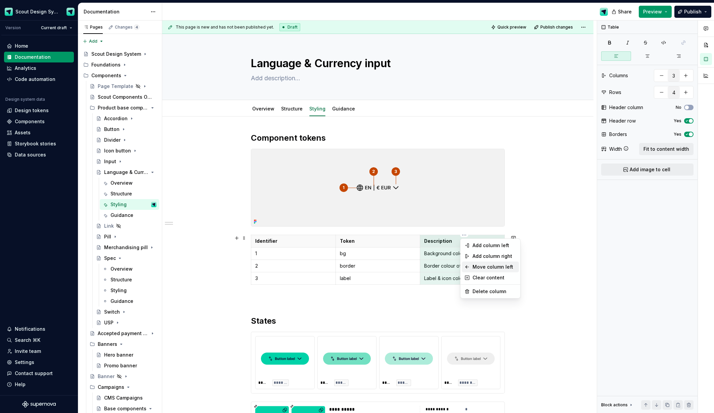
click at [473, 267] on div "Move column left" at bounding box center [495, 267] width 44 height 7
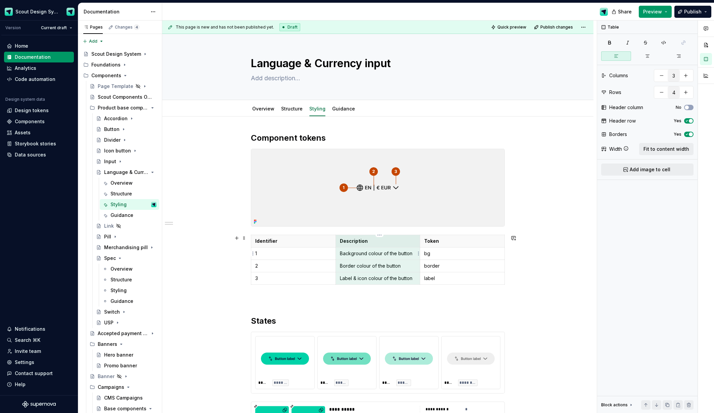
click at [365, 255] on p "Background colour of the button" at bounding box center [378, 253] width 76 height 7
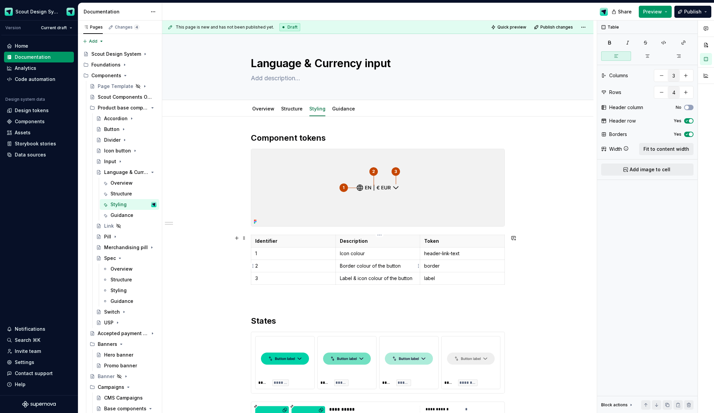
click at [374, 265] on p "Border colour of the button" at bounding box center [378, 266] width 76 height 7
click at [457, 255] on p "header-link-text" at bounding box center [462, 253] width 76 height 7
click at [372, 269] on p "Border colour of the button" at bounding box center [378, 266] width 76 height 7
click at [368, 280] on p "Label & icon colour of the button" at bounding box center [378, 278] width 76 height 7
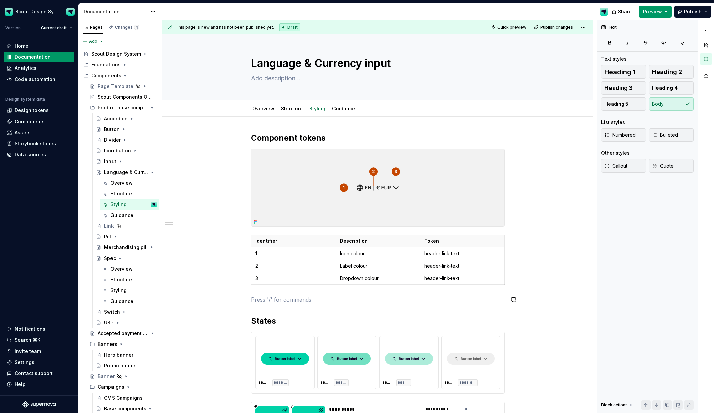
click at [288, 295] on div "**********" at bounding box center [378, 408] width 254 height 550
click at [238, 300] on button "button" at bounding box center [236, 299] width 9 height 9
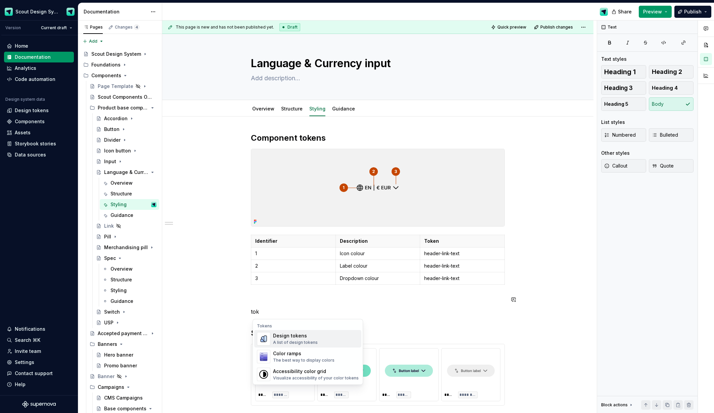
click at [289, 337] on div "Design tokens" at bounding box center [295, 336] width 45 height 7
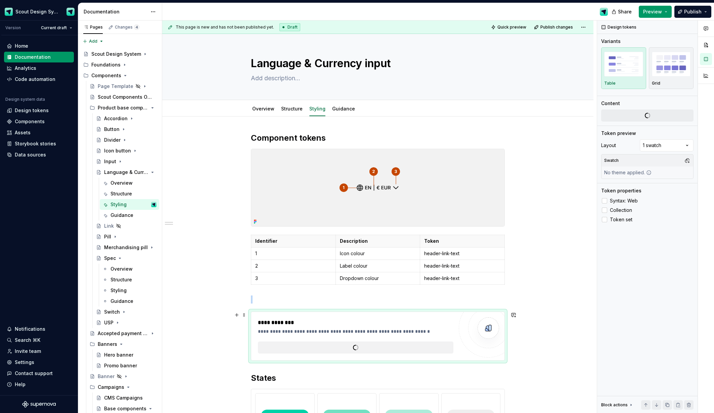
type textarea "*"
click at [285, 348] on span "**********" at bounding box center [283, 347] width 30 height 7
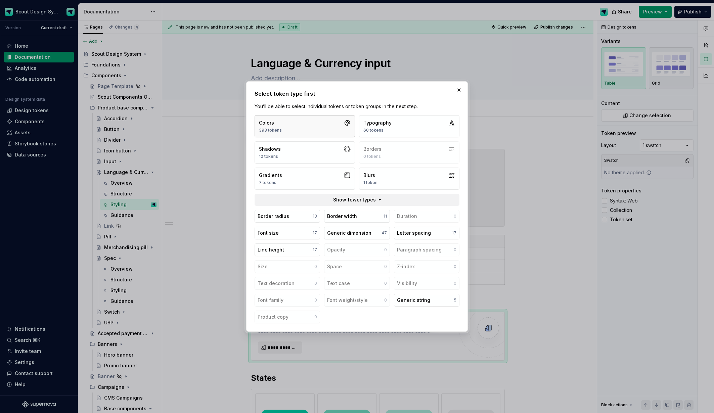
click at [308, 124] on button "Colors 393 tokens" at bounding box center [305, 126] width 100 height 22
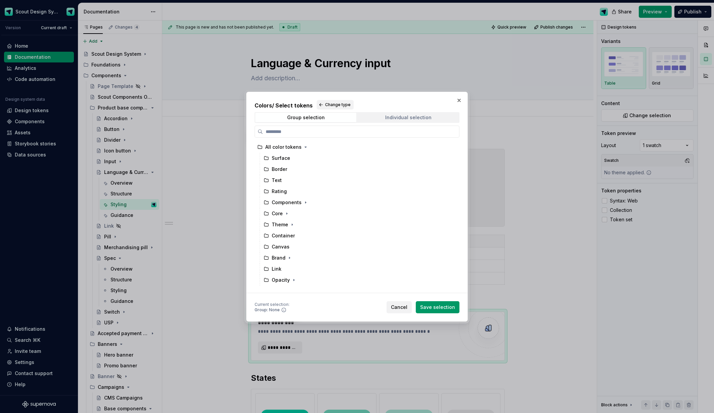
click at [407, 119] on div "Individual selection" at bounding box center [408, 117] width 46 height 5
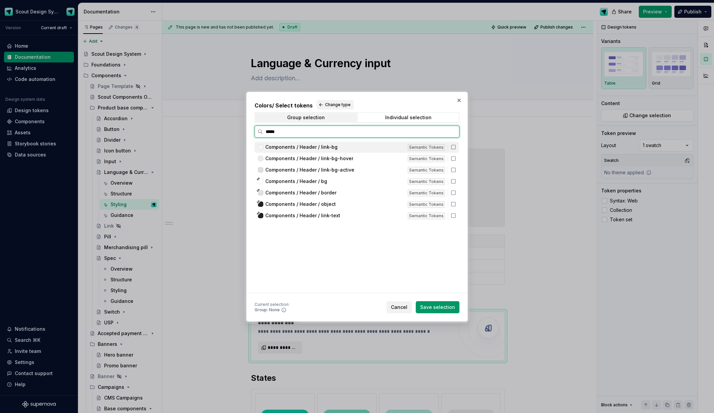
type input "******"
drag, startPoint x: 457, startPoint y: 216, endPoint x: 457, endPoint y: 227, distance: 10.8
click at [456, 216] on icon at bounding box center [453, 215] width 5 height 5
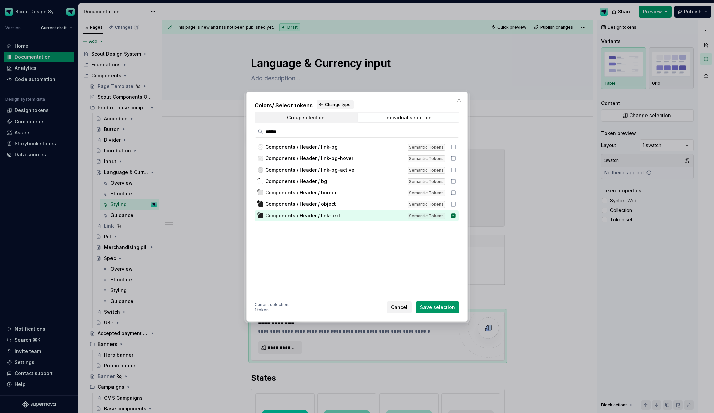
click at [453, 308] on span "Save selection" at bounding box center [437, 307] width 35 height 7
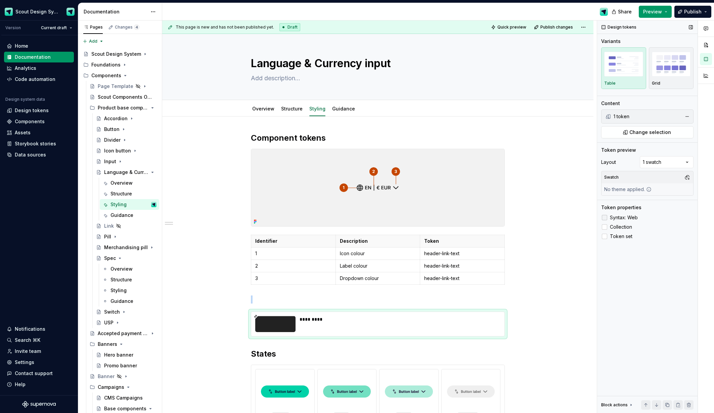
drag, startPoint x: 607, startPoint y: 217, endPoint x: 607, endPoint y: 221, distance: 3.7
click at [607, 217] on div at bounding box center [604, 217] width 5 height 5
click at [607, 227] on div at bounding box center [604, 226] width 5 height 5
click at [608, 217] on label "Syntax: Web" at bounding box center [648, 218] width 92 height 8
click at [605, 237] on div at bounding box center [604, 236] width 5 height 5
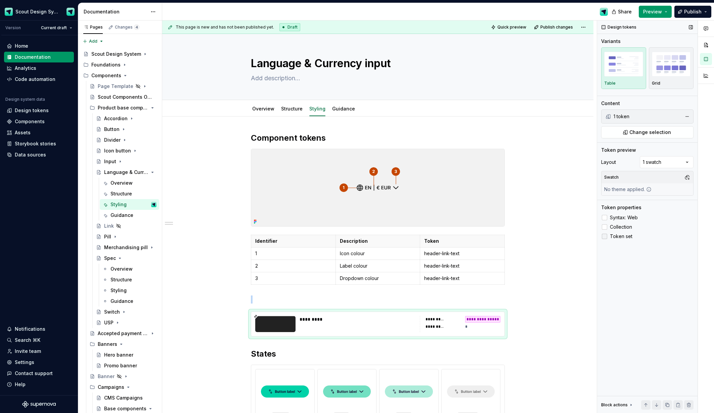
click at [605, 237] on icon at bounding box center [605, 237] width 0 height 0
click at [271, 297] on p at bounding box center [378, 300] width 254 height 8
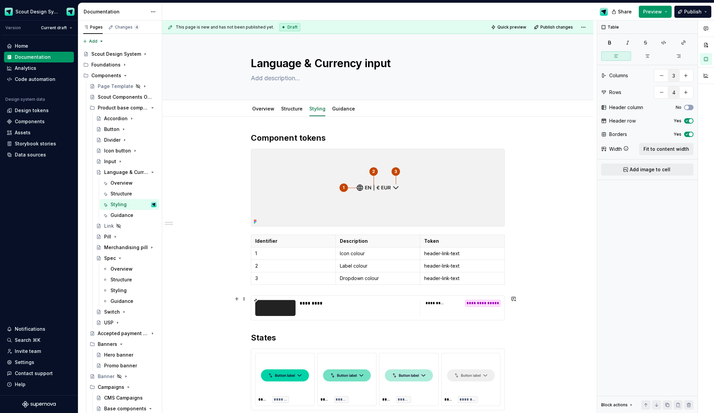
click at [381, 305] on div "*********" at bounding box center [358, 303] width 116 height 7
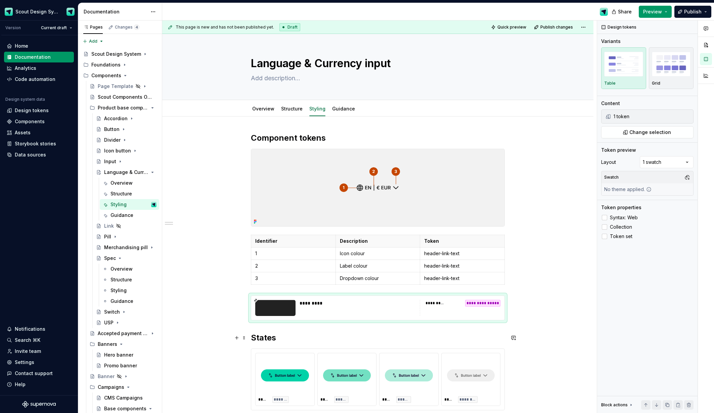
click at [253, 338] on h2 "States" at bounding box center [378, 338] width 254 height 11
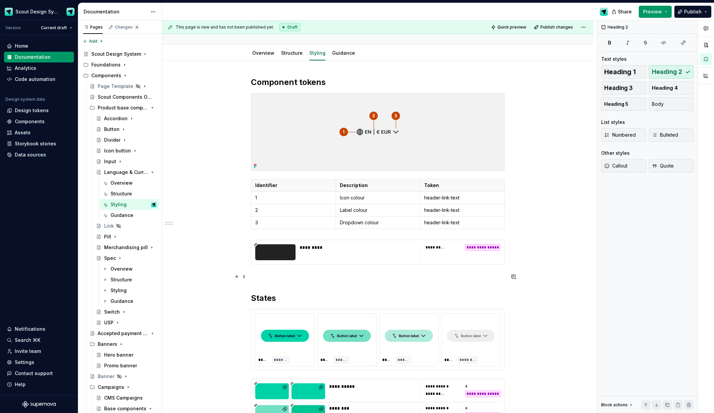
scroll to position [117, 0]
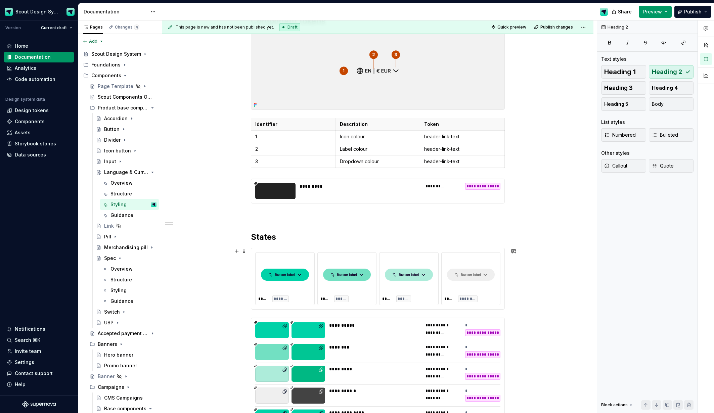
click at [320, 299] on div "***** *****" at bounding box center [347, 279] width 59 height 52
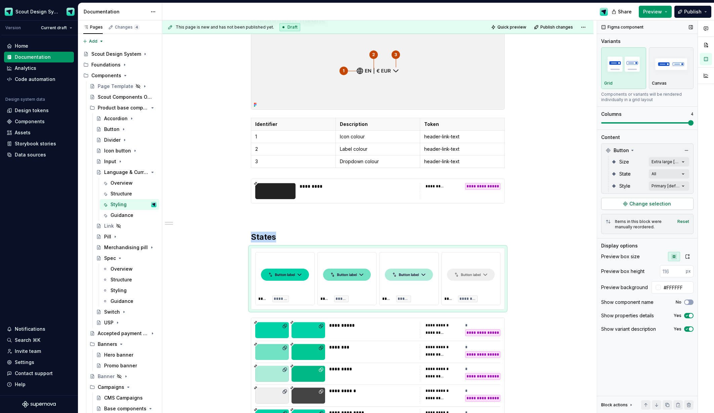
click at [650, 204] on span "Change selection" at bounding box center [651, 204] width 42 height 7
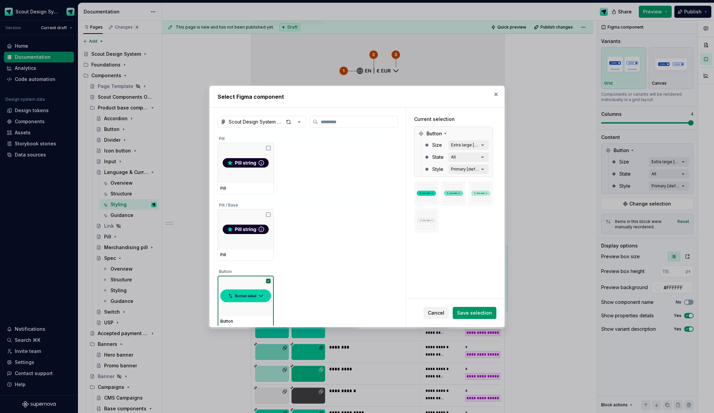
type textarea "*"
drag, startPoint x: 237, startPoint y: 290, endPoint x: 245, endPoint y: 286, distance: 9.3
click at [237, 290] on img at bounding box center [245, 296] width 51 height 19
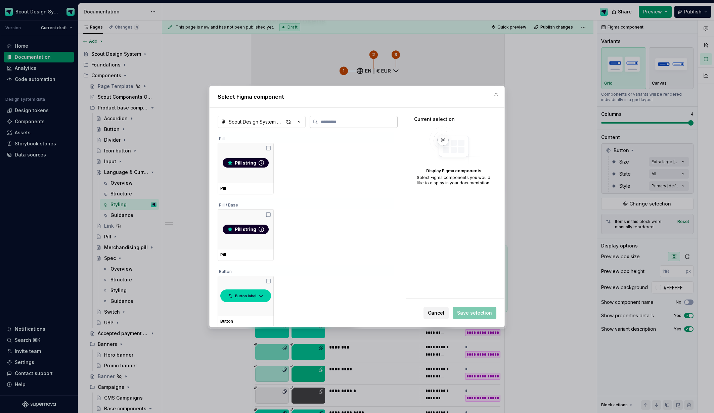
click at [363, 125] on input "search" at bounding box center [357, 122] width 79 height 7
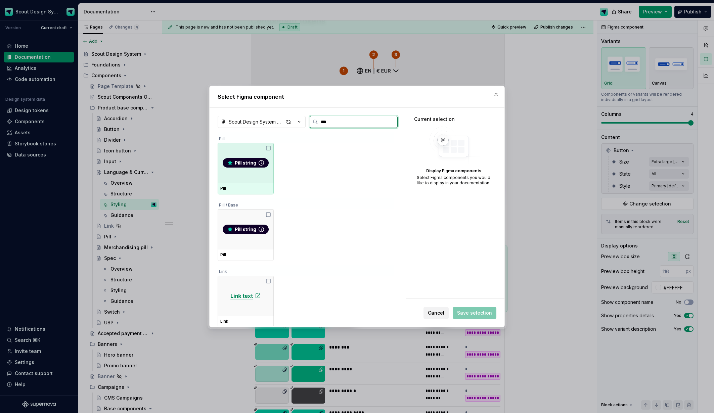
type input "****"
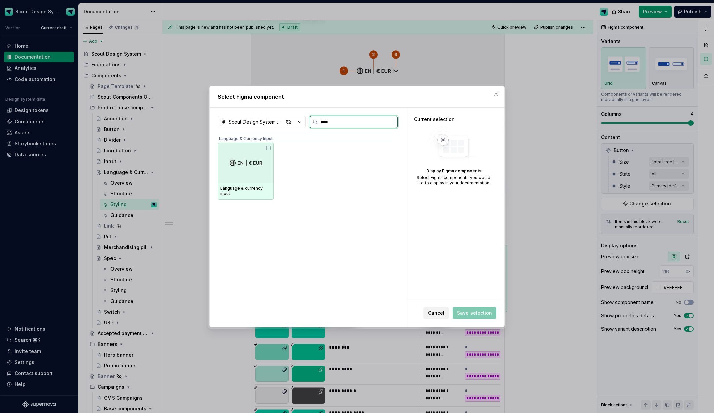
click at [250, 174] on div at bounding box center [246, 163] width 56 height 40
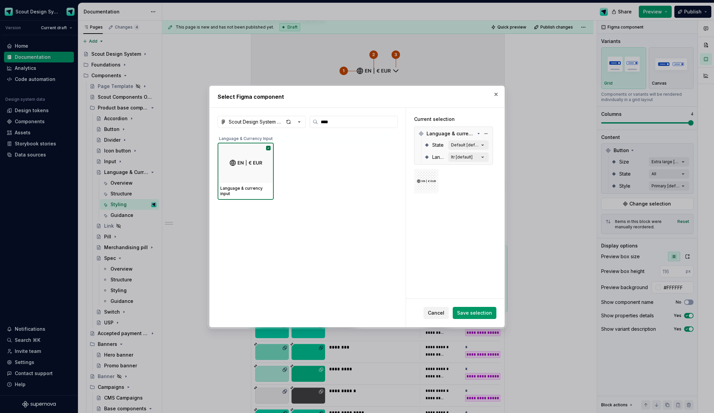
click at [471, 152] on div "Language ltr [default]" at bounding box center [456, 157] width 65 height 12
click at [470, 158] on div "ltr [default]" at bounding box center [462, 157] width 22 height 5
click at [458, 161] on button "ltr [default]" at bounding box center [469, 157] width 40 height 9
click at [466, 158] on div "ltr [default]" at bounding box center [462, 157] width 22 height 5
click at [475, 312] on span "Save selection" at bounding box center [474, 313] width 35 height 7
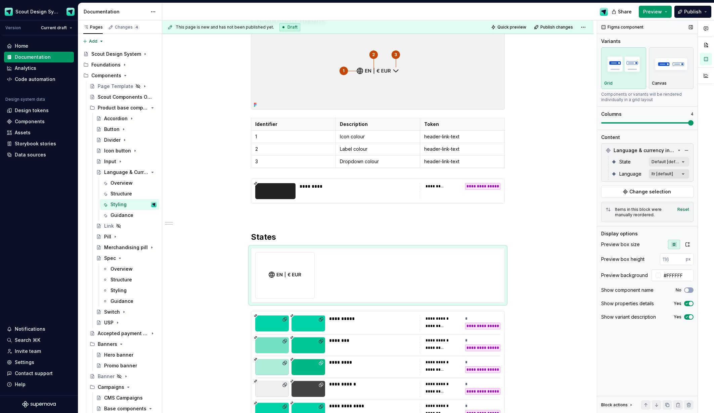
click at [682, 173] on div "Comments Open comments No comments yet Select ‘Comment’ from the block context …" at bounding box center [655, 216] width 117 height 393
click at [679, 184] on span "button" at bounding box center [678, 186] width 4 height 4
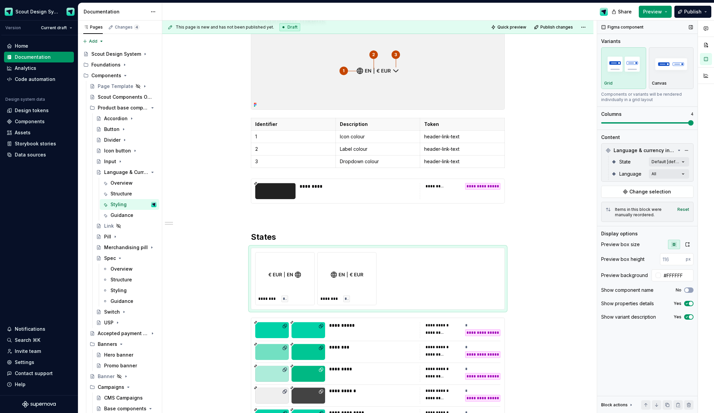
drag, startPoint x: 654, startPoint y: 123, endPoint x: 618, endPoint y: 124, distance: 36.3
click at [616, 124] on div "Comments Open comments No comments yet Select ‘Comment’ from the block context …" at bounding box center [655, 216] width 117 height 393
click at [682, 172] on div "Comments Open comments No comments yet Select ‘Comment’ from the block context …" at bounding box center [655, 216] width 117 height 393
drag, startPoint x: 679, startPoint y: 185, endPoint x: 680, endPoint y: 174, distance: 11.8
click at [679, 185] on icon "button" at bounding box center [678, 186] width 5 height 4
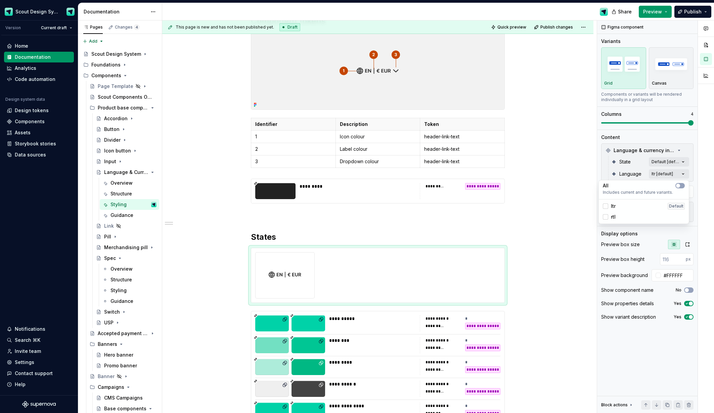
click at [681, 159] on div "Comments Open comments No comments yet Select ‘Comment’ from the block context …" at bounding box center [655, 216] width 117 height 393
click at [684, 162] on div "Comments Open comments No comments yet Select ‘Comment’ from the block context …" at bounding box center [655, 216] width 117 height 393
click at [682, 172] on button "button" at bounding box center [680, 173] width 9 height 5
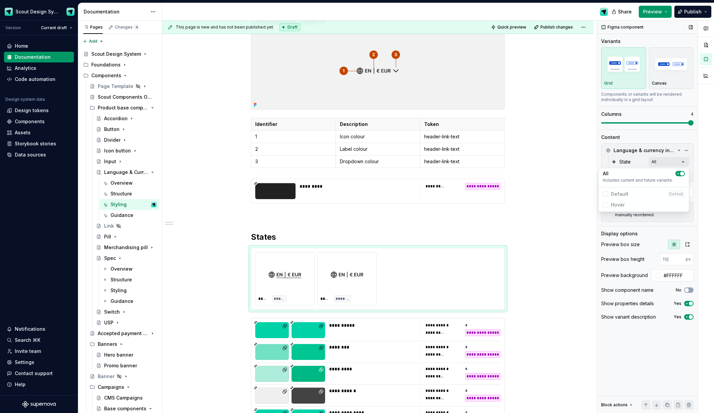
click at [690, 124] on div "Comments Open comments No comments yet Select ‘Comment’ from the block context …" at bounding box center [655, 216] width 117 height 393
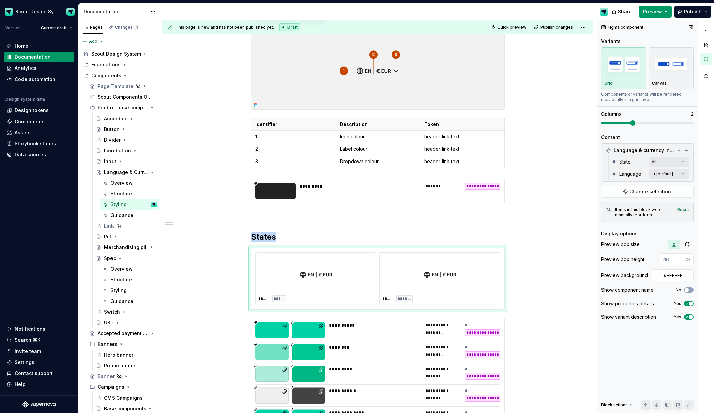
click at [630, 123] on span at bounding box center [632, 122] width 5 height 5
drag, startPoint x: 416, startPoint y: 271, endPoint x: 314, endPoint y: 271, distance: 102.5
click at [308, 271] on body "Scout Design System Version Current draft Home Documentation Analytics Code aut…" at bounding box center [357, 206] width 714 height 413
click at [206, 306] on div "**********" at bounding box center [377, 366] width 431 height 732
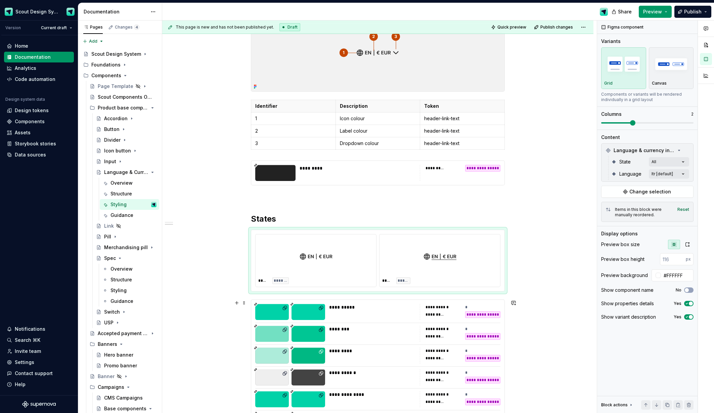
scroll to position [223, 0]
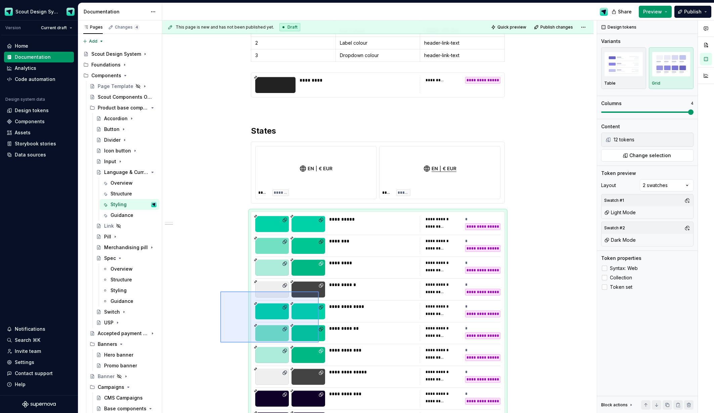
drag, startPoint x: 286, startPoint y: 330, endPoint x: 319, endPoint y: 343, distance: 34.8
click at [319, 343] on div "**********" at bounding box center [379, 216] width 435 height 393
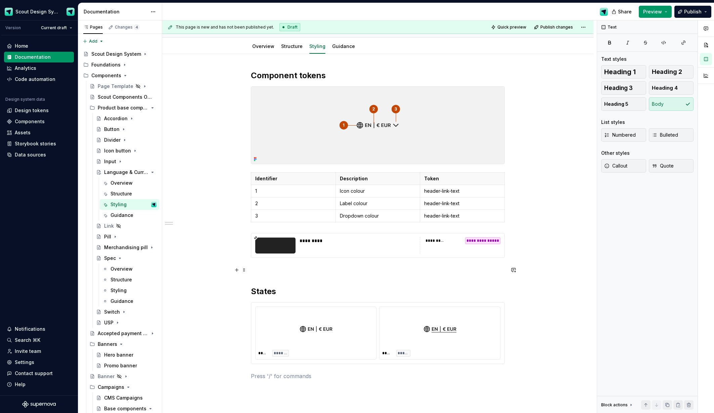
scroll to position [66, 0]
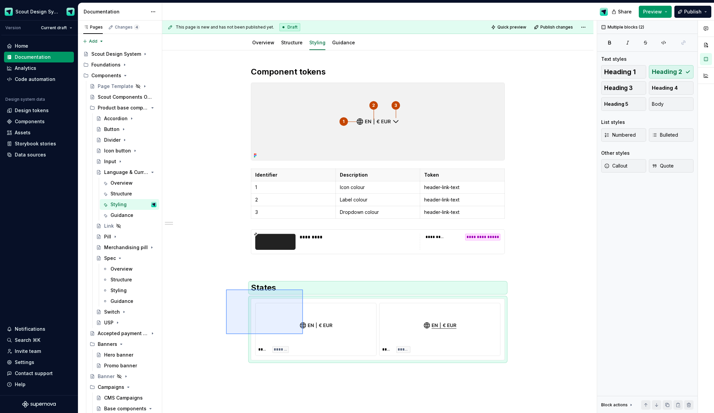
drag, startPoint x: 252, startPoint y: 304, endPoint x: 303, endPoint y: 334, distance: 58.9
click at [303, 334] on div "**********" at bounding box center [379, 216] width 435 height 393
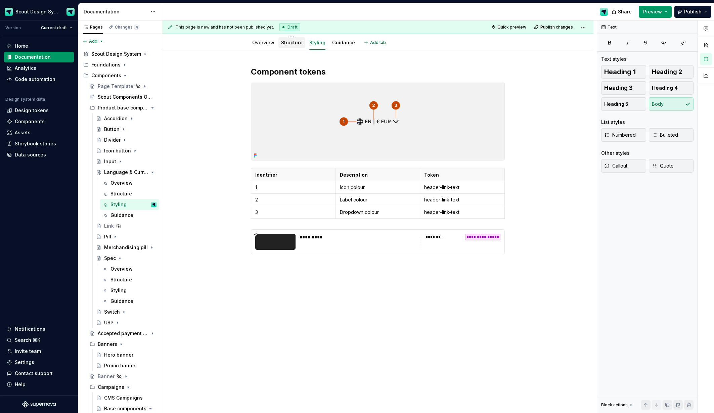
click at [296, 44] on link "Structure" at bounding box center [292, 43] width 22 height 6
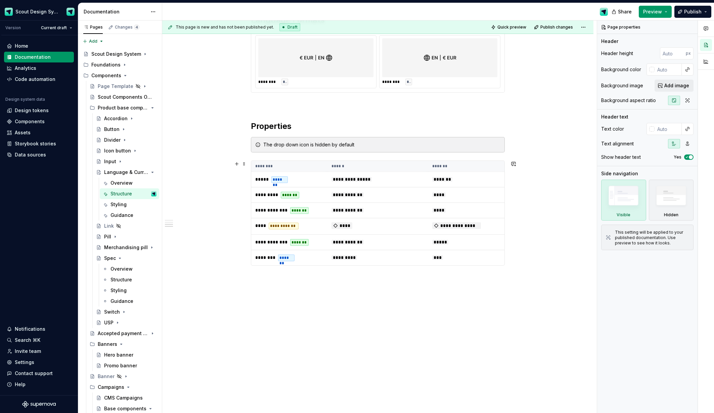
scroll to position [500, 0]
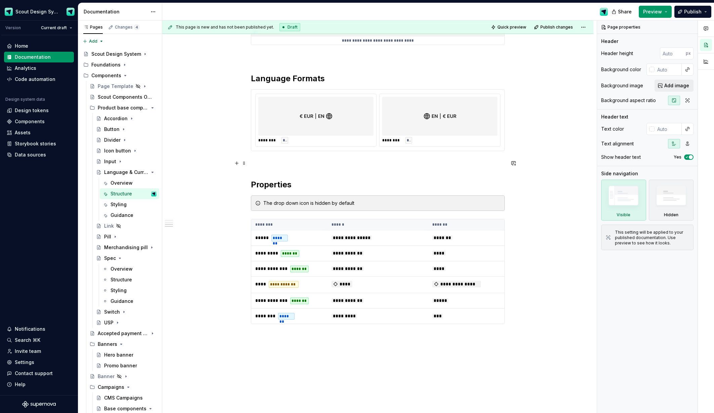
click at [285, 163] on p at bounding box center [378, 163] width 254 height 8
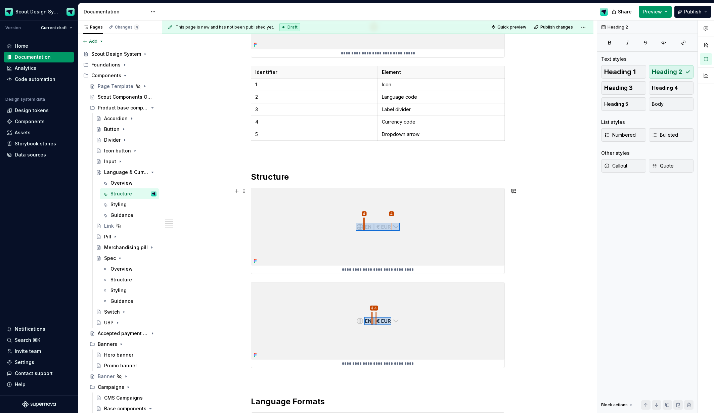
scroll to position [0, 0]
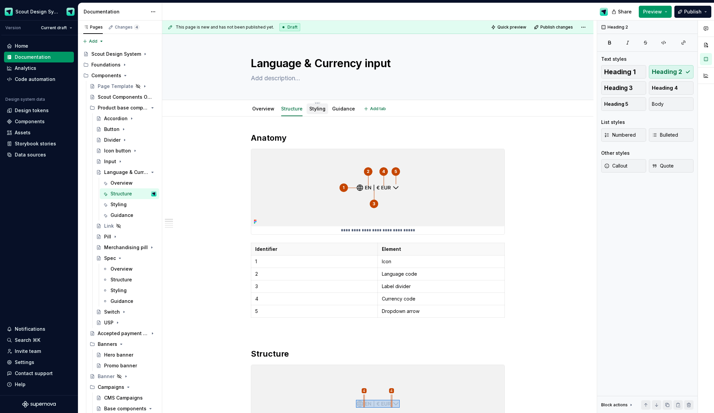
click at [318, 108] on link "Styling" at bounding box center [317, 109] width 16 height 6
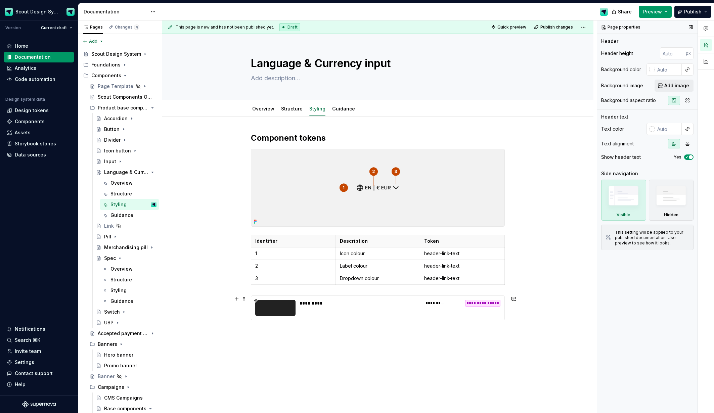
scroll to position [24, 0]
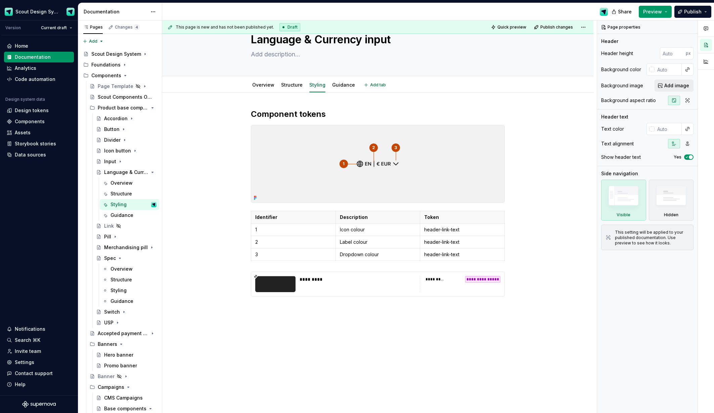
type textarea "*"
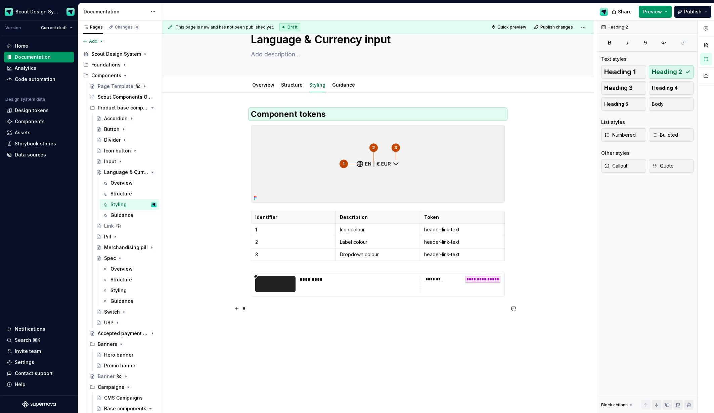
click at [285, 306] on p at bounding box center [378, 309] width 254 height 8
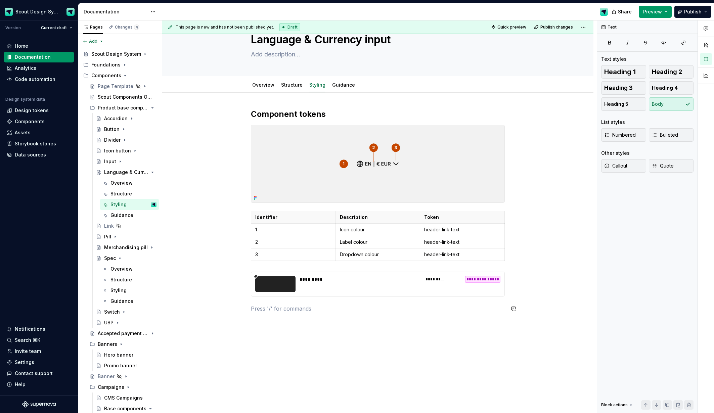
paste div
click at [277, 332] on h2 "Component tokens" at bounding box center [378, 330] width 254 height 11
click at [239, 345] on button "button" at bounding box center [236, 344] width 9 height 9
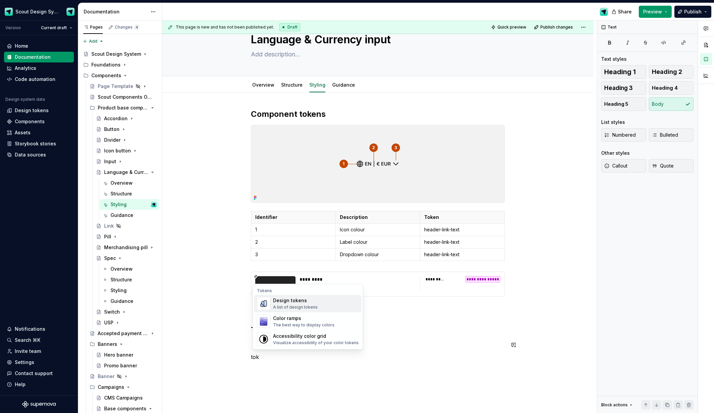
click at [300, 298] on div "Design tokens" at bounding box center [295, 300] width 45 height 7
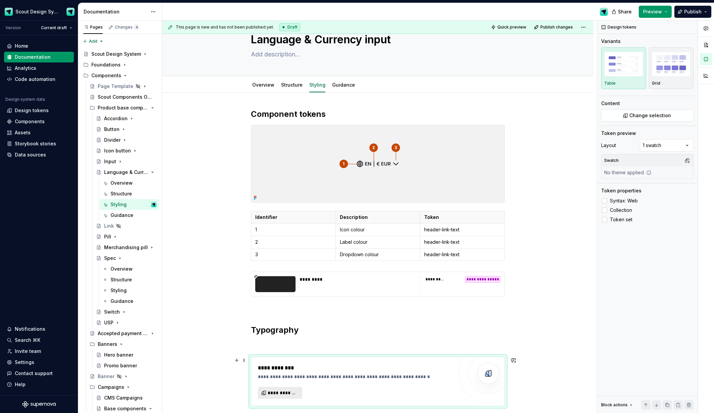
click at [282, 394] on span "**********" at bounding box center [283, 393] width 30 height 7
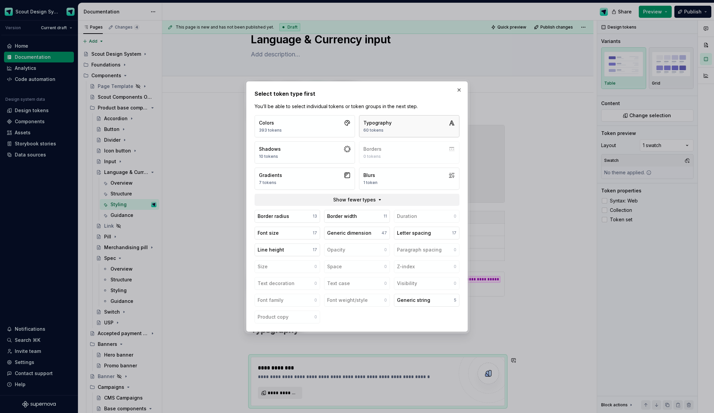
click at [381, 125] on div "Typography" at bounding box center [378, 123] width 28 height 7
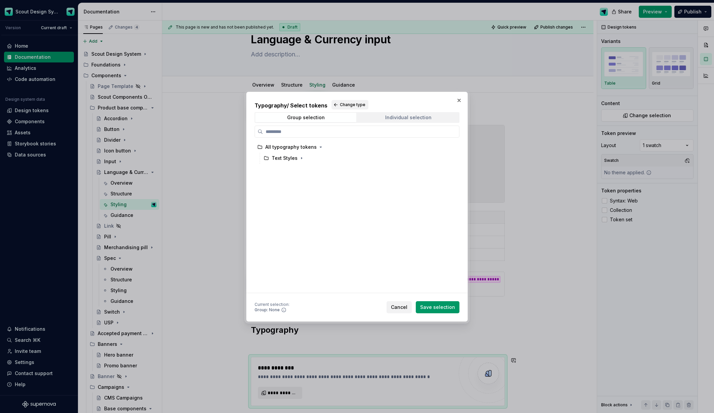
click at [396, 118] on div "Individual selection" at bounding box center [408, 117] width 46 height 5
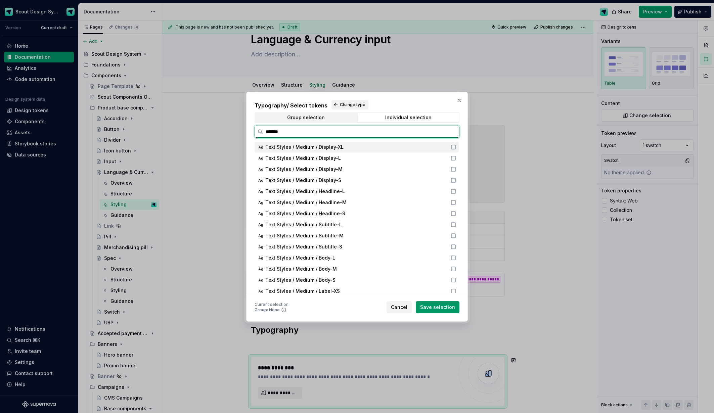
type input "******"
drag, startPoint x: 362, startPoint y: 269, endPoint x: 368, endPoint y: 273, distance: 7.6
click at [362, 269] on div "Text Styles / Medium / Body-M" at bounding box center [355, 269] width 181 height 7
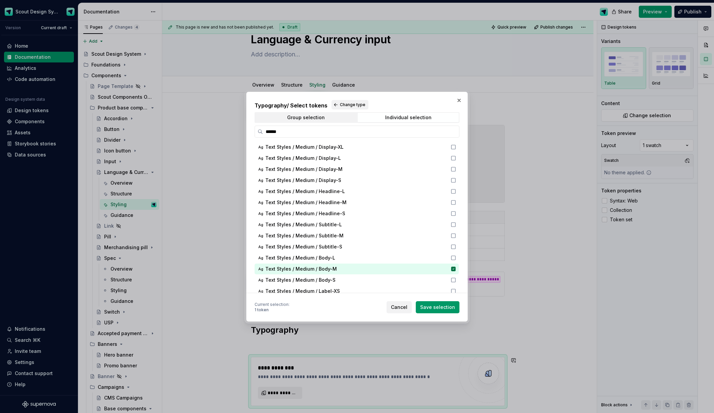
click at [433, 304] on span "Save selection" at bounding box center [437, 307] width 35 height 7
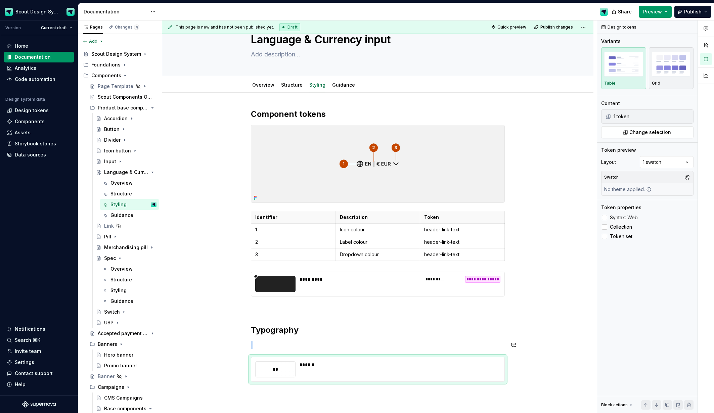
click at [265, 349] on p at bounding box center [378, 345] width 254 height 8
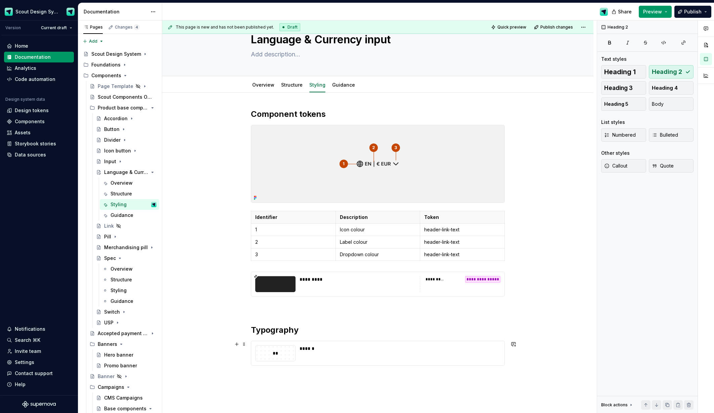
click at [331, 364] on div "** ******" at bounding box center [377, 353] width 253 height 24
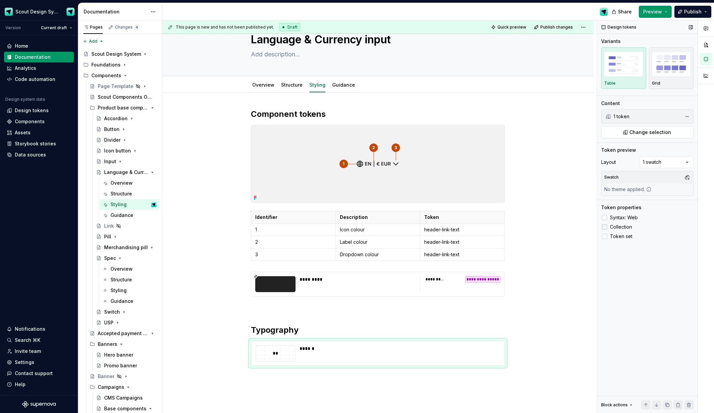
drag, startPoint x: 623, startPoint y: 216, endPoint x: 620, endPoint y: 223, distance: 7.6
click at [623, 217] on span "Syntax: Web" at bounding box center [624, 217] width 28 height 5
click at [620, 224] on label "Collection" at bounding box center [648, 227] width 92 height 8
drag, startPoint x: 607, startPoint y: 219, endPoint x: 604, endPoint y: 227, distance: 9.0
click at [605, 224] on div "Syntax: Web Collection Token set" at bounding box center [648, 227] width 92 height 27
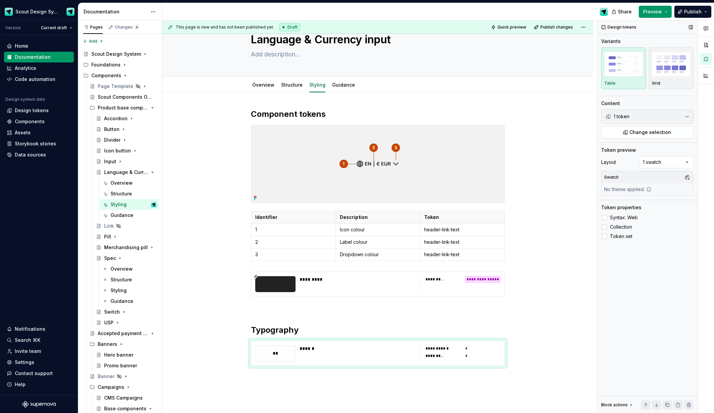
drag, startPoint x: 604, startPoint y: 227, endPoint x: 602, endPoint y: 245, distance: 17.3
click at [605, 227] on icon at bounding box center [605, 227] width 0 height 0
drag, startPoint x: 604, startPoint y: 237, endPoint x: 606, endPoint y: 228, distance: 9.1
click at [604, 236] on div at bounding box center [604, 236] width 5 height 5
click at [607, 215] on div at bounding box center [604, 217] width 5 height 5
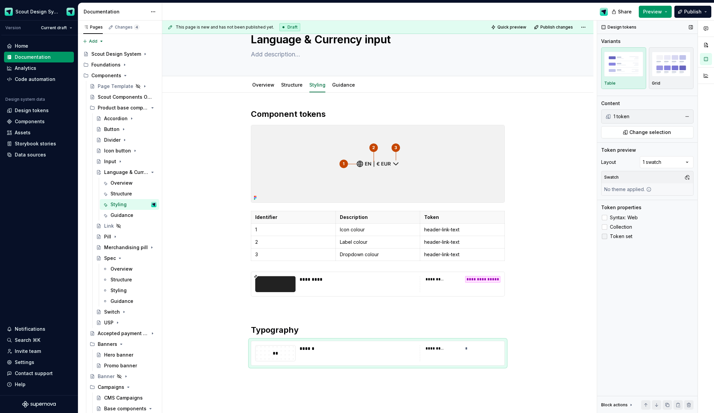
click at [605, 237] on icon at bounding box center [605, 237] width 0 height 0
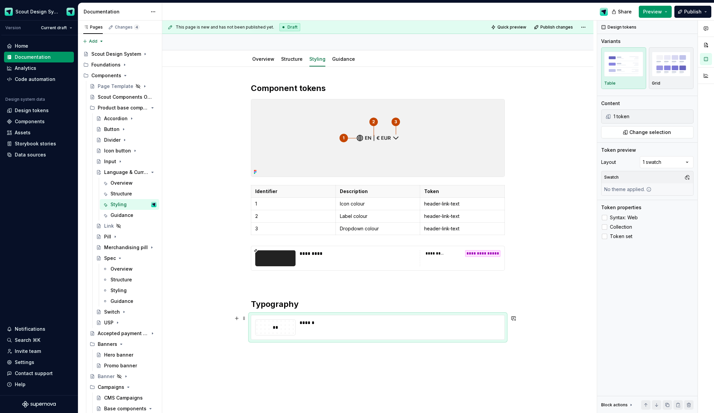
scroll to position [44, 0]
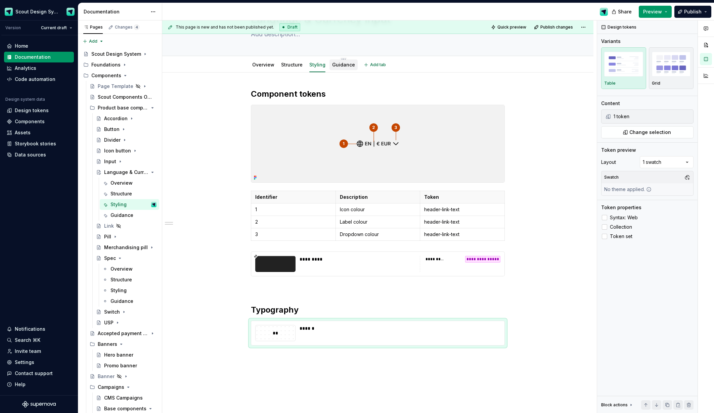
click at [345, 66] on link "Guidance" at bounding box center [343, 65] width 23 height 6
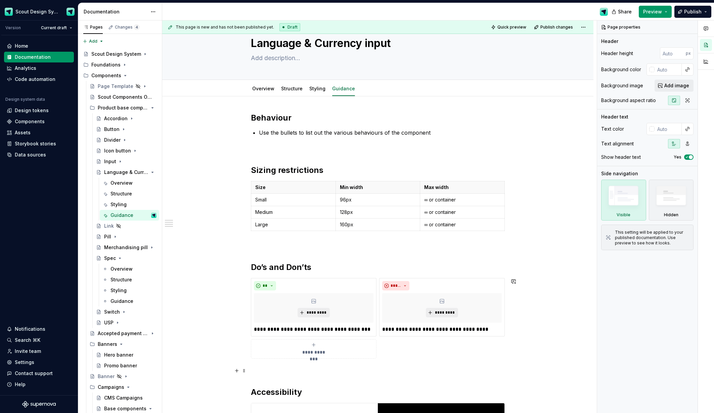
scroll to position [293, 0]
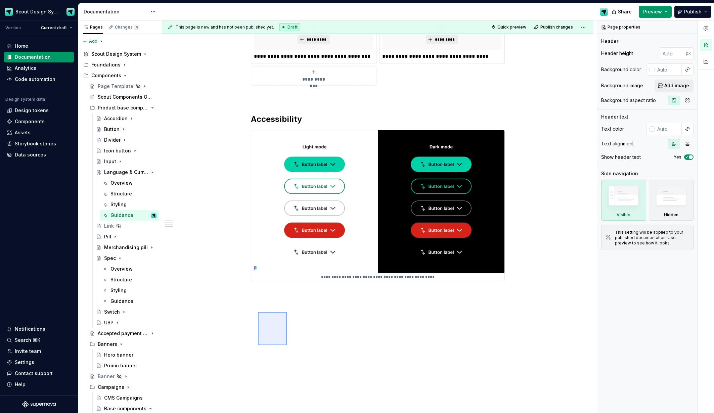
type textarea "*"
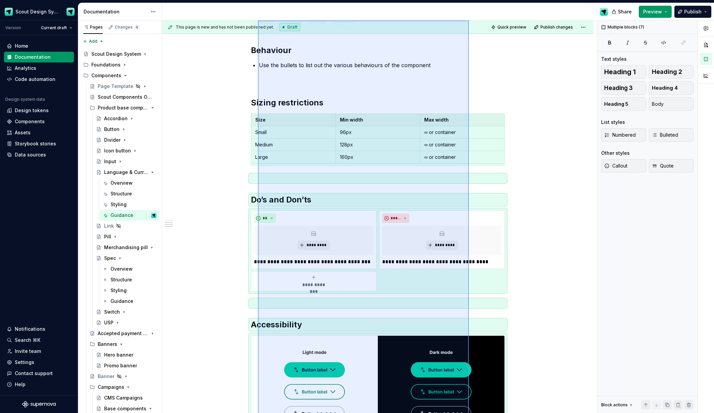
scroll to position [82, 0]
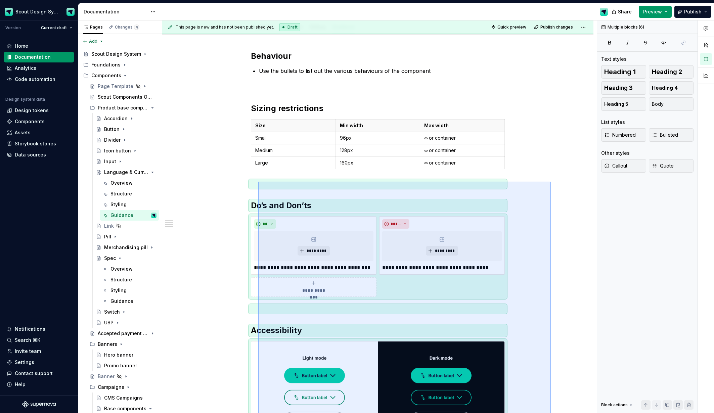
drag, startPoint x: 287, startPoint y: 312, endPoint x: 551, endPoint y: 182, distance: 294.9
click at [551, 182] on div "**********" at bounding box center [379, 216] width 435 height 393
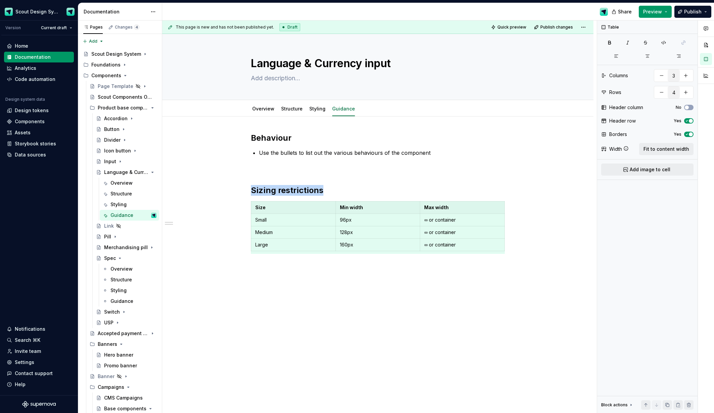
scroll to position [0, 0]
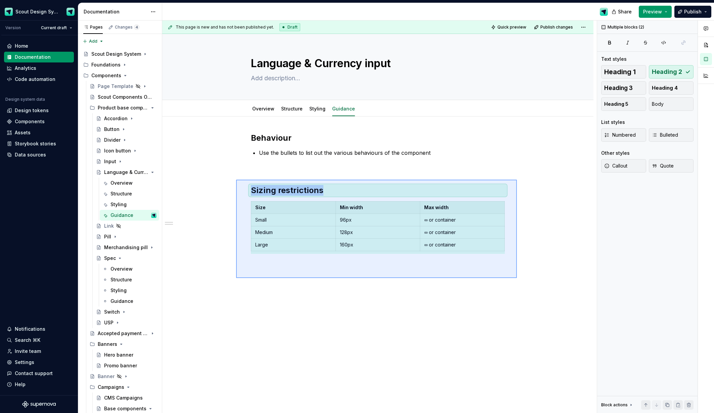
drag, startPoint x: 236, startPoint y: 180, endPoint x: 518, endPoint y: 278, distance: 298.0
click at [518, 278] on div "This page is new and has not been published yet. Draft Quick preview Publish ch…" at bounding box center [379, 216] width 435 height 393
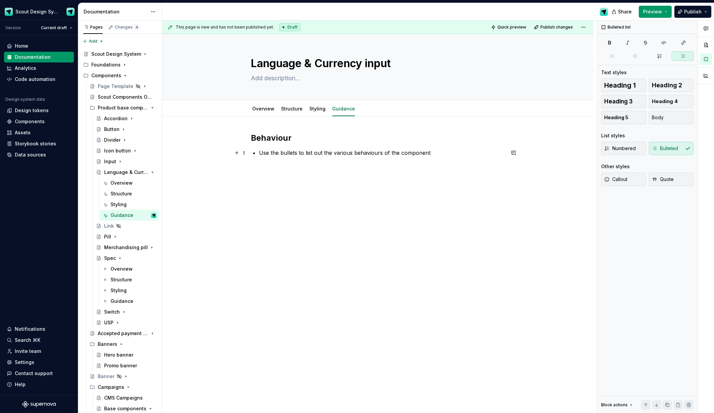
click at [437, 155] on p "Use the bullets to list out the various behaviours of the component" at bounding box center [382, 153] width 246 height 8
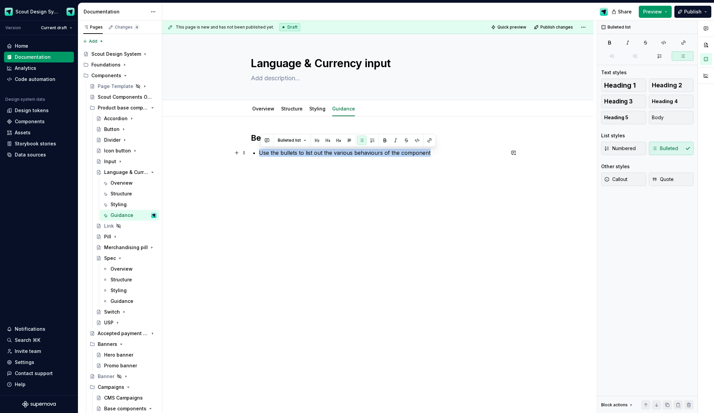
drag, startPoint x: 432, startPoint y: 154, endPoint x: 262, endPoint y: 156, distance: 170.0
click at [262, 156] on p "Use the bullets to list out the various behaviours of the component" at bounding box center [382, 153] width 246 height 8
drag, startPoint x: 239, startPoint y: 127, endPoint x: 246, endPoint y: 129, distance: 7.6
click at [239, 127] on div "Behaviour Use the bullets to list out the various behaviours of the component" at bounding box center [377, 211] width 431 height 189
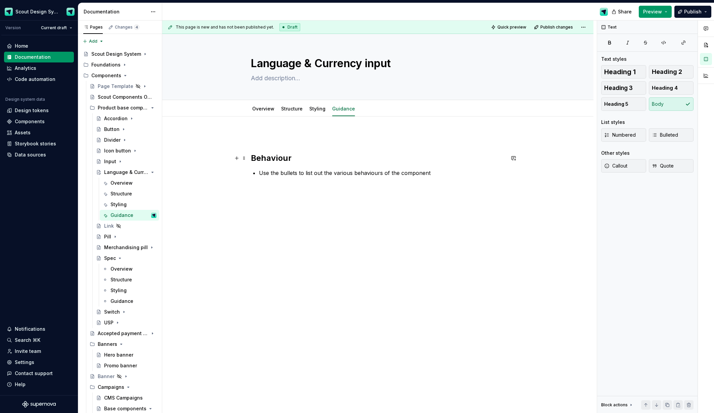
click at [247, 158] on span at bounding box center [244, 158] width 5 height 9
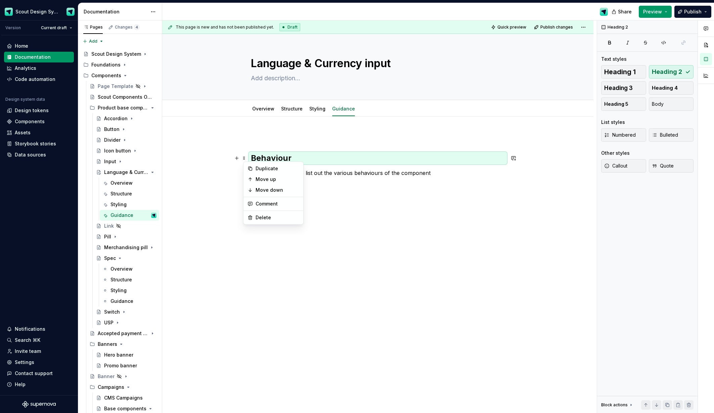
click at [255, 141] on div "Behaviour Use the bullets to list out the various behaviours of the component" at bounding box center [378, 163] width 254 height 60
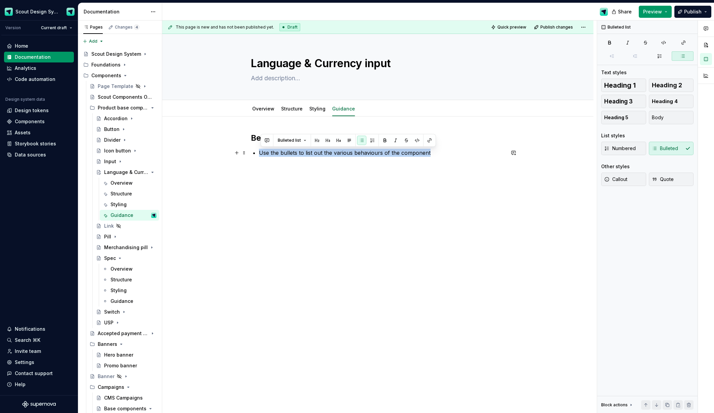
drag, startPoint x: 430, startPoint y: 153, endPoint x: 260, endPoint y: 156, distance: 169.7
click at [258, 156] on div "Behaviour Use the bullets to list out the various behaviours of the component" at bounding box center [378, 153] width 254 height 40
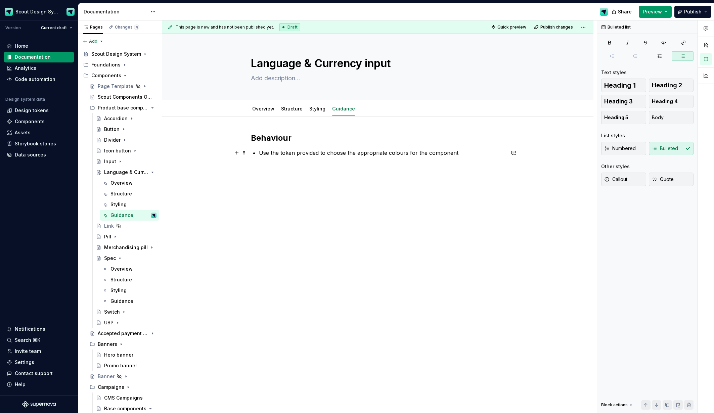
click at [460, 153] on p "Use the token provided to choose the appropriate colours for the component" at bounding box center [382, 153] width 246 height 8
click at [319, 106] on link "Styling" at bounding box center [317, 109] width 16 height 6
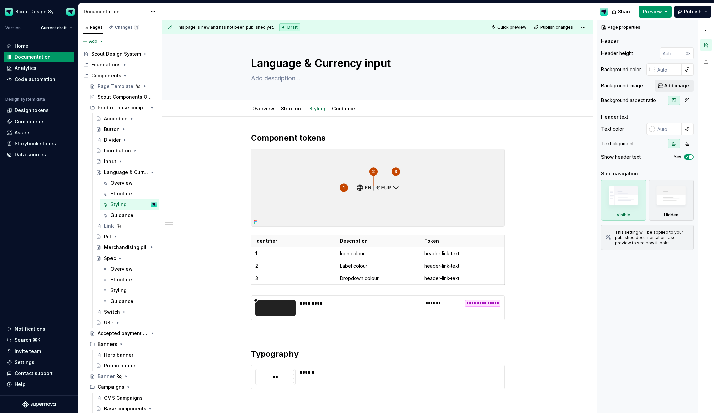
type textarea "*"
